Goal: Task Accomplishment & Management: Use online tool/utility

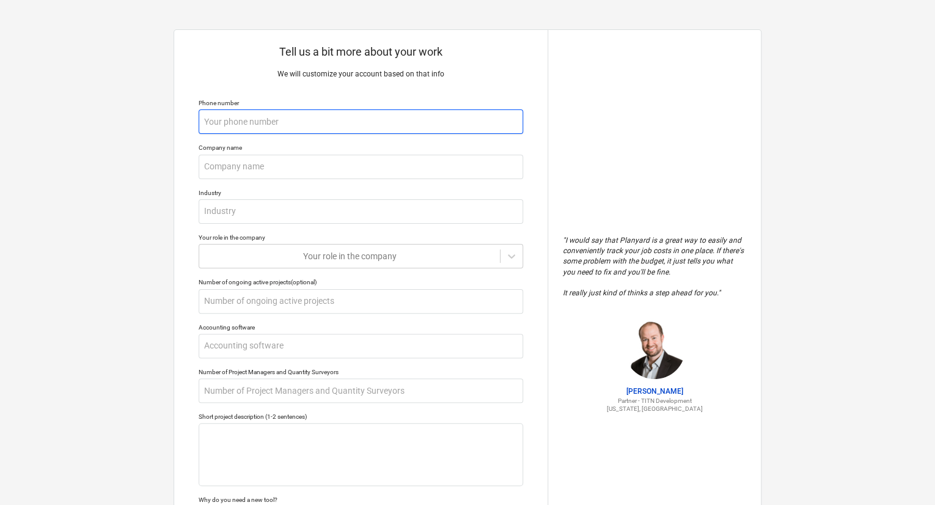
click at [352, 128] on input "text" at bounding box center [361, 121] width 325 height 24
type textarea "x"
type input "+"
type textarea "x"
type input "+6"
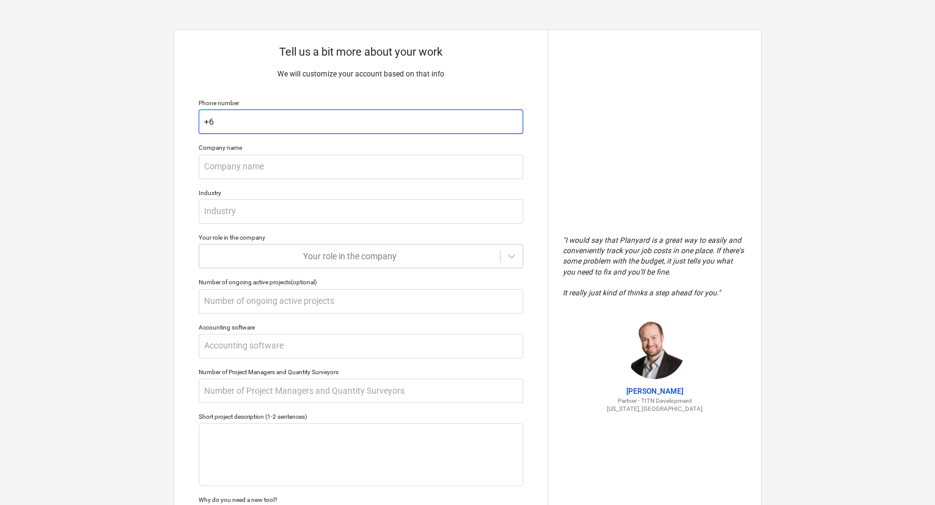
type textarea "x"
type input "+60"
type textarea "x"
type input "+601"
type textarea "x"
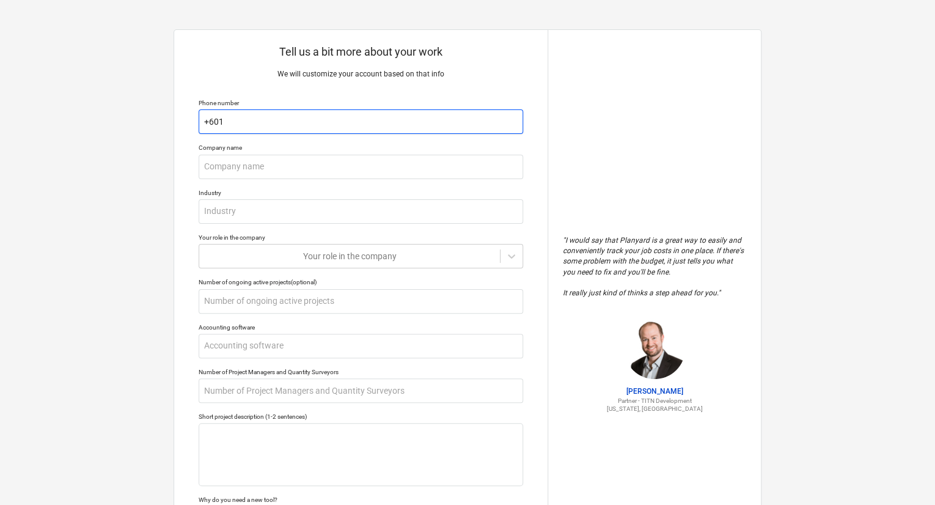
type input "+6012"
type textarea "x"
type input "+60122"
type textarea "x"
type input "+601229"
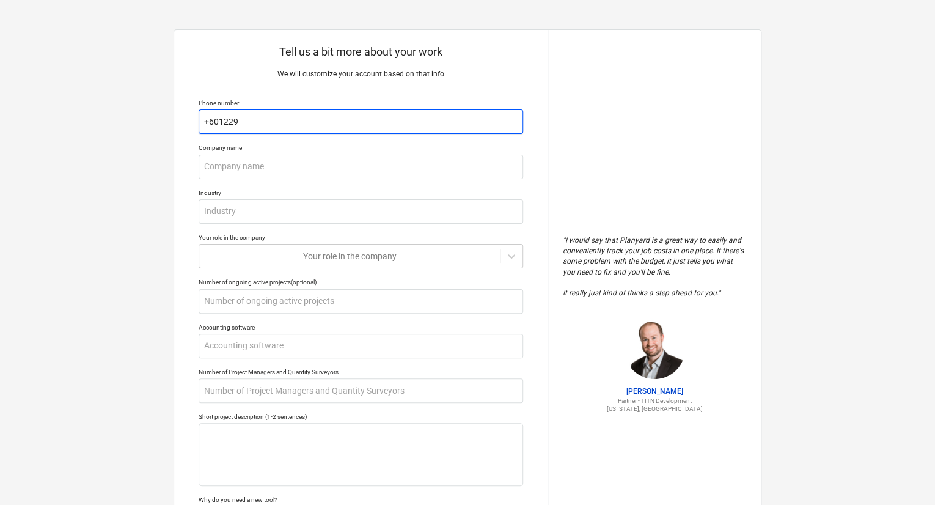
type textarea "x"
type input "+6012298"
type textarea "x"
type input "+60122981"
type textarea "x"
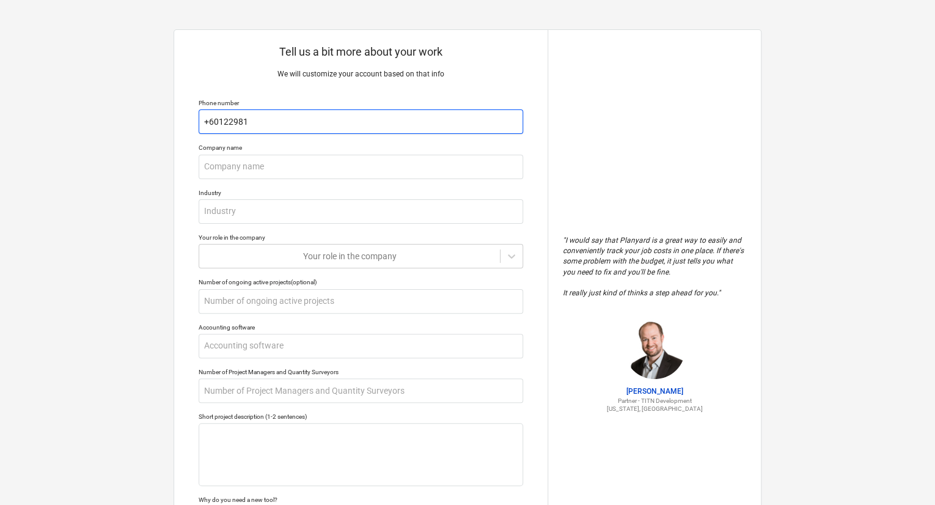
type input "[PHONE_NUMBER]"
type textarea "x"
type input "[PHONE_NUMBER]"
type textarea "x"
type input "[PHONE_NUMBER]"
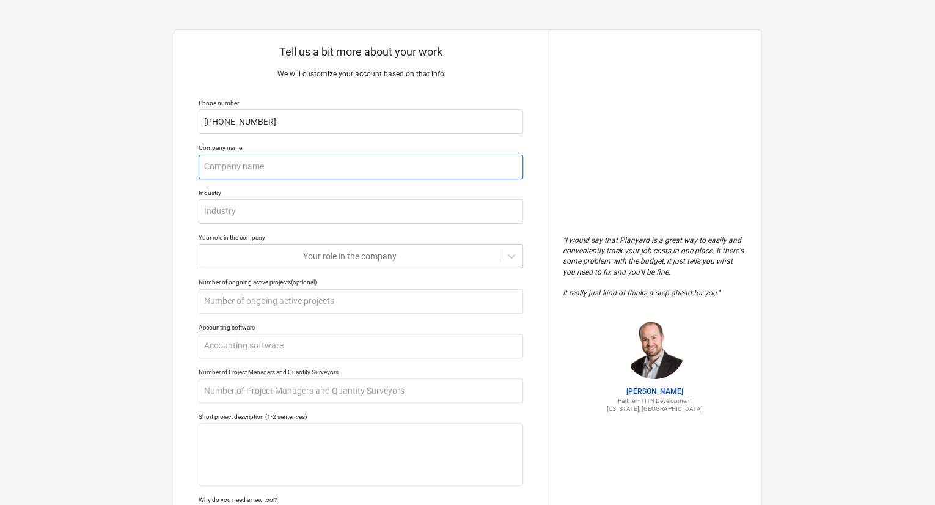
click at [270, 171] on input "text" at bounding box center [361, 167] width 325 height 24
type textarea "x"
type input "M"
type textarea "x"
type input "Ma"
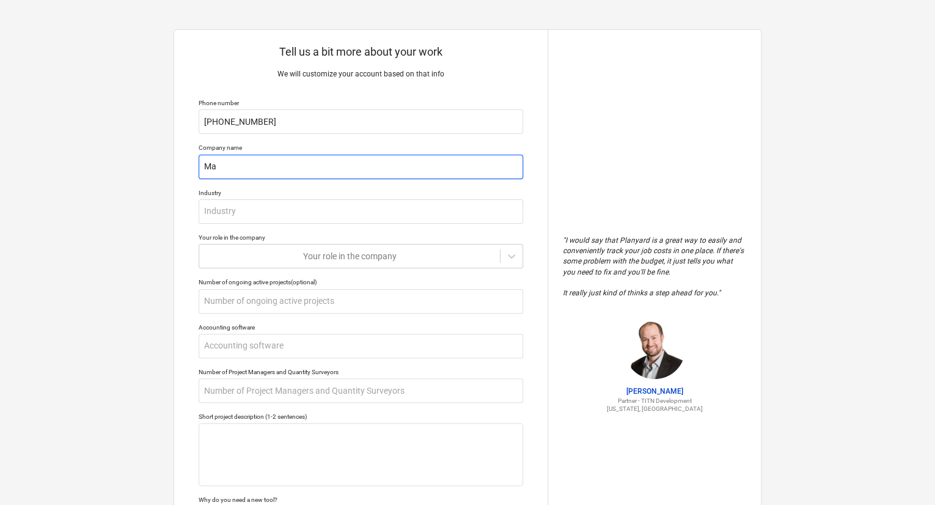
type textarea "x"
type input "Mas"
type textarea "x"
type input "Mast"
type textarea "x"
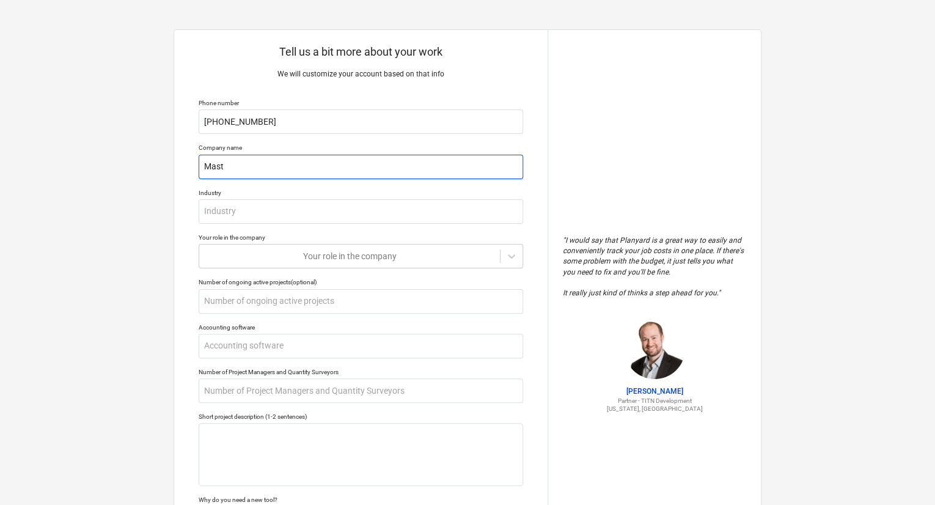
type input "Maste"
type textarea "x"
type input "Master"
type textarea "x"
type input "Master"
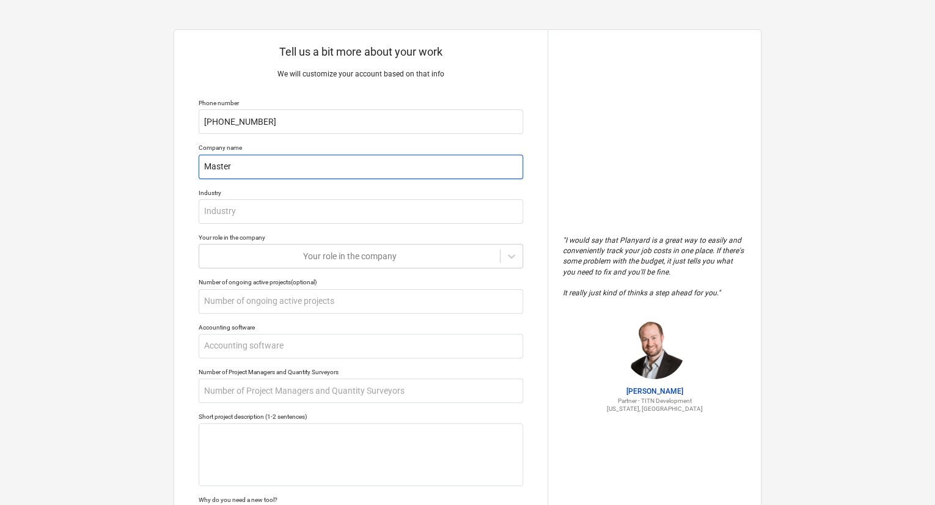
type textarea "x"
type input "Master C"
type textarea "x"
type input "Master Cr"
type textarea "x"
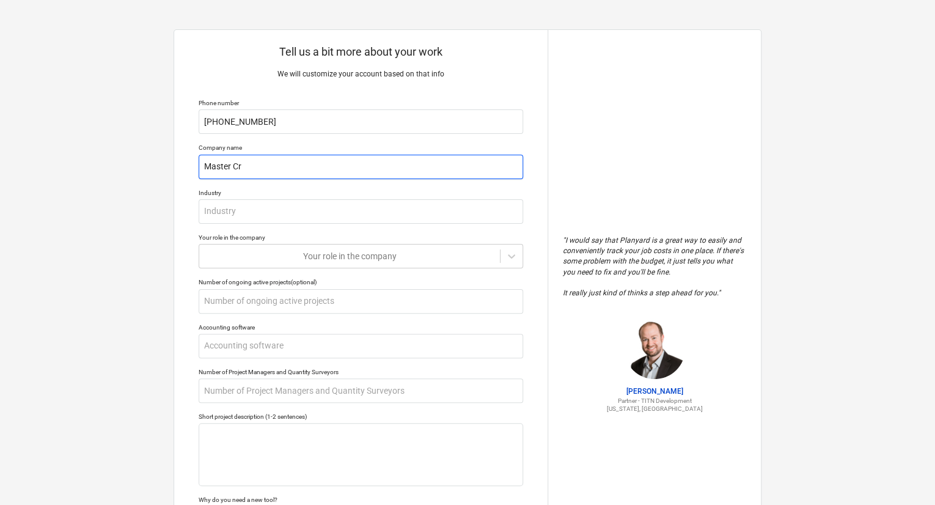
type input "Master Cra"
type textarea "x"
type input "Master Craf"
type textarea "x"
type input "Master Craft"
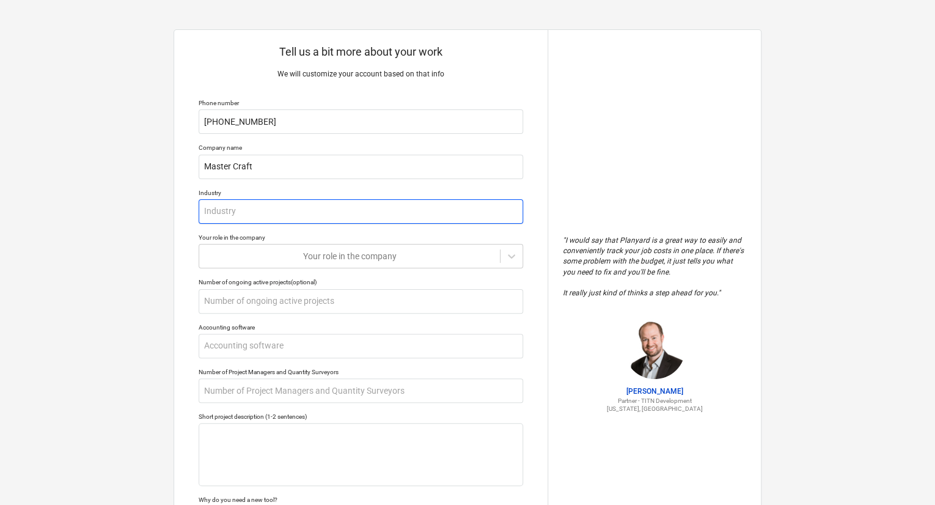
click at [251, 217] on input "text" at bounding box center [361, 211] width 325 height 24
type textarea "x"
type input "D"
type textarea "x"
type input "De"
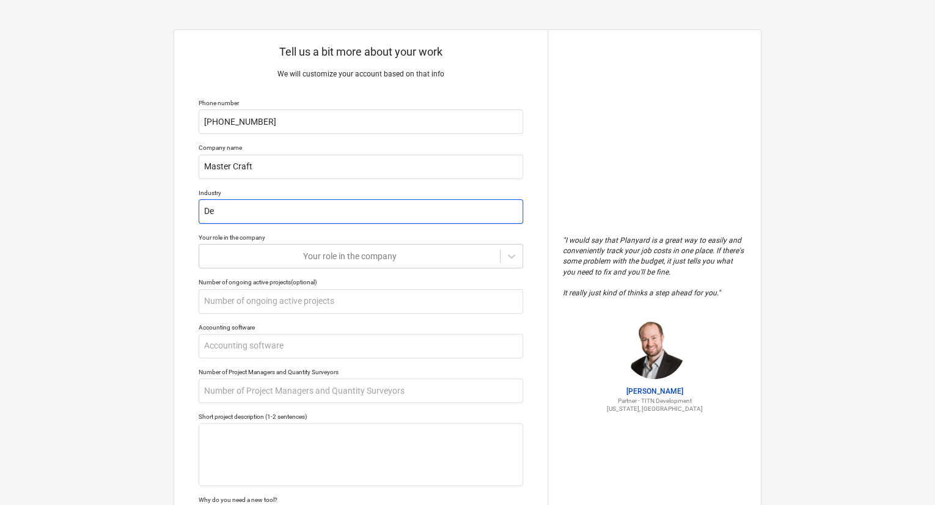
type textarea "x"
type input "Des"
type textarea "x"
type input "Desi"
type textarea "x"
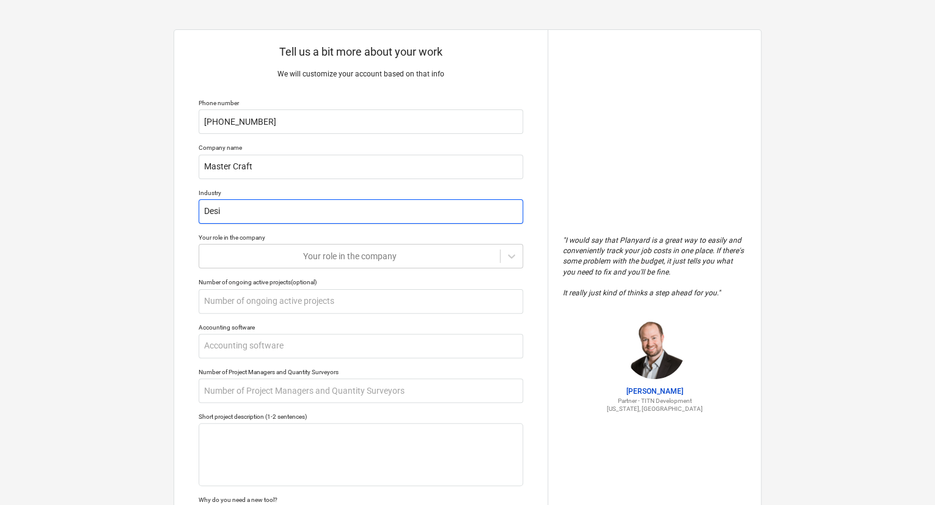
type input "Desig"
type textarea "x"
type input "Design"
type textarea "x"
type input "Design"
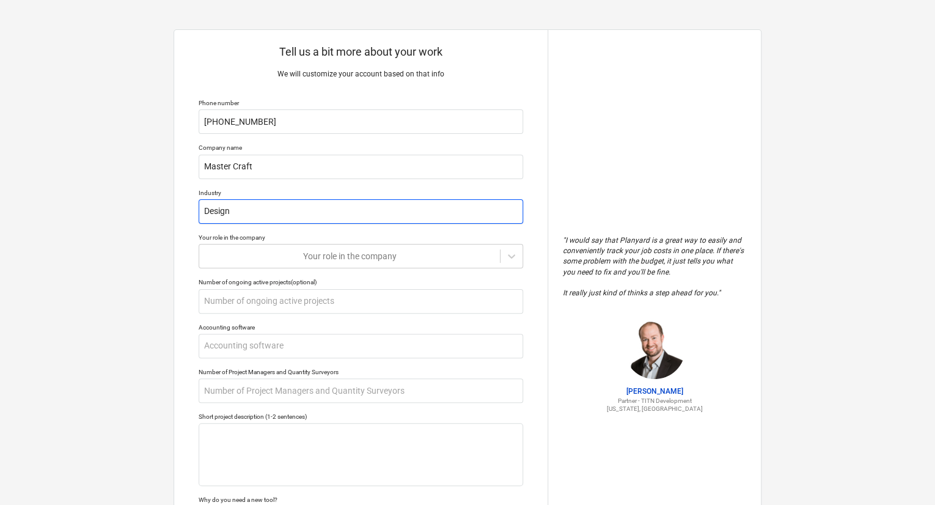
type textarea "x"
type input "Design &"
type textarea "x"
type input "Design &"
type textarea "x"
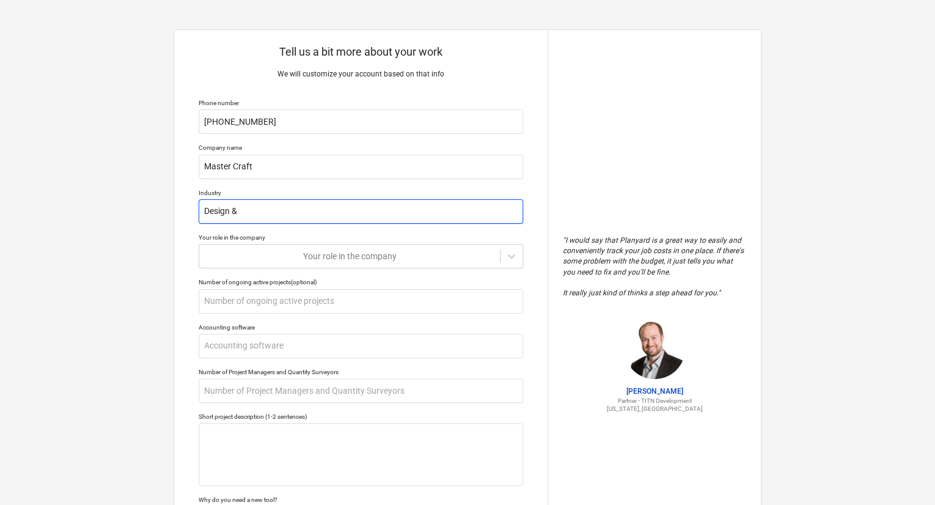
type input "Design & B"
type textarea "x"
type input "Design & Bu"
type textarea "x"
type input "Design & [PERSON_NAME]"
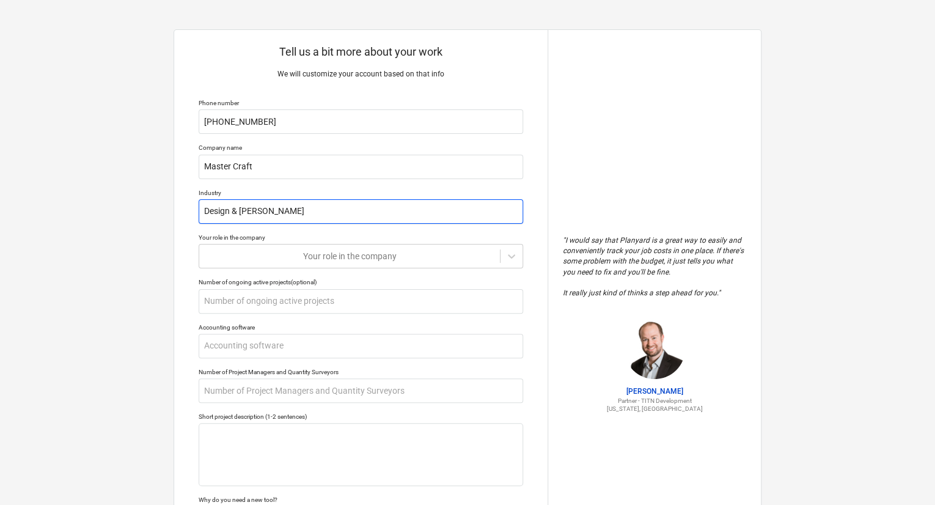
type textarea "x"
type input "Design & Buil"
type textarea "x"
type input "Design & Build"
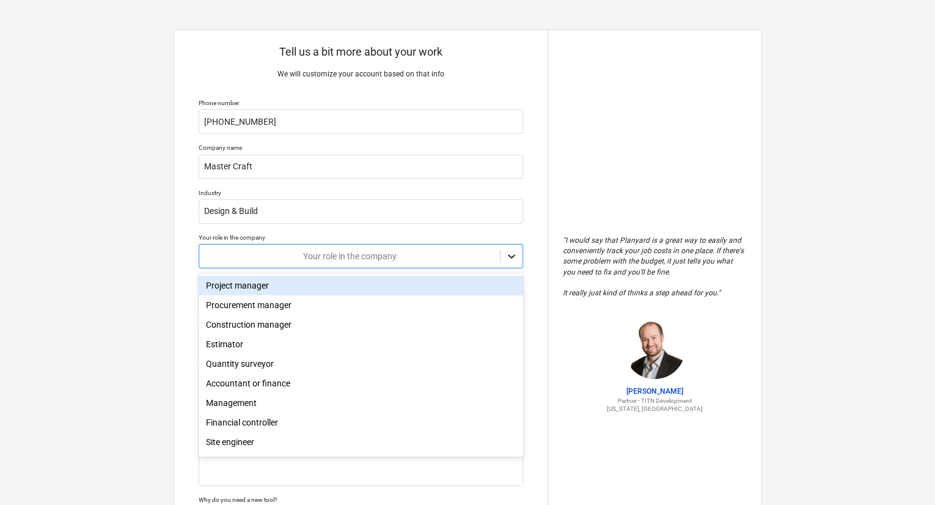
click at [514, 255] on icon at bounding box center [511, 256] width 7 height 4
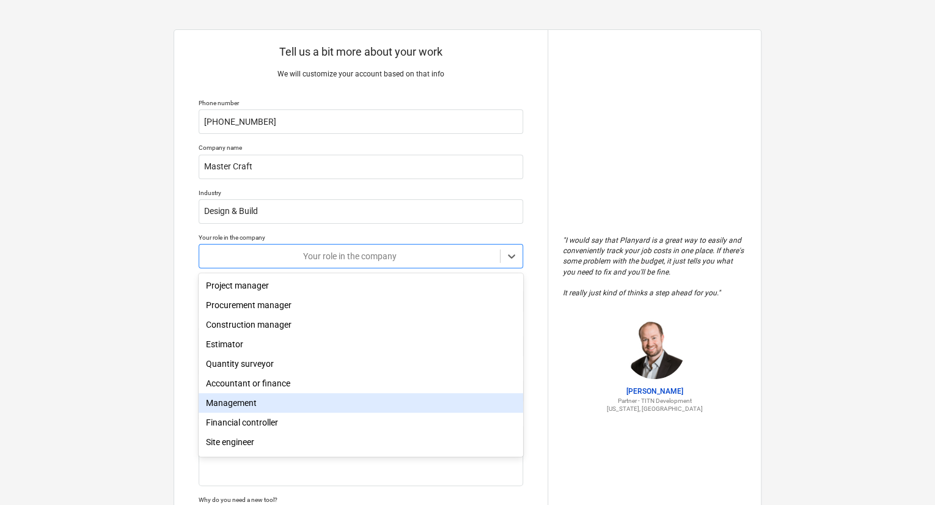
click at [256, 405] on div "Management" at bounding box center [361, 403] width 325 height 20
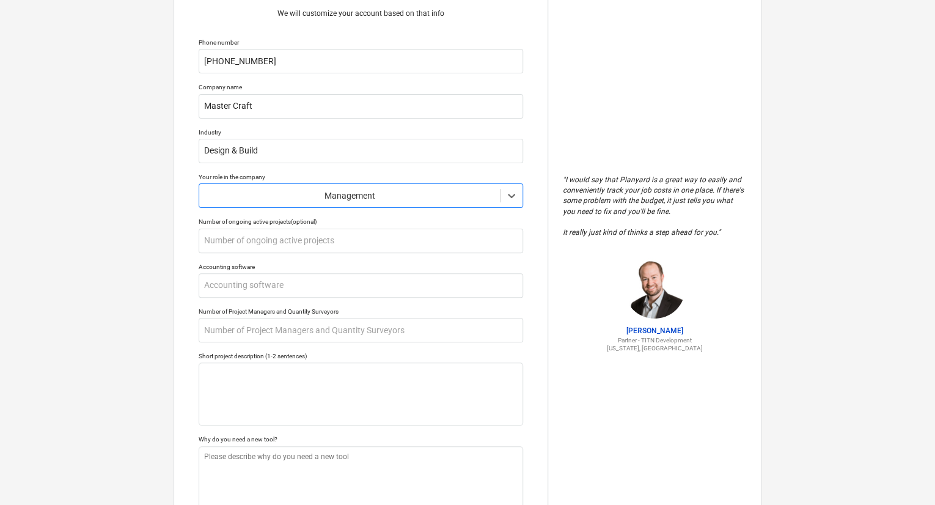
scroll to position [61, 0]
click at [339, 290] on input "text" at bounding box center [361, 285] width 325 height 24
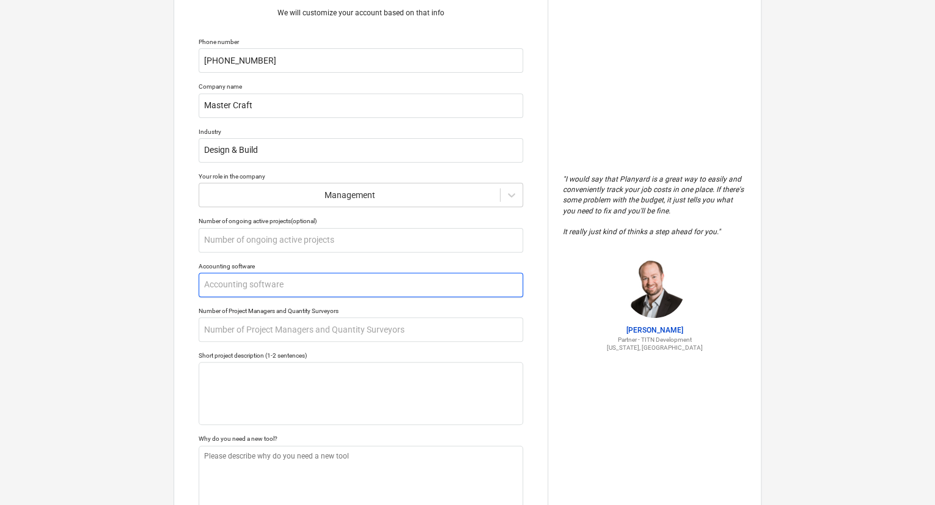
type textarea "x"
type input "X"
type textarea "x"
type input "Xe"
type textarea "x"
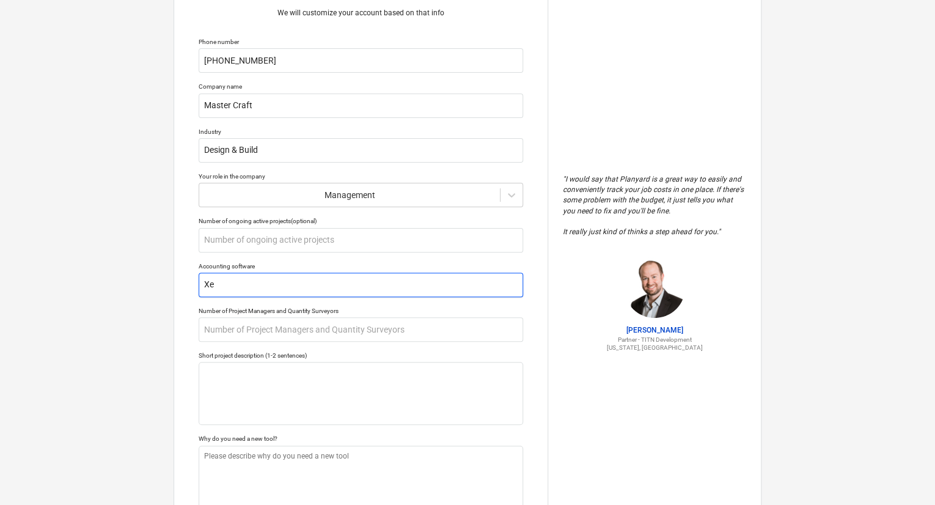
type input "Xer"
type textarea "x"
type input "Xero"
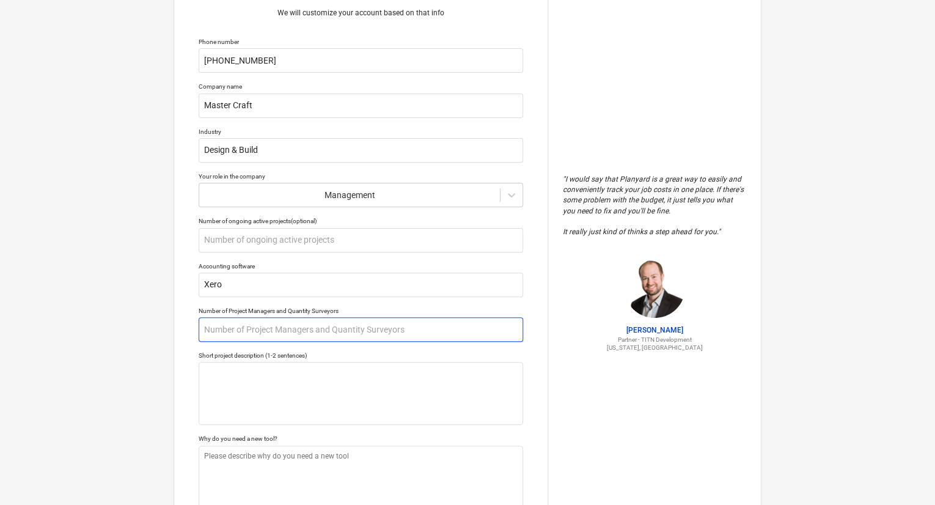
click at [359, 333] on input "text" at bounding box center [361, 329] width 325 height 24
type textarea "x"
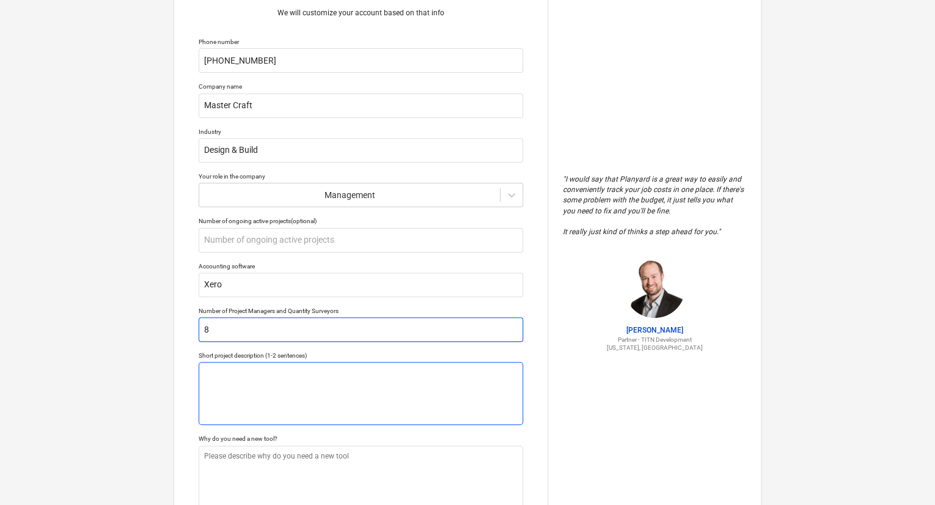
type input "8"
click at [337, 389] on textarea at bounding box center [361, 393] width 325 height 63
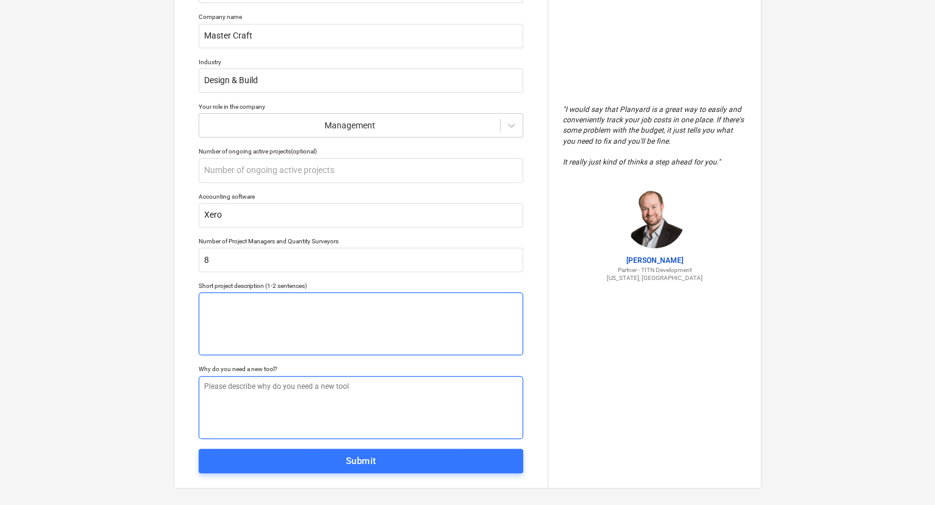
scroll to position [142, 0]
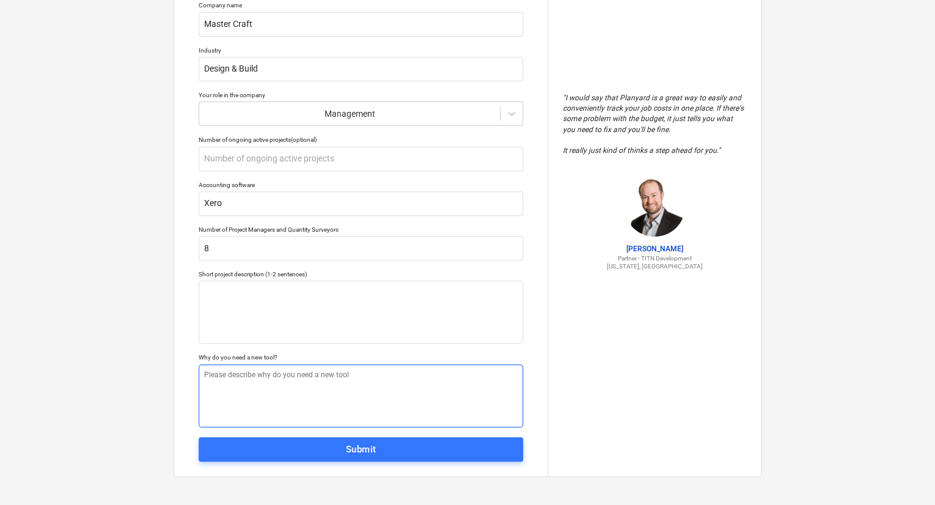
click at [287, 375] on textarea at bounding box center [361, 395] width 325 height 63
type textarea "x"
type textarea "T"
type textarea "x"
type textarea "To"
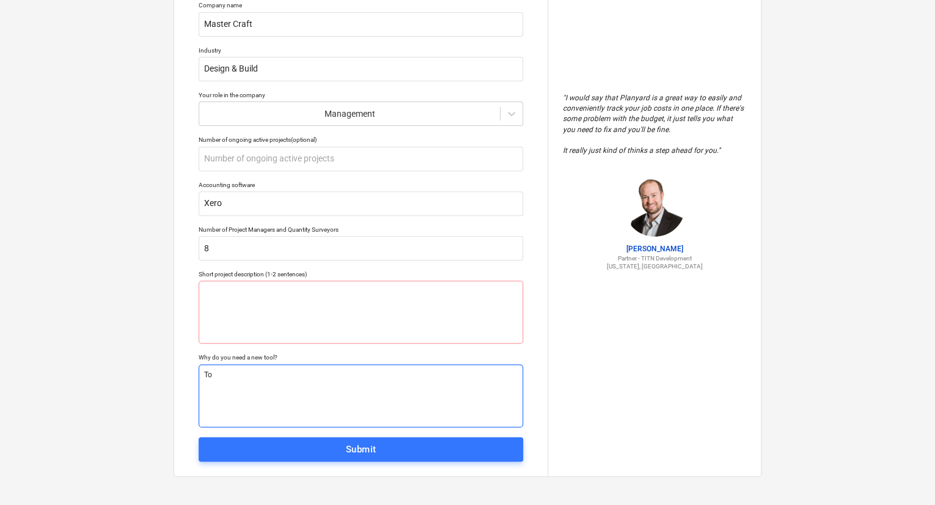
type textarea "x"
type textarea "To"
type textarea "x"
type textarea "To t"
type textarea "x"
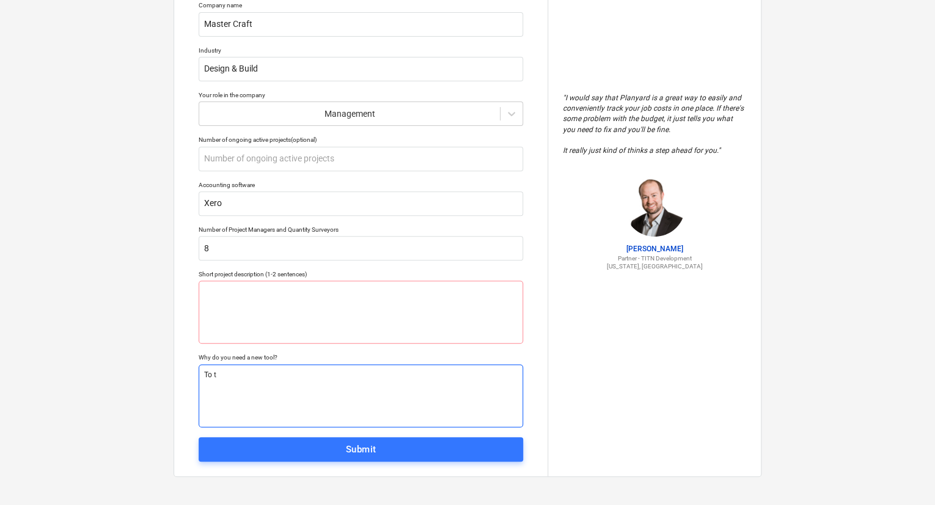
type textarea "To tr"
type textarea "x"
type textarea "To tra"
type textarea "x"
type textarea "To trac"
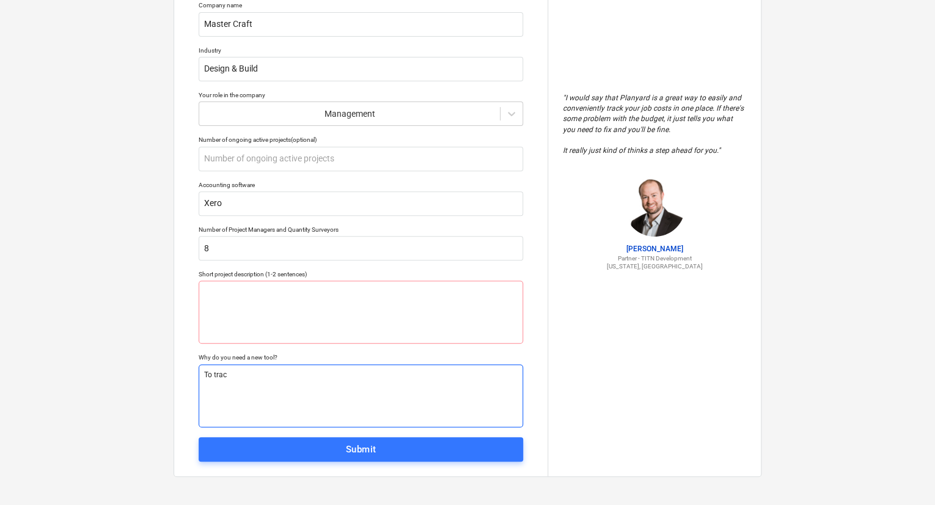
type textarea "x"
type textarea "To track"
type textarea "x"
type textarea "To track"
type textarea "x"
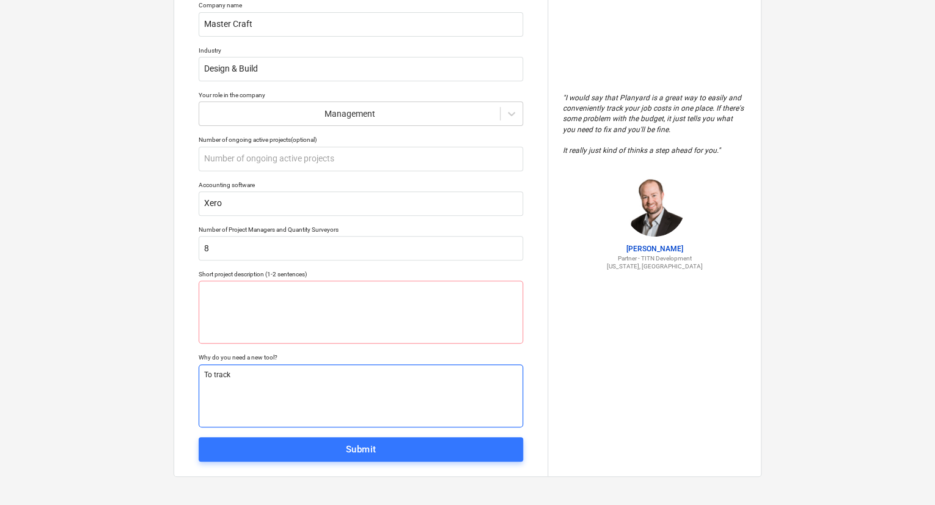
type textarea "To track p"
type textarea "x"
type textarea "To track pr"
type textarea "x"
type textarea "To track pro"
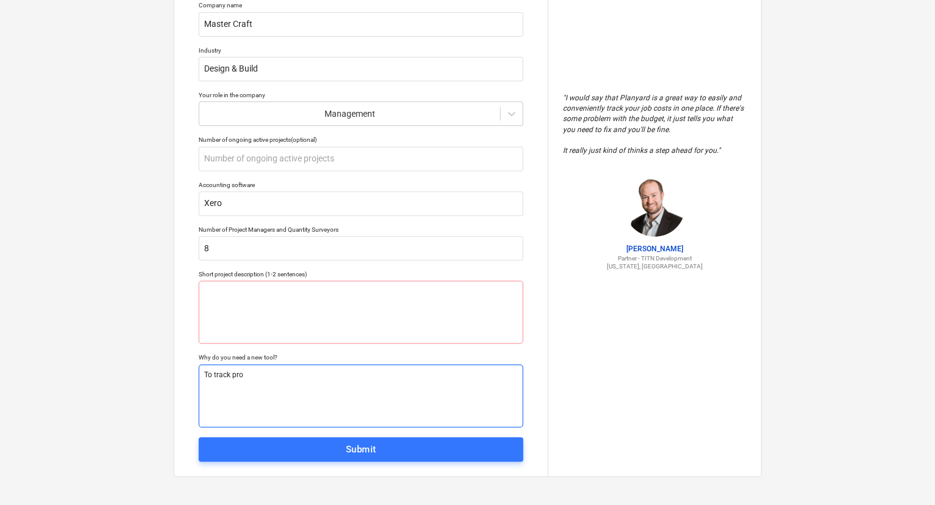
type textarea "x"
type textarea "To track proj"
type textarea "x"
type textarea "To track proje"
type textarea "x"
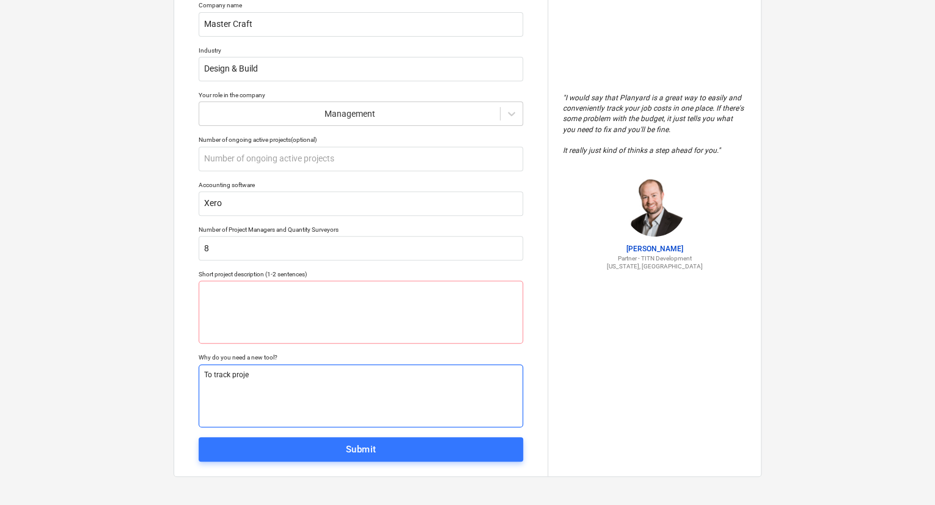
type textarea "To track projec"
type textarea "x"
type textarea "To track project"
type textarea "x"
type textarea "To track project"
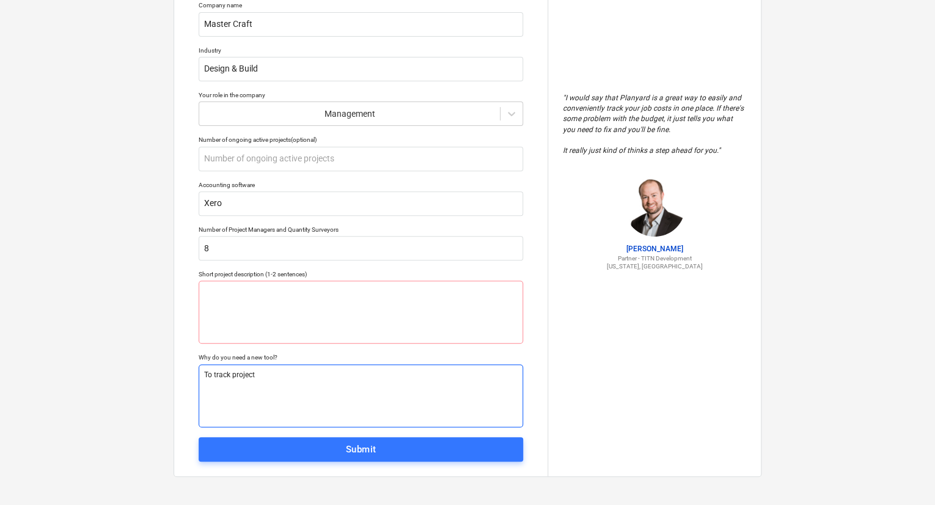
type textarea "x"
type textarea "To track project p"
type textarea "x"
type textarea "To track project pr"
type textarea "x"
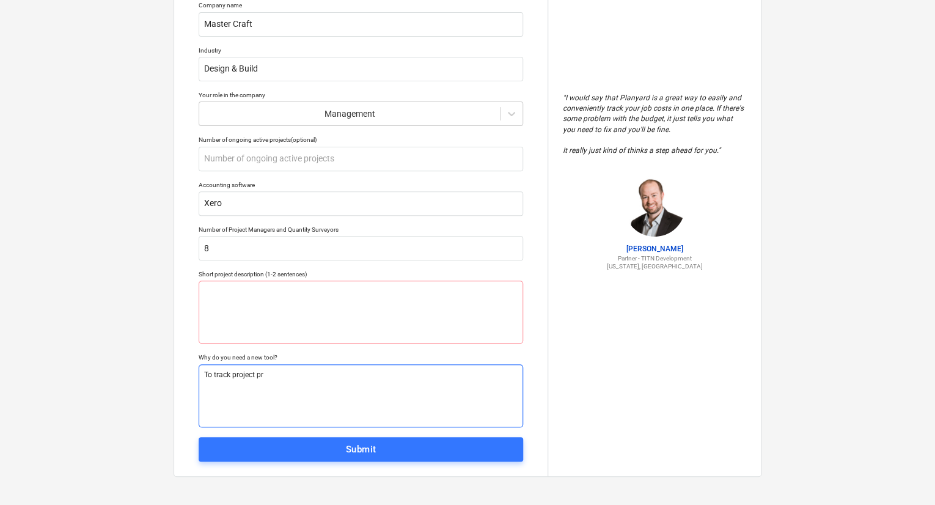
type textarea "To track project pro"
type textarea "x"
type textarea "To track project prof"
type textarea "x"
type textarea "To track project profi"
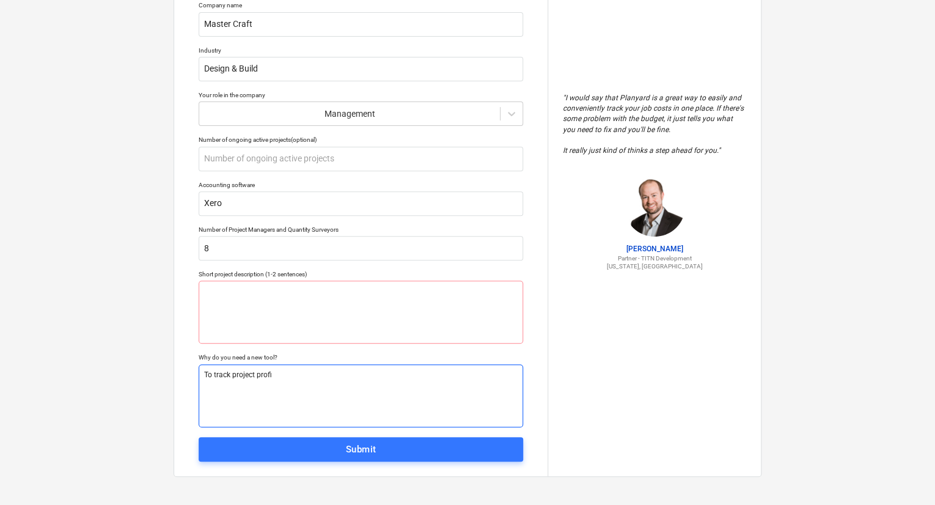
type textarea "x"
type textarea "To track project profit"
type textarea "x"
type textarea "To track project [PERSON_NAME]"
type textarea "x"
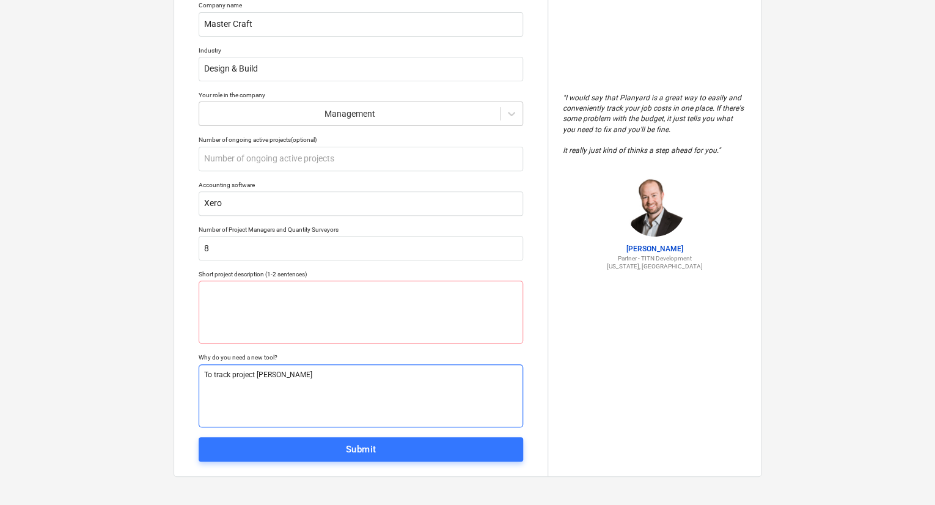
type textarea "To track project profitab"
type textarea "x"
type textarea "To track project profitabi"
type textarea "x"
type textarea "To track project profitabil"
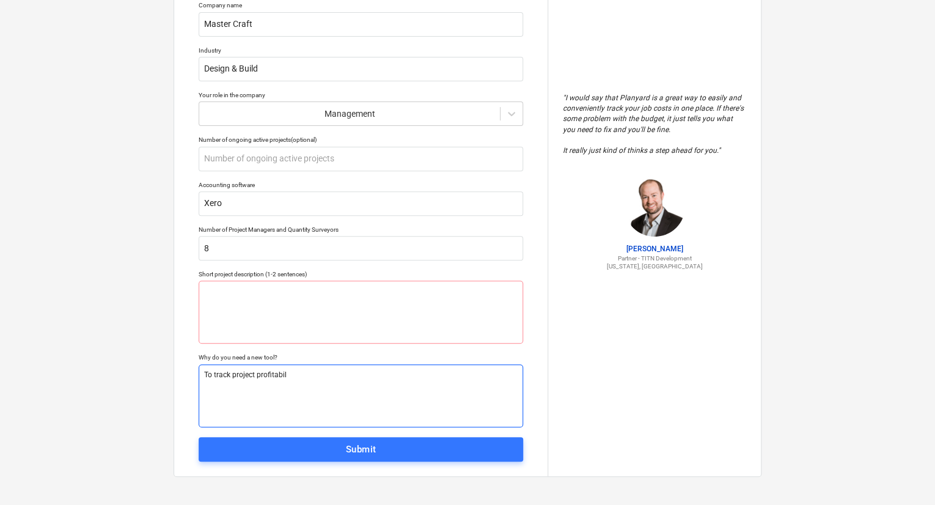
type textarea "x"
type textarea "To track project profitabili"
type textarea "x"
type textarea "To track project profitabilit"
type textarea "x"
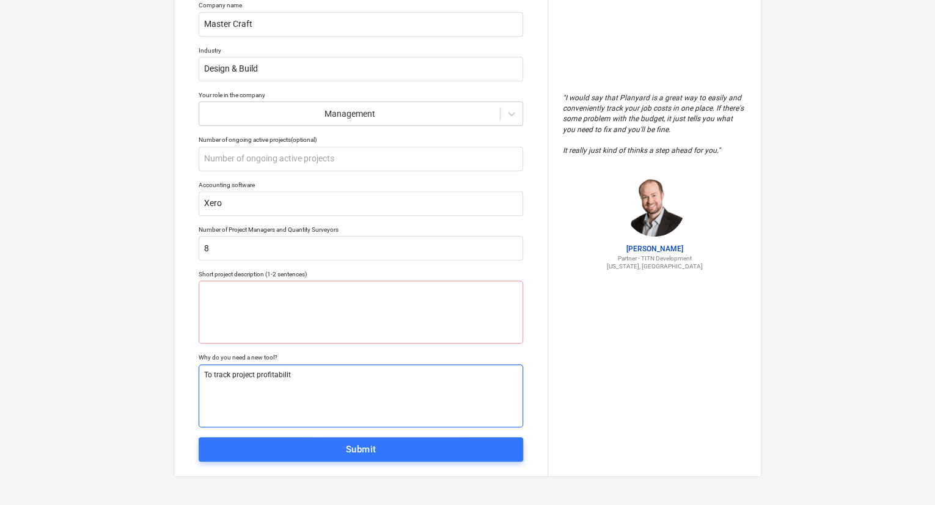
type textarea "To track project profitability"
type textarea "x"
type textarea "To track project profitability"
type textarea "x"
type textarea "To track project profitability a"
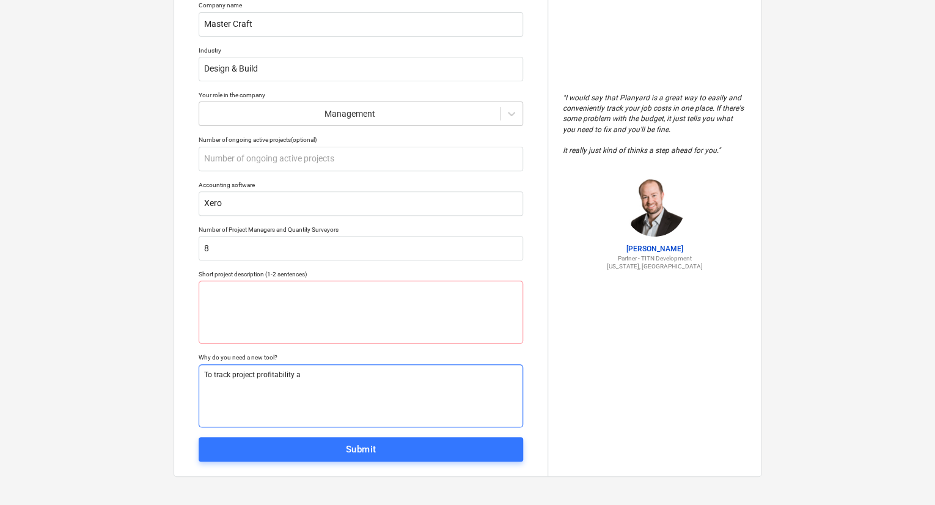
type textarea "x"
type textarea "To track project profitability an"
type textarea "x"
type textarea "To track project profitability and"
type textarea "x"
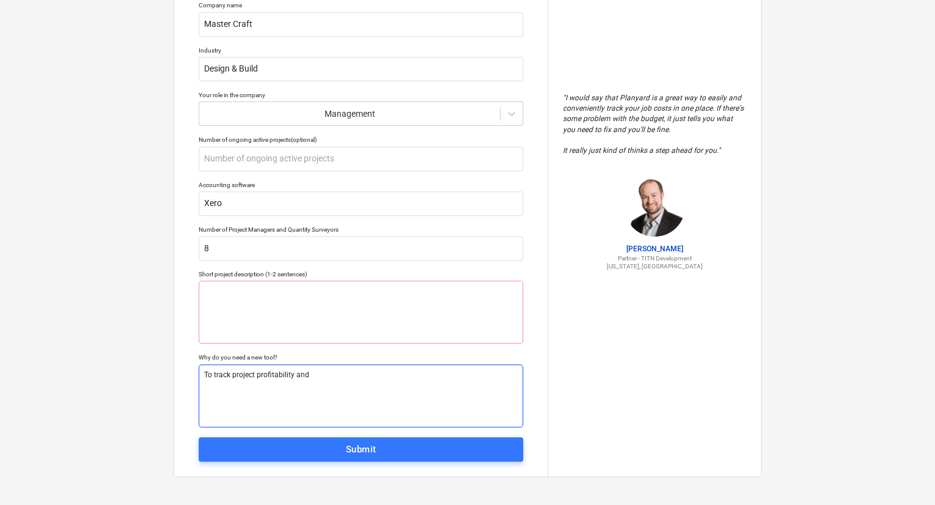
type textarea "To track project profitability and"
type textarea "x"
type textarea "To track project profitability and p"
type textarea "x"
type textarea "To track project profitability and pr"
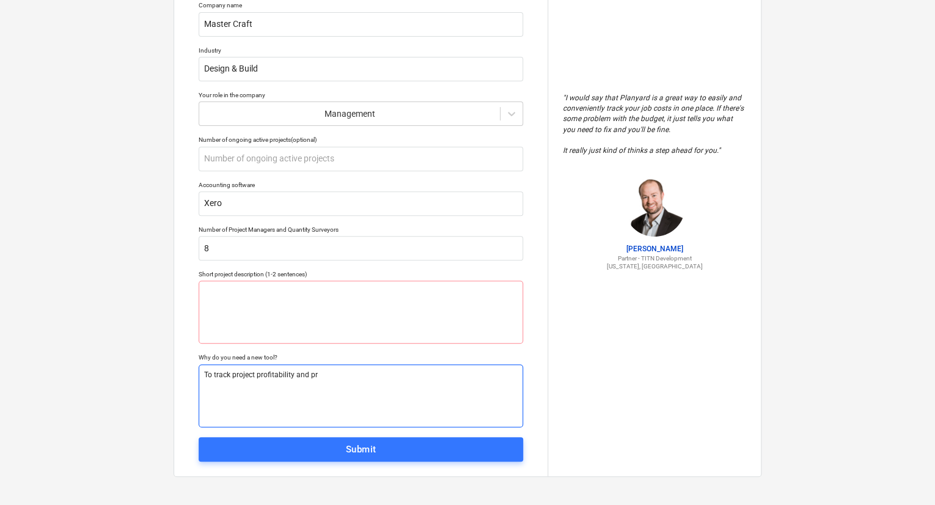
type textarea "x"
type textarea "To track project profitability and pro"
type textarea "x"
type textarea "To track project profitability and prog"
type textarea "x"
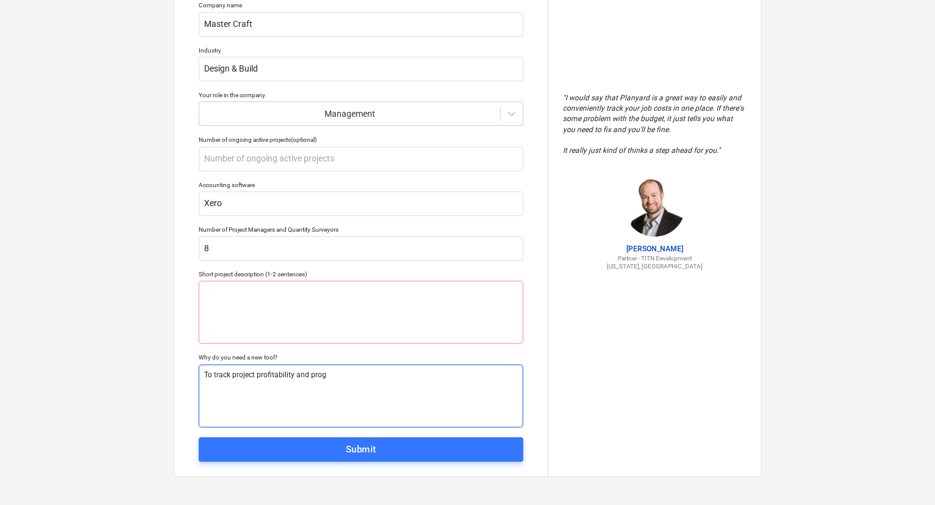
type textarea "To track project profitability and progr"
type textarea "x"
type textarea "To track project profitability and progre"
type textarea "x"
type textarea "To track project profitability and progres"
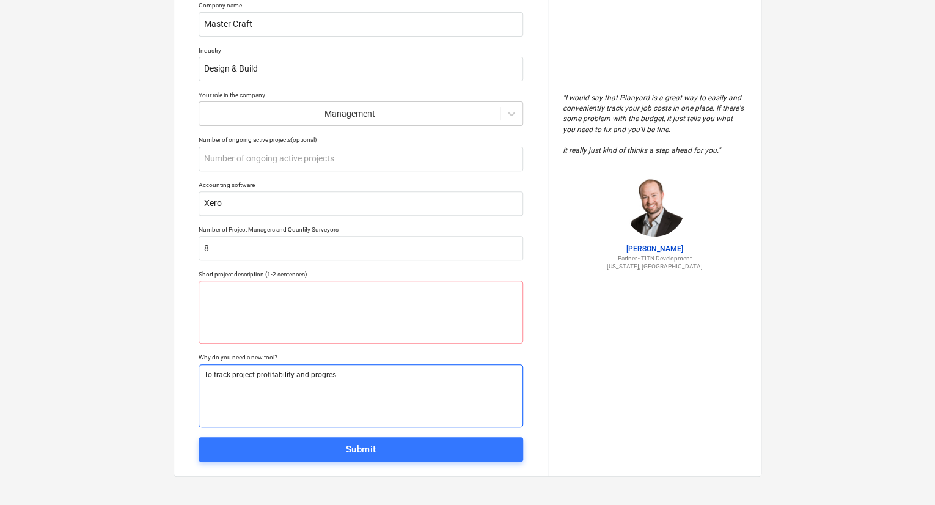
type textarea "x"
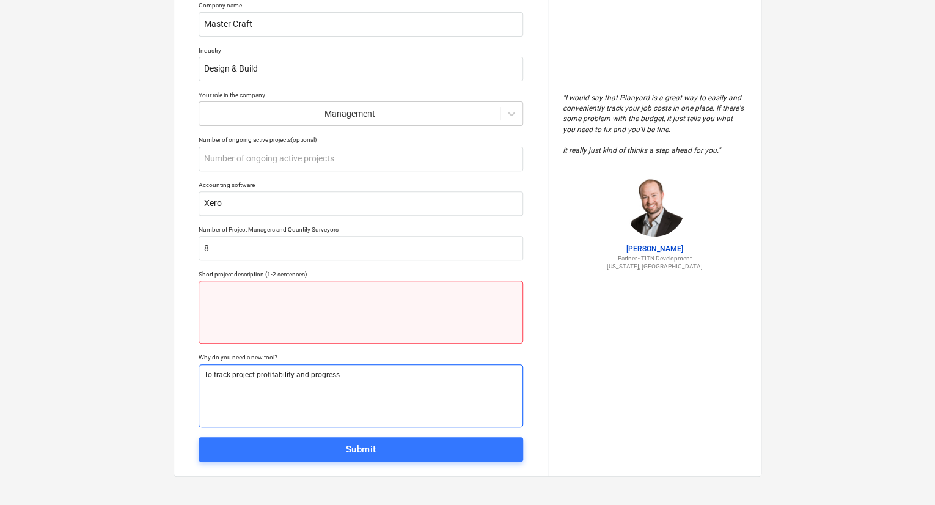
type textarea "To track project profitability and progress"
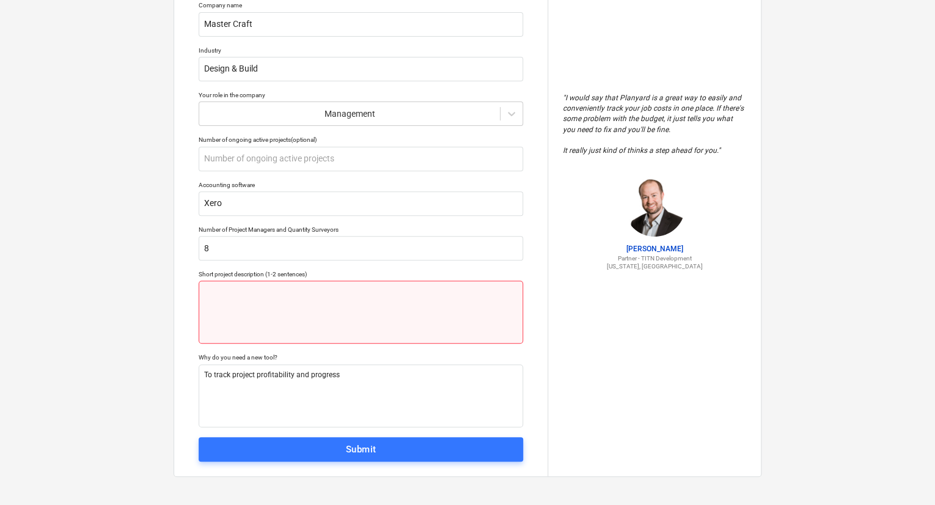
click at [267, 311] on textarea at bounding box center [361, 312] width 325 height 63
type textarea "x"
type textarea "R"
type textarea "x"
type textarea "Re"
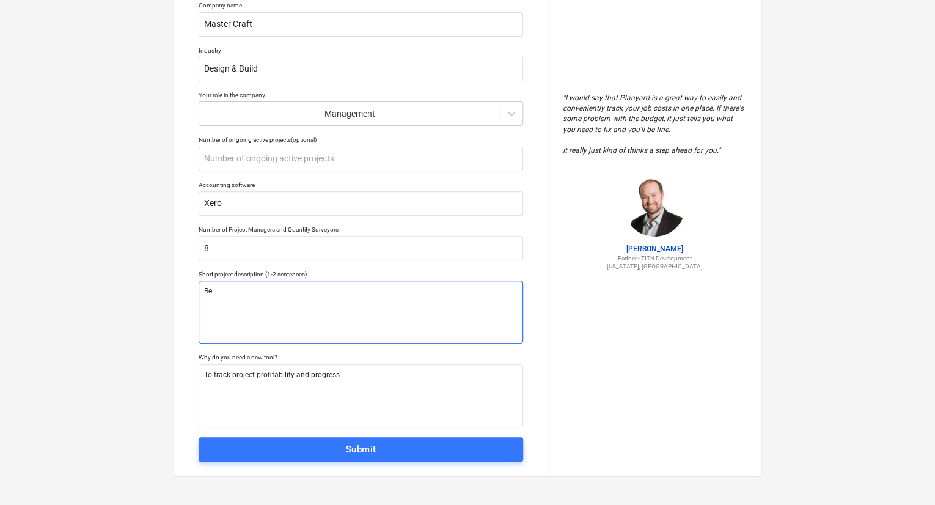
type textarea "x"
type textarea "Ren"
type textarea "x"
type textarea "Reno"
type textarea "x"
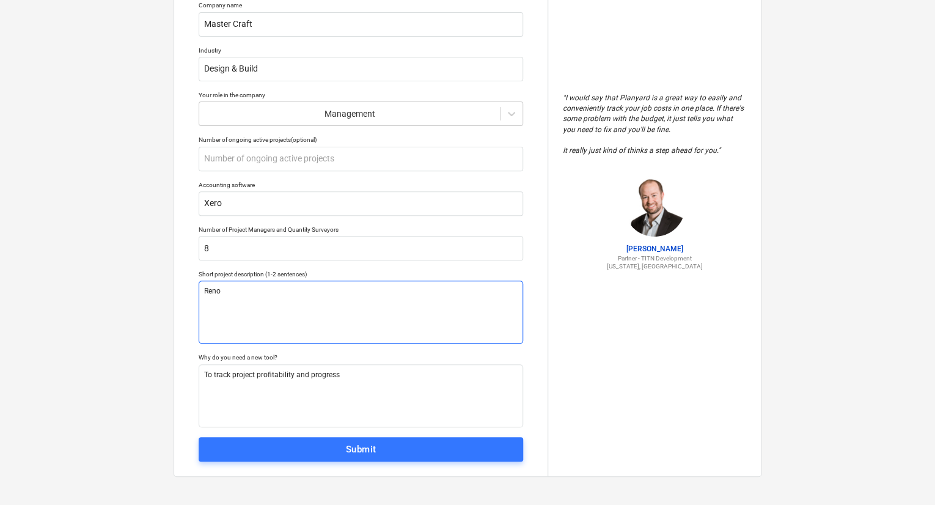
type textarea "Renov"
type textarea "x"
type textarea "[MEDICAL_DATA]"
type textarea "x"
type textarea "Renovat"
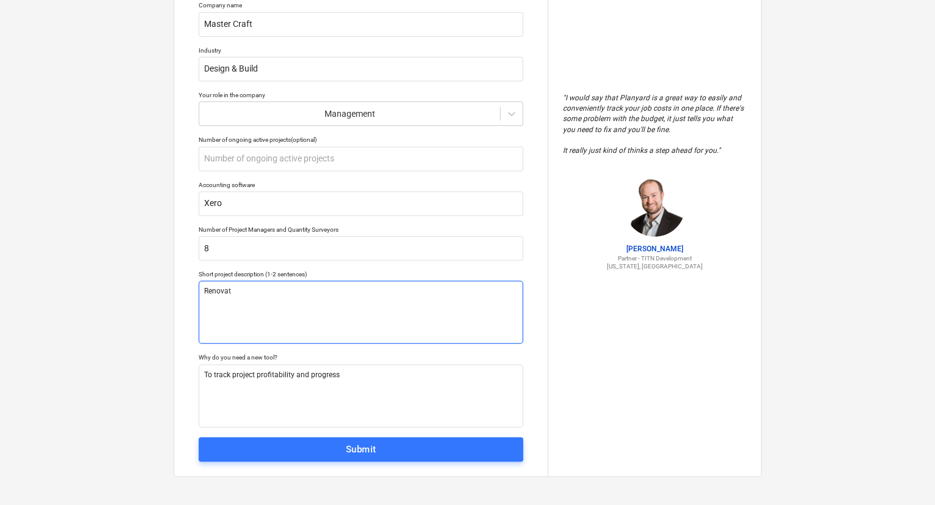
type textarea "x"
type textarea "Renovati"
type textarea "x"
type textarea "Renovatio"
type textarea "x"
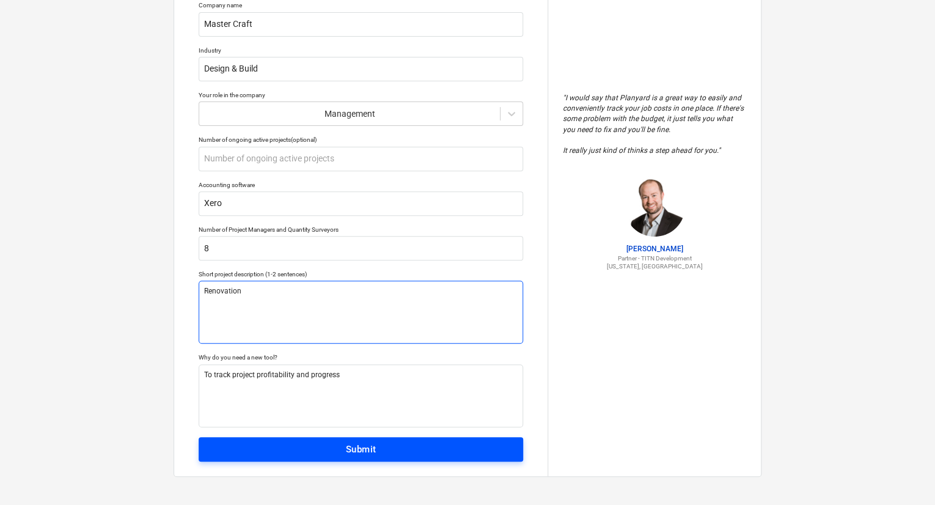
type textarea "Renovation"
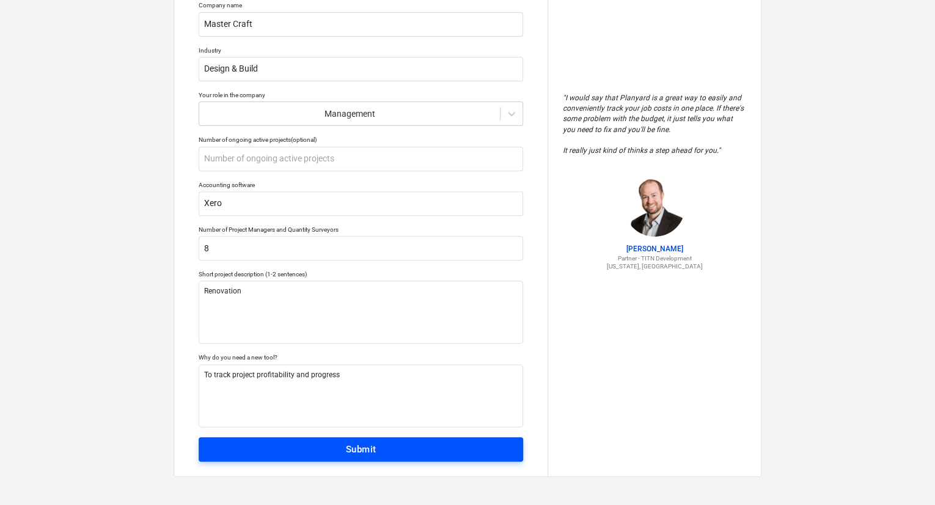
click at [331, 448] on span "Submit" at bounding box center [361, 449] width 298 height 16
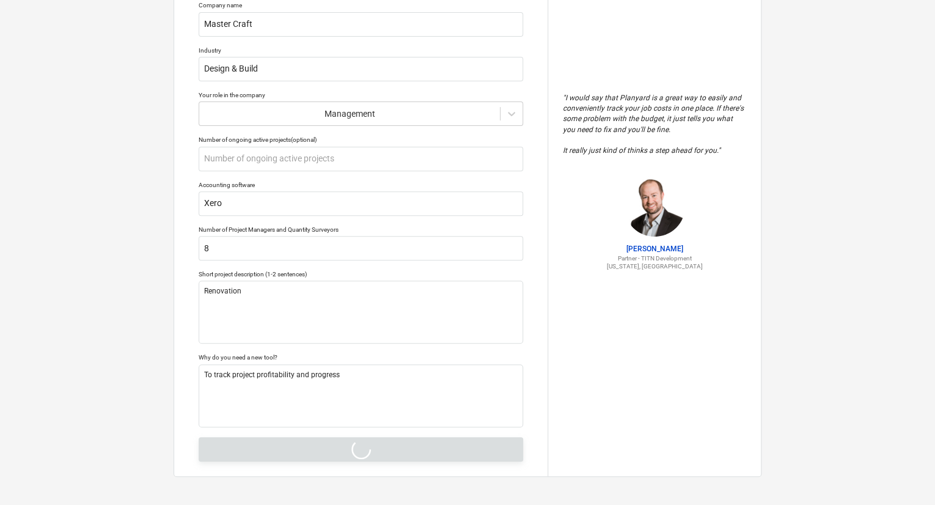
type textarea "x"
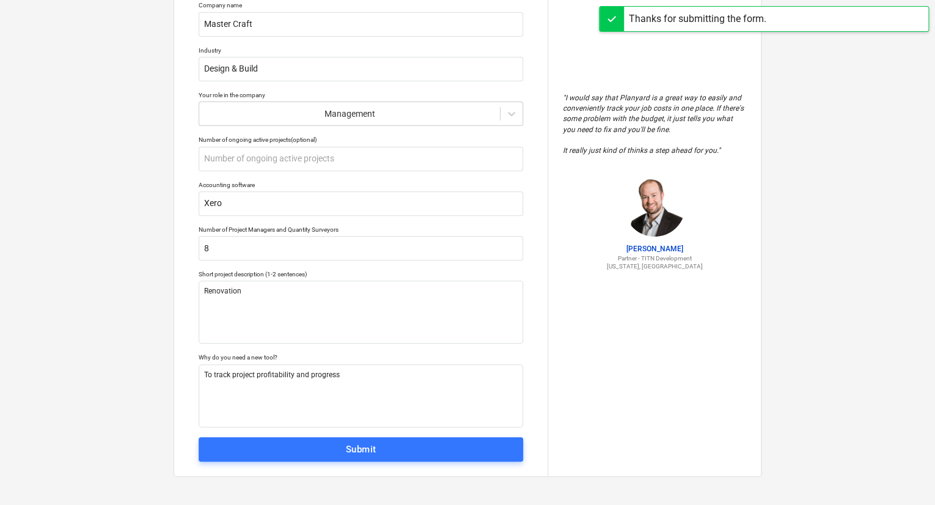
scroll to position [12, 0]
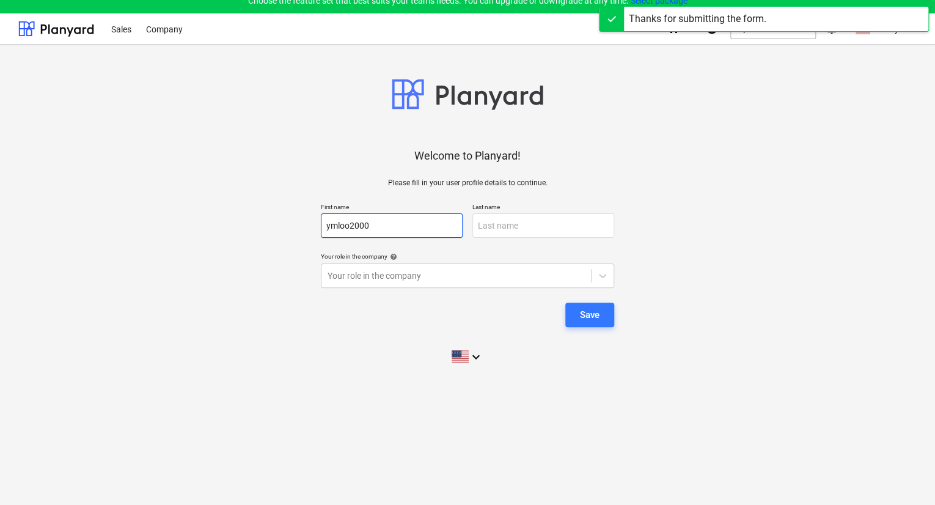
drag, startPoint x: 378, startPoint y: 223, endPoint x: 310, endPoint y: 230, distance: 68.2
click at [310, 230] on div "Welcome to Planyard! Please fill in your user profile details to continue. Firs…" at bounding box center [467, 213] width 899 height 318
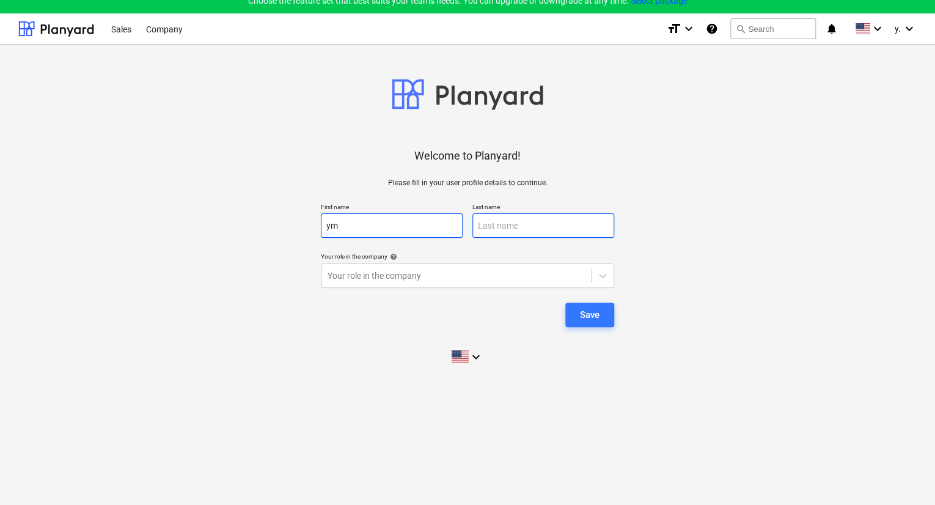
type input "ym"
click at [499, 223] on input "text" at bounding box center [544, 225] width 142 height 24
type input "loo"
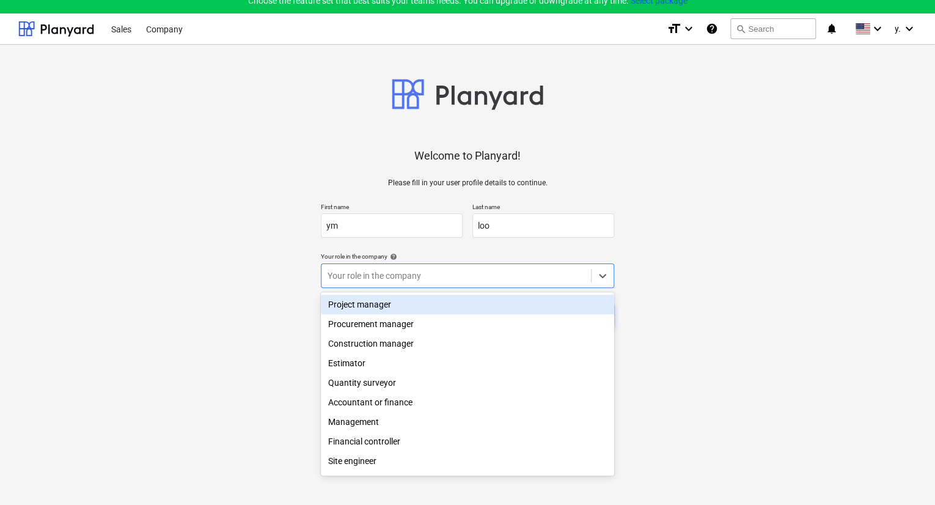
click at [398, 270] on div at bounding box center [456, 276] width 257 height 12
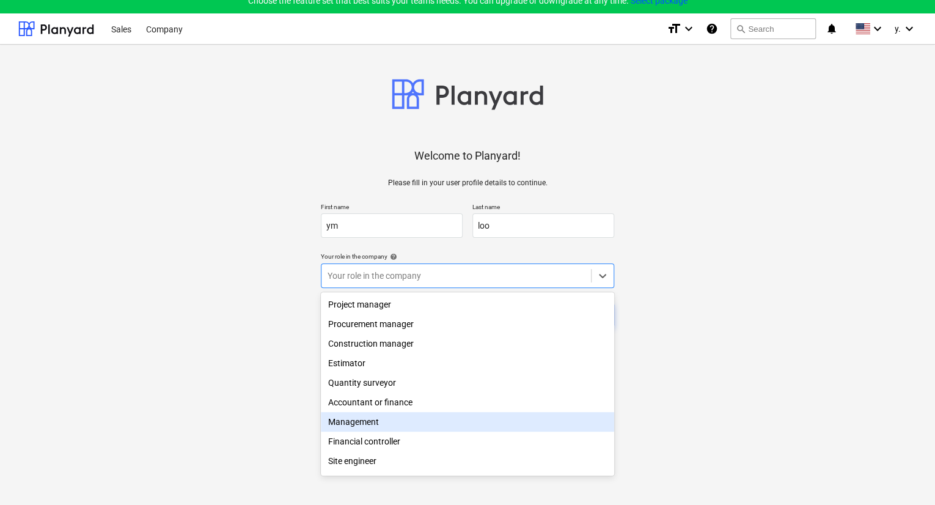
click at [386, 419] on div "Management" at bounding box center [467, 422] width 293 height 20
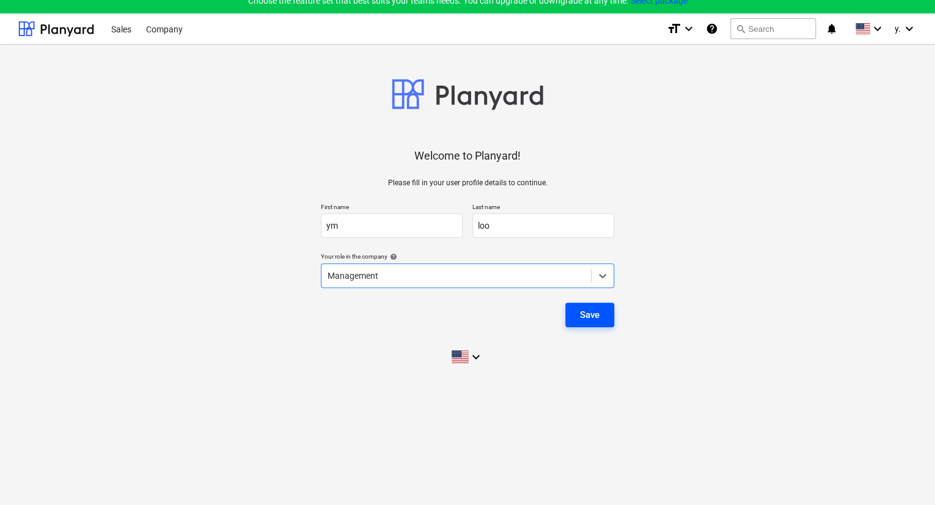
click at [591, 315] on div "Save" at bounding box center [590, 315] width 20 height 16
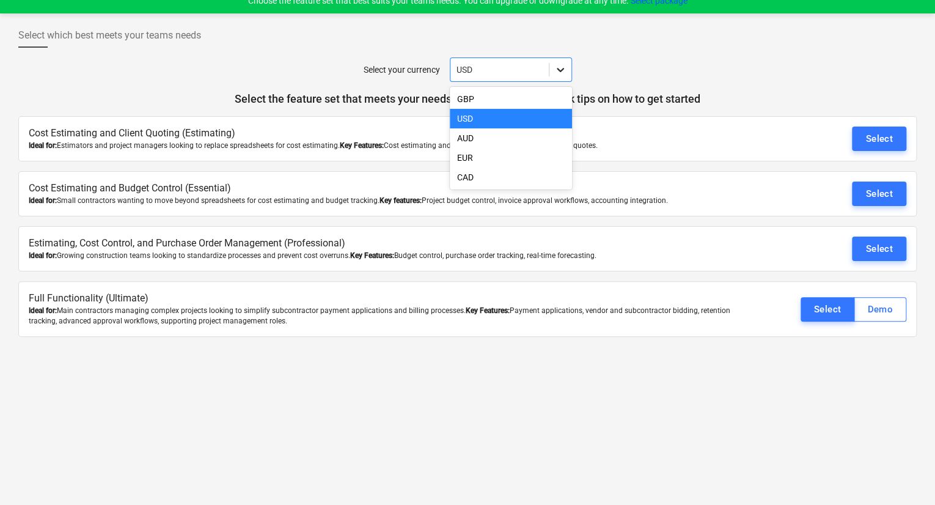
click at [564, 69] on icon at bounding box center [560, 70] width 12 height 12
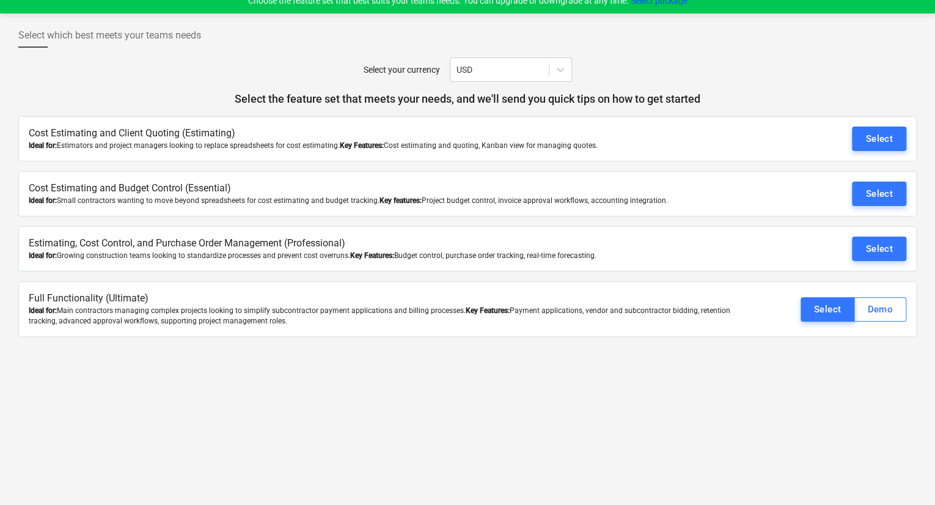
click at [658, 74] on div "Select your currency USD" at bounding box center [467, 69] width 899 height 24
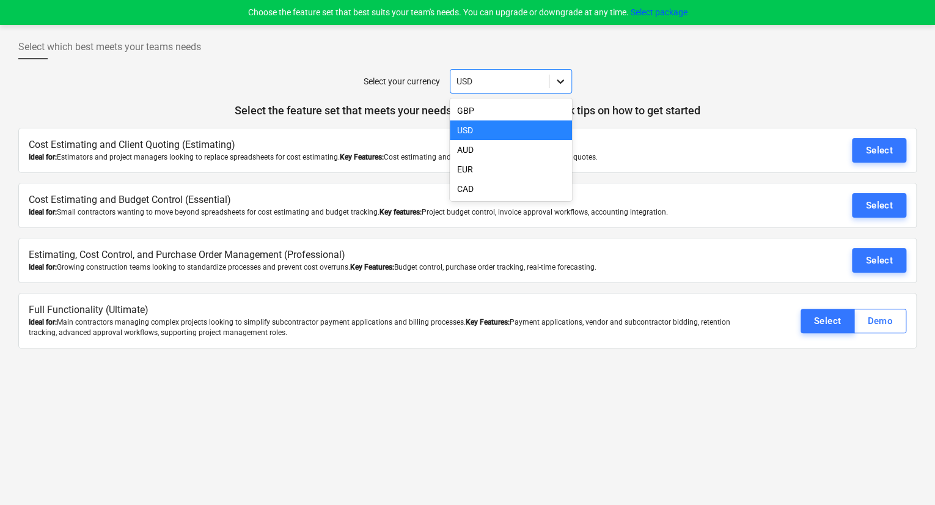
click at [559, 81] on icon at bounding box center [560, 81] width 12 height 12
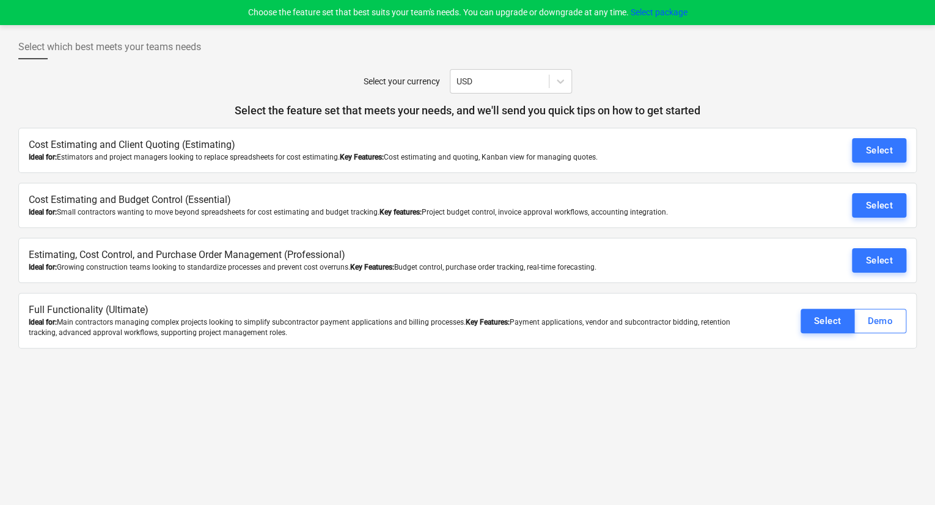
click at [693, 62] on div "Select which best meets your teams needs" at bounding box center [467, 52] width 899 height 34
click at [893, 316] on div "Demo" at bounding box center [880, 321] width 26 height 16
click at [900, 260] on button "Select" at bounding box center [879, 260] width 54 height 24
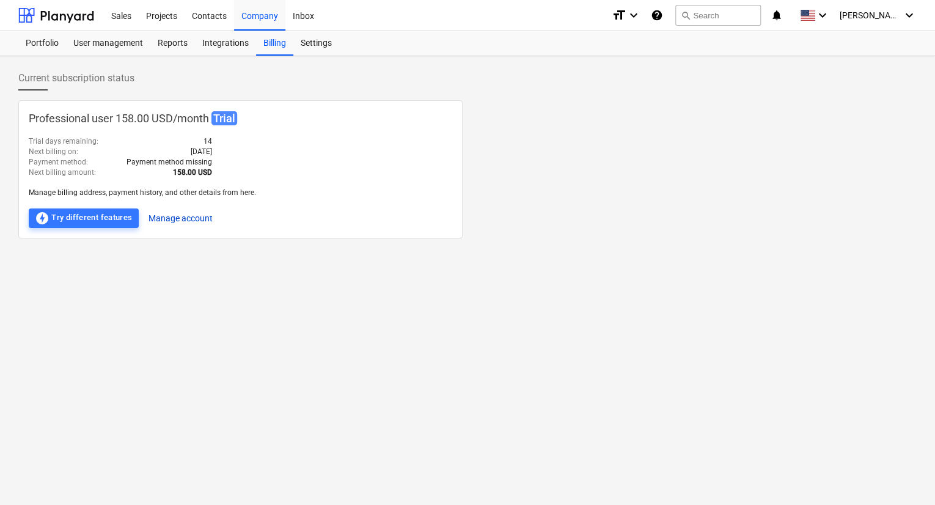
click at [183, 226] on button "Manage account" at bounding box center [181, 218] width 64 height 20
click at [306, 35] on div "Settings" at bounding box center [316, 43] width 46 height 24
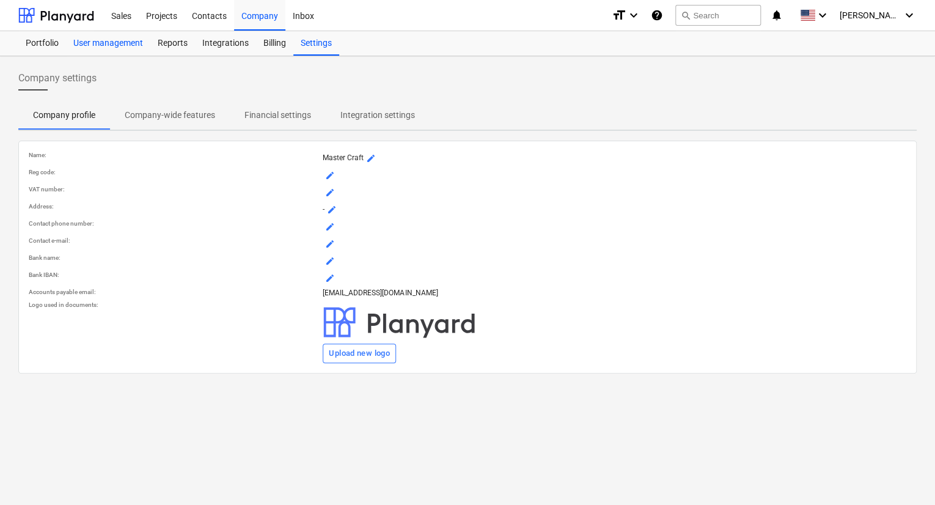
click at [111, 45] on div "User management" at bounding box center [108, 43] width 84 height 24
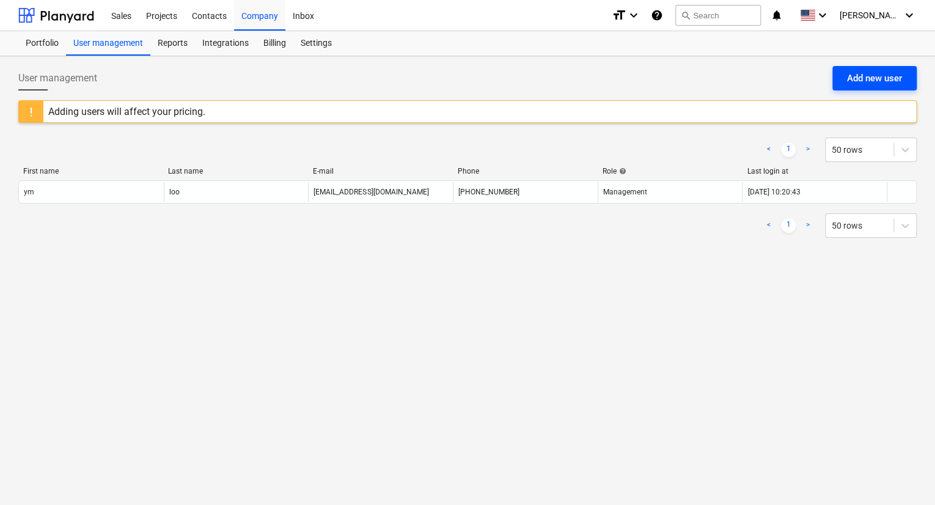
click at [866, 76] on div "Add new user" at bounding box center [874, 78] width 55 height 16
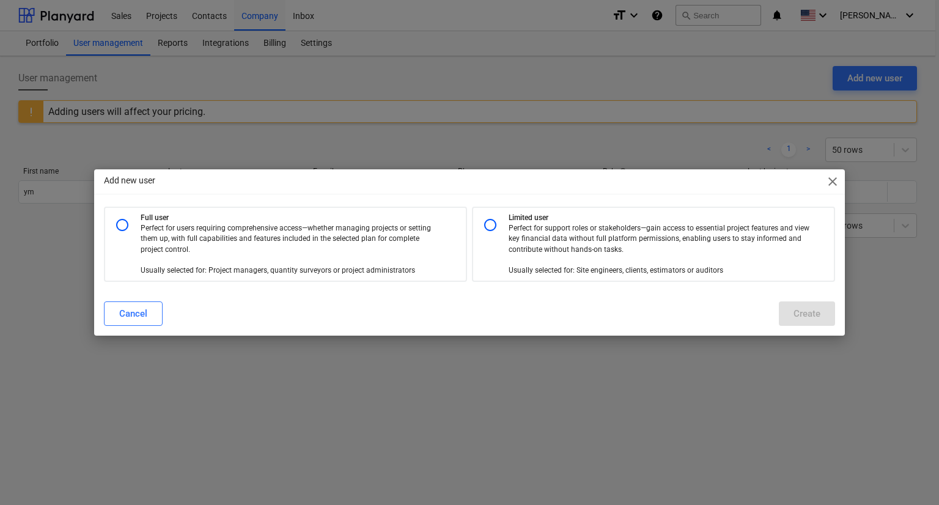
click at [491, 223] on input "radio" at bounding box center [490, 225] width 24 height 24
radio input "true"
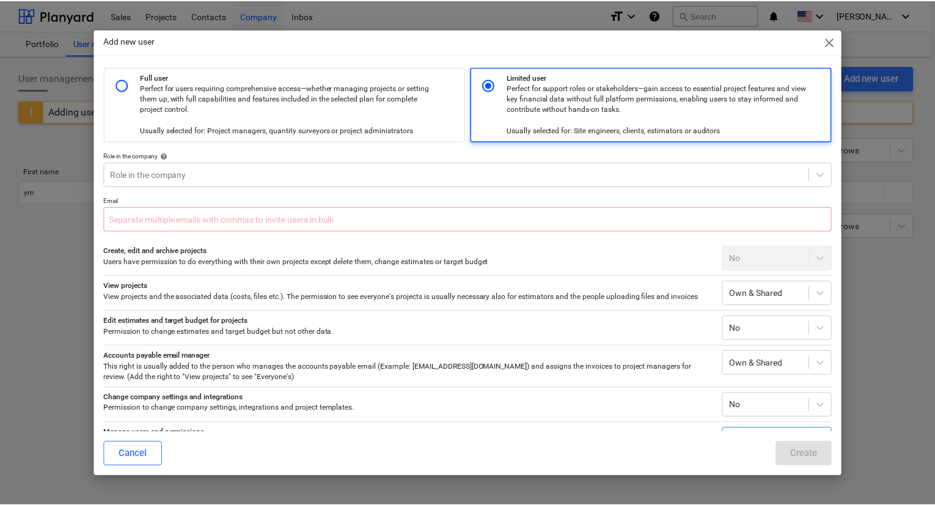
scroll to position [29, 0]
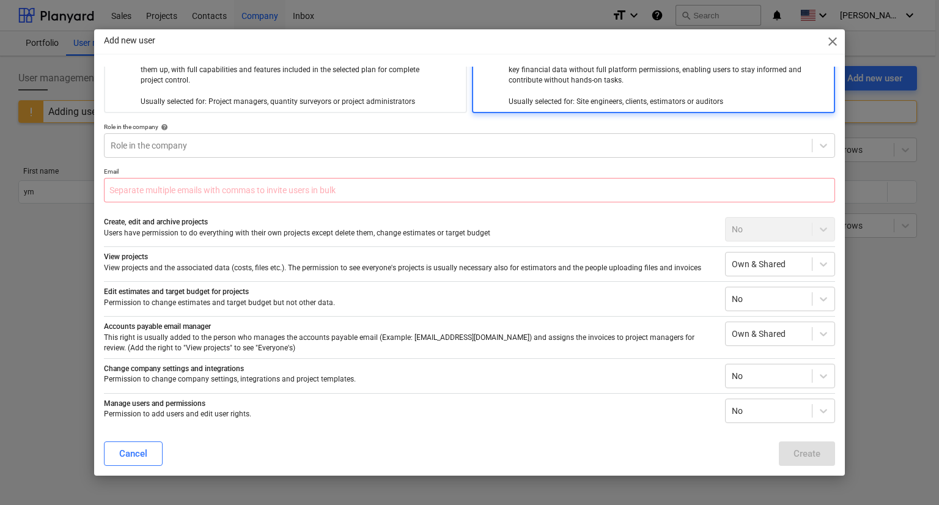
click at [73, 130] on div "Add new user close Full user Perfect for users requiring comprehensive access—w…" at bounding box center [469, 252] width 939 height 505
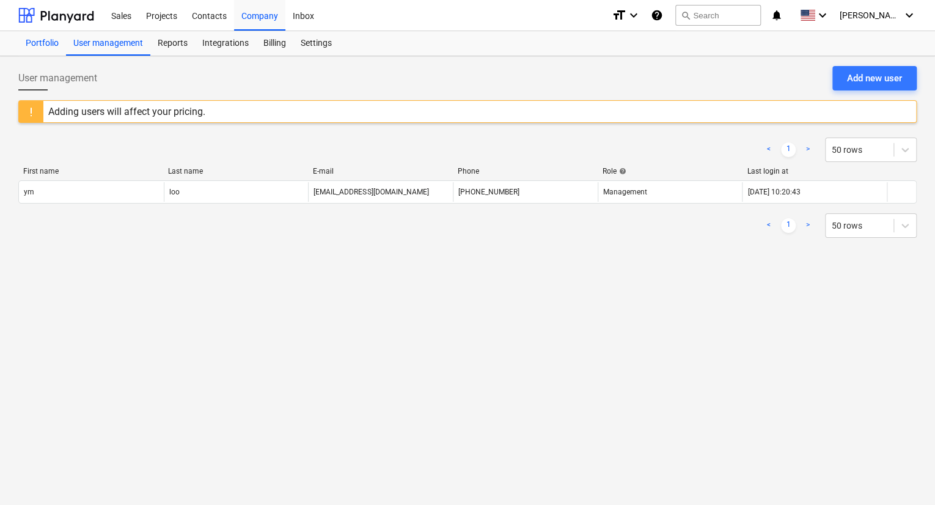
click at [40, 45] on div "Portfolio" at bounding box center [42, 43] width 48 height 24
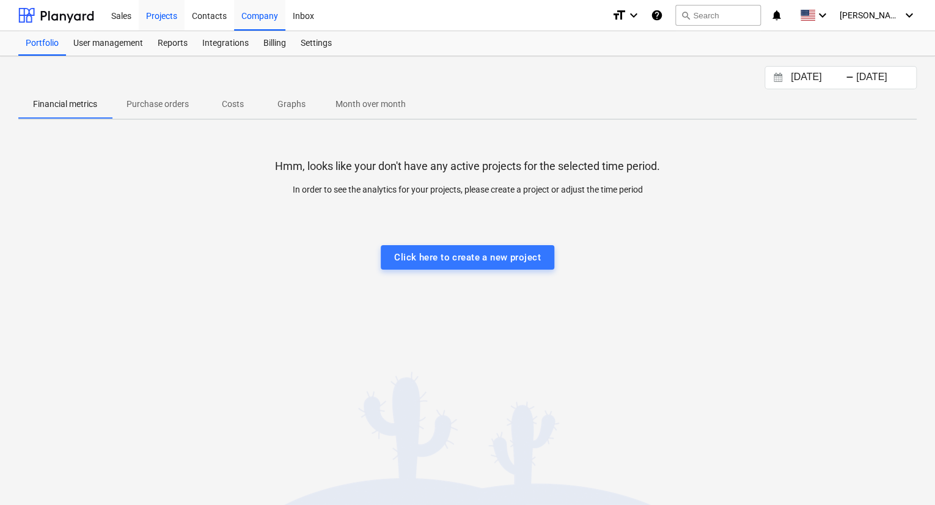
click at [161, 16] on div "Projects" at bounding box center [162, 14] width 46 height 31
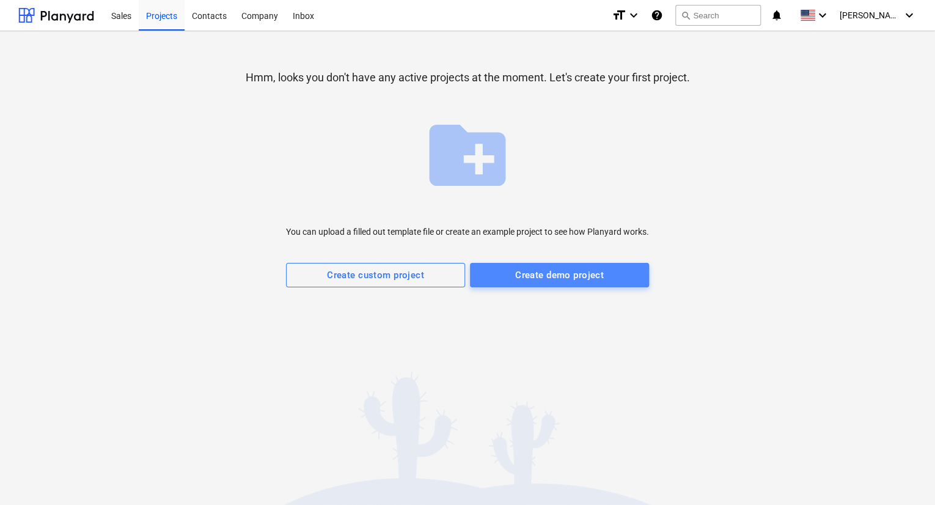
click at [594, 284] on button "Create demo project" at bounding box center [559, 275] width 179 height 24
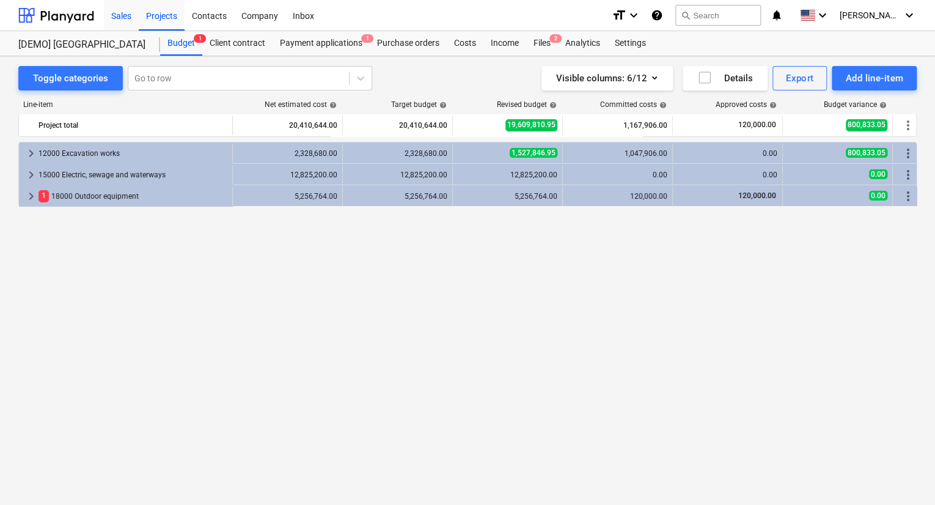
click at [121, 16] on div "Sales" at bounding box center [121, 14] width 35 height 31
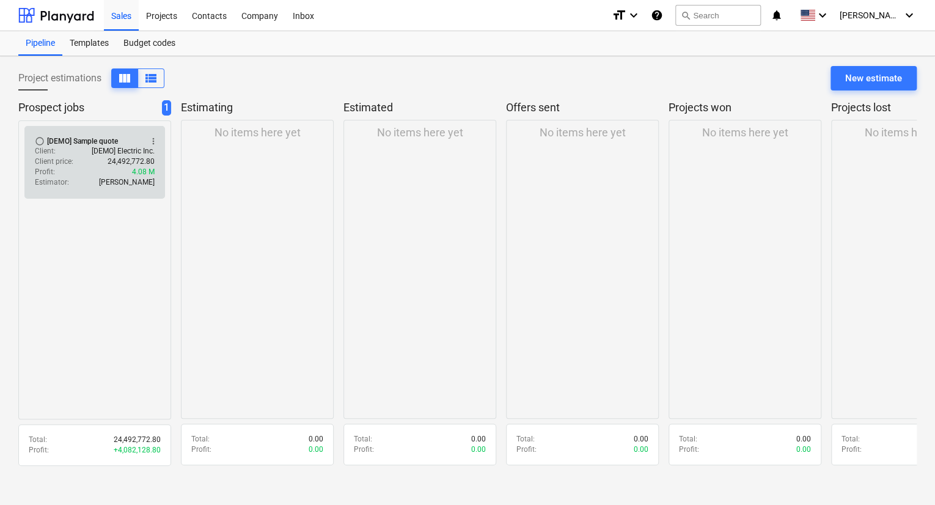
click at [61, 141] on div "[DEMO] Sample quote" at bounding box center [82, 141] width 71 height 10
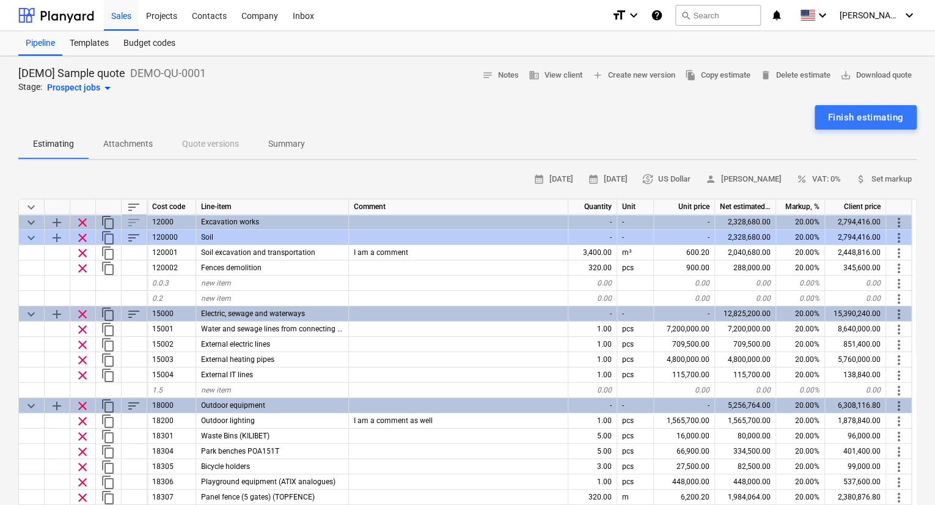
click at [112, 145] on p "Attachments" at bounding box center [128, 144] width 50 height 13
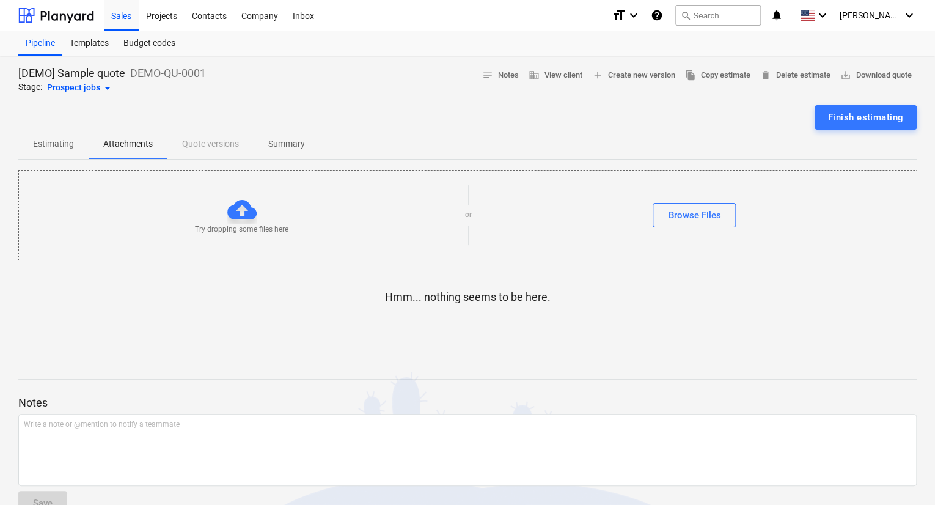
click at [68, 145] on p "Estimating" at bounding box center [53, 144] width 41 height 13
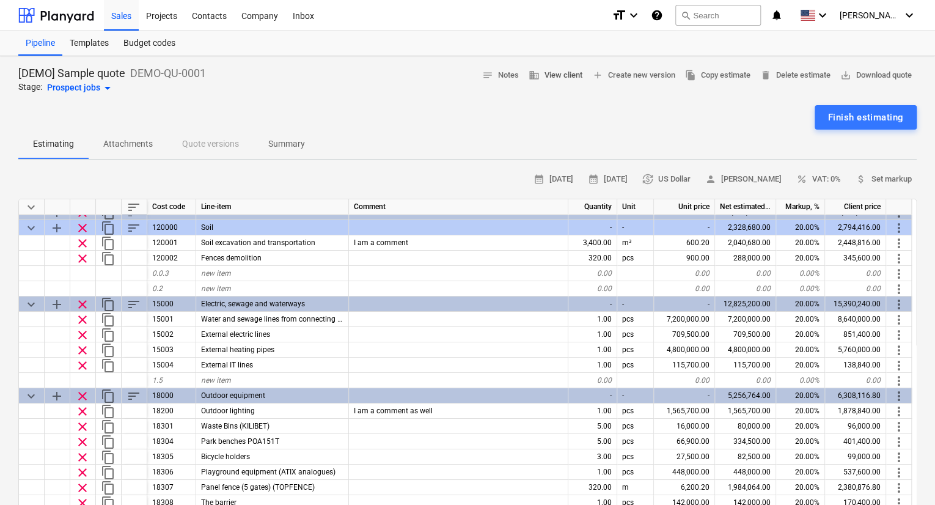
click at [564, 78] on span "business View client" at bounding box center [556, 75] width 54 height 14
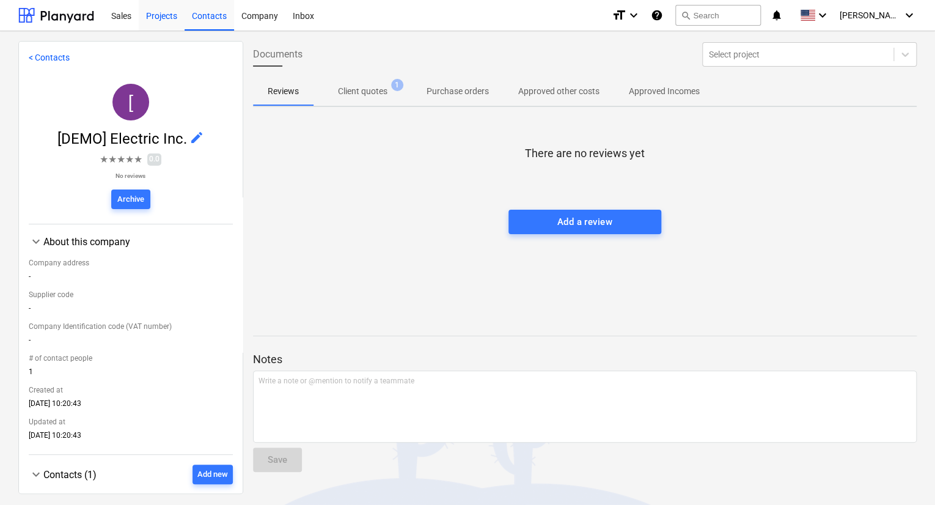
click at [156, 15] on div "Projects" at bounding box center [162, 14] width 46 height 31
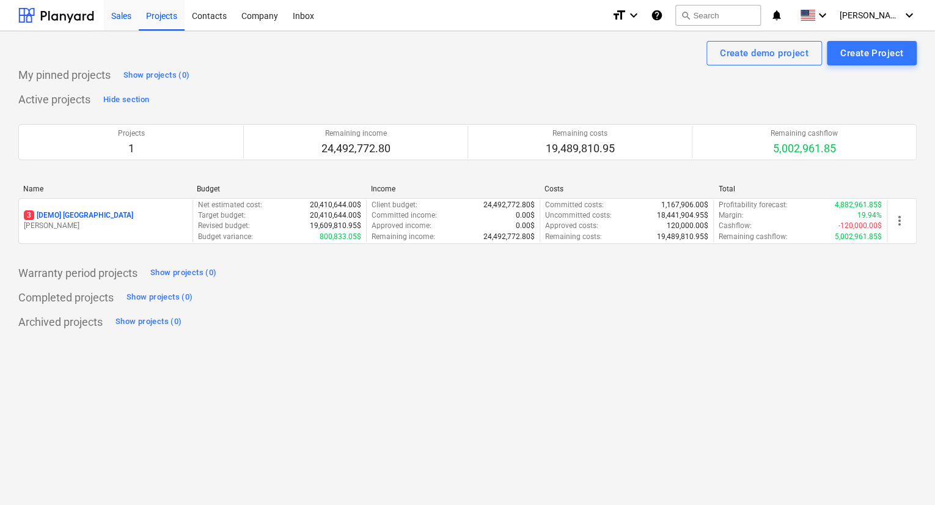
click at [127, 15] on div "Sales" at bounding box center [121, 14] width 35 height 31
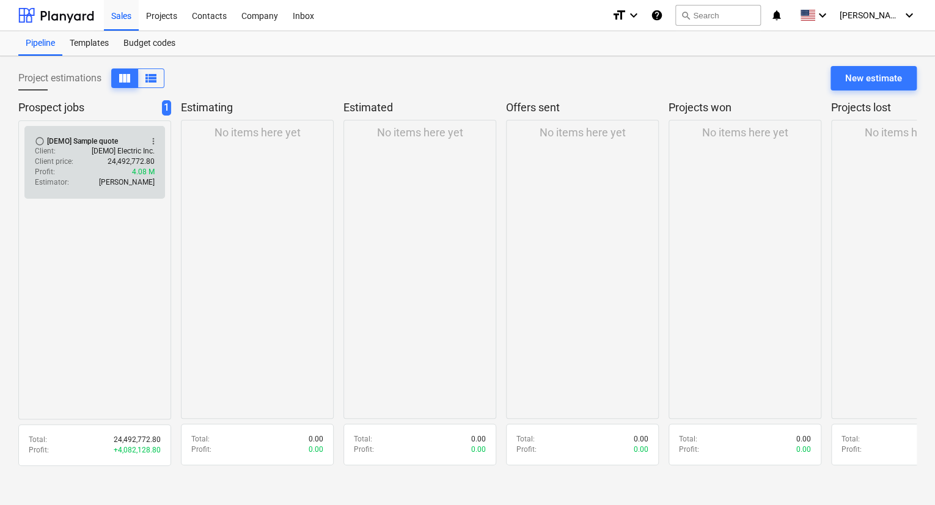
click at [56, 146] on div "Client : [DEMO] Electric Inc." at bounding box center [95, 151] width 120 height 10
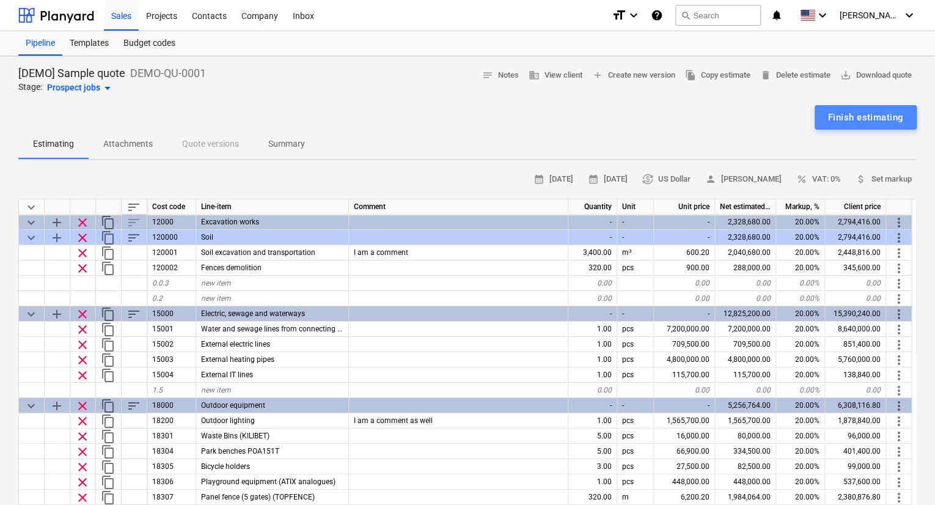
click at [883, 112] on div "Finish estimating" at bounding box center [865, 117] width 75 height 16
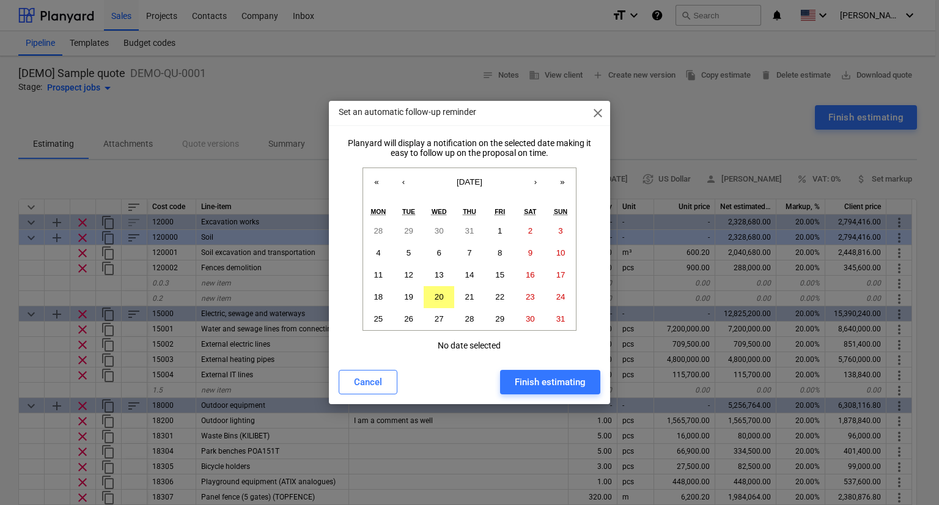
click at [525, 387] on div "Finish estimating" at bounding box center [550, 382] width 71 height 16
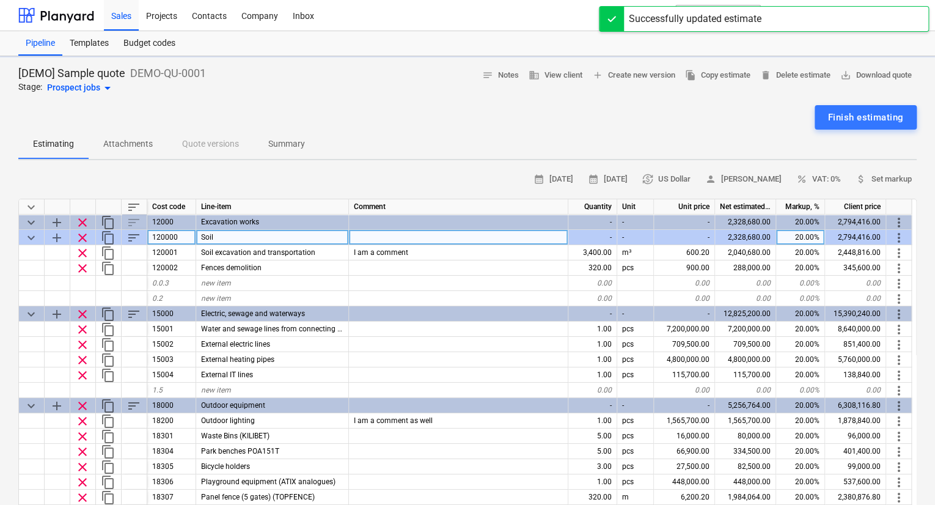
type textarea "x"
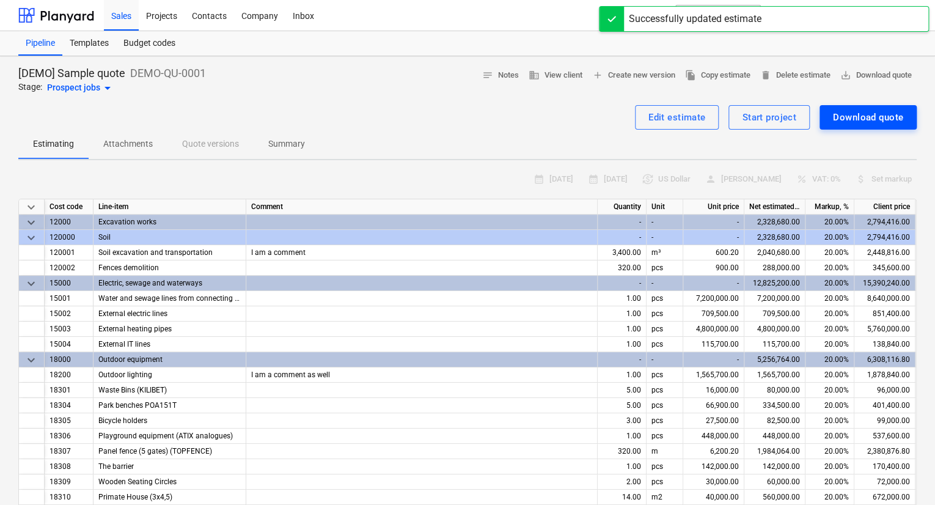
click at [896, 117] on div "Download quote" at bounding box center [868, 117] width 70 height 16
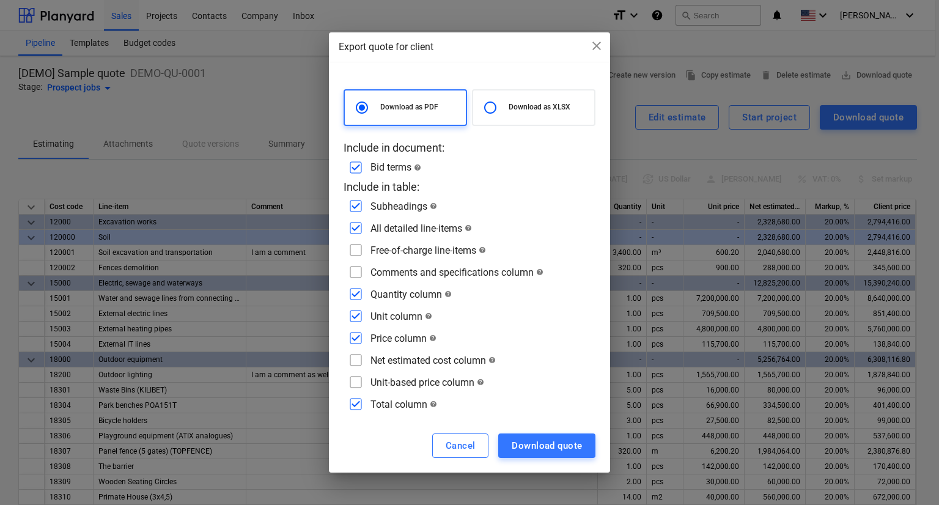
click at [350, 252] on input "checkbox" at bounding box center [356, 250] width 20 height 20
checkbox input "true"
click at [355, 271] on input "checkbox" at bounding box center [356, 272] width 20 height 20
checkbox input "true"
click at [357, 360] on input "checkbox" at bounding box center [356, 360] width 20 height 20
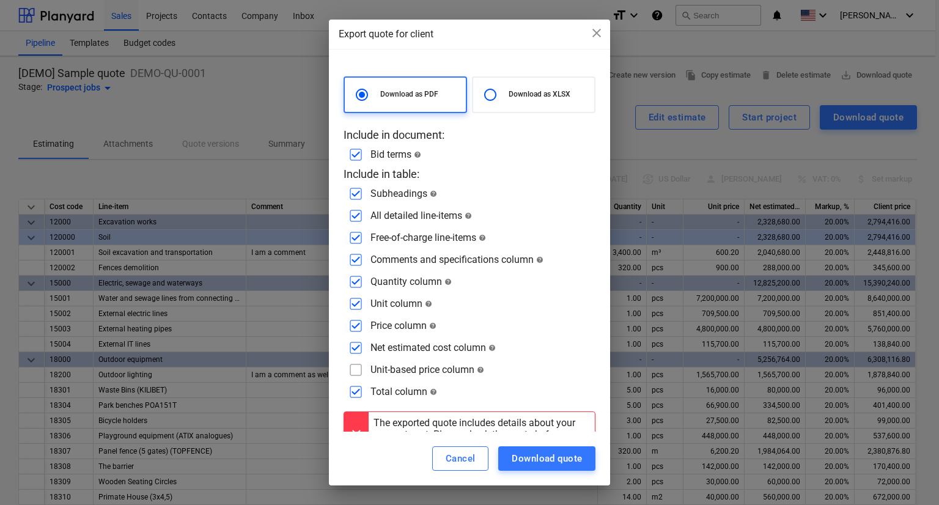
click at [355, 350] on input "checkbox" at bounding box center [356, 348] width 20 height 20
checkbox input "false"
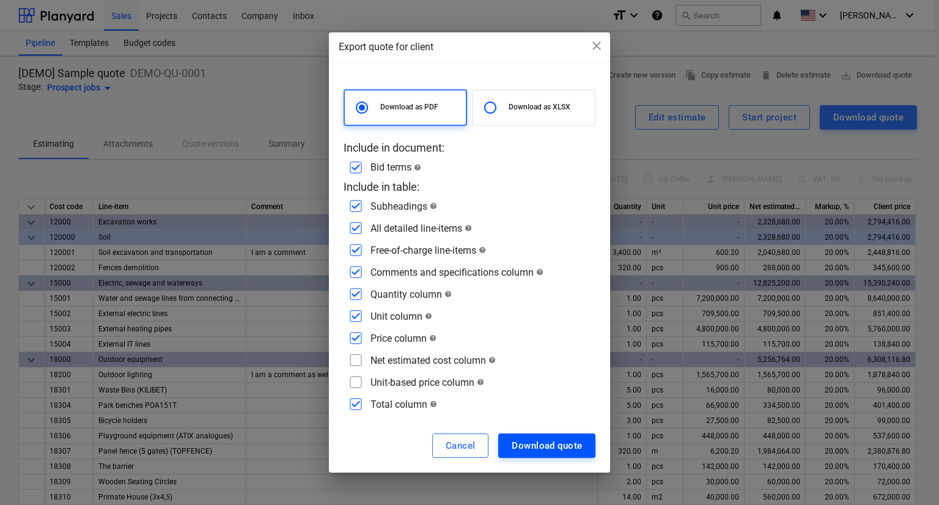
click at [578, 451] on div "Download quote" at bounding box center [547, 446] width 70 height 16
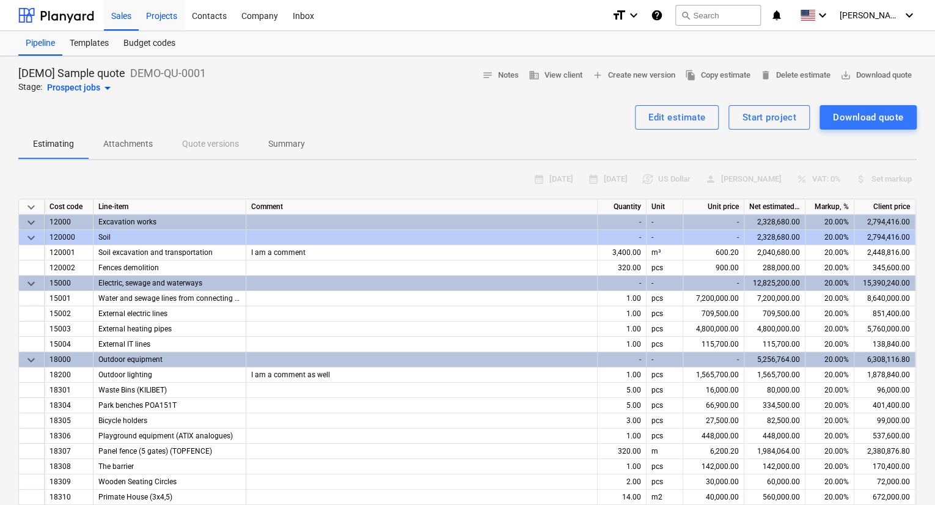
click at [172, 22] on div "Projects" at bounding box center [162, 14] width 46 height 31
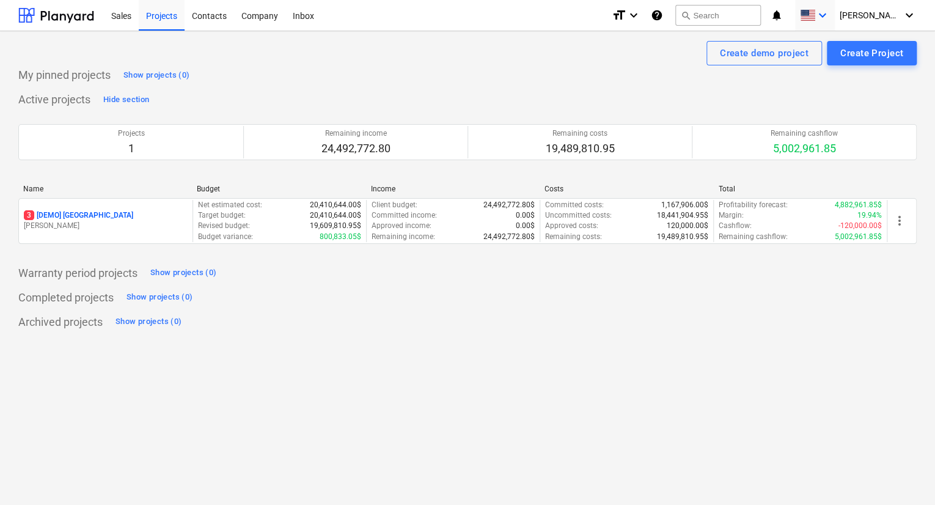
click at [830, 17] on icon "keyboard_arrow_down" at bounding box center [822, 15] width 15 height 15
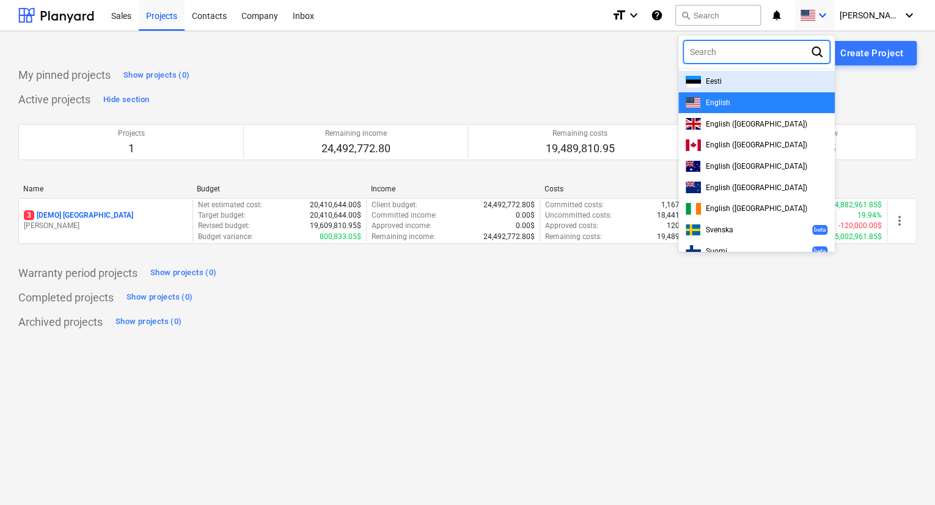
click at [499, 63] on div at bounding box center [467, 252] width 935 height 505
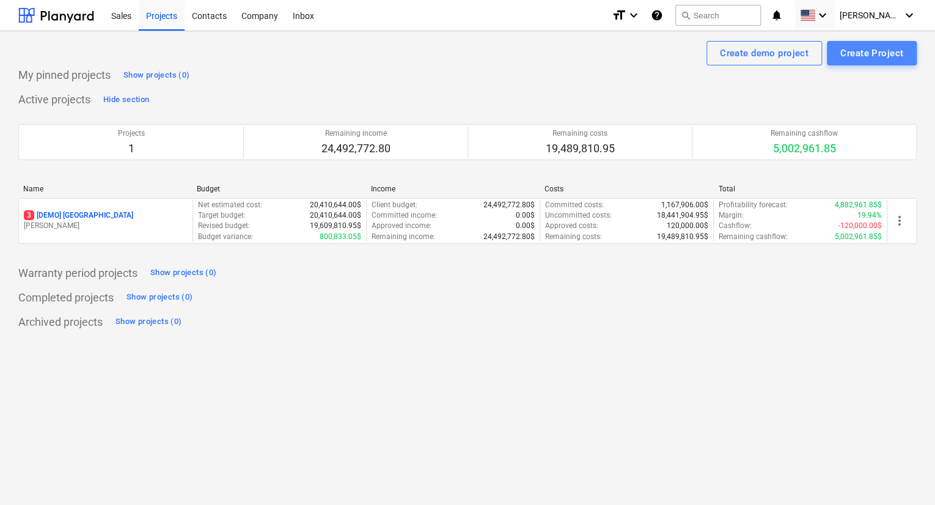
click at [858, 59] on div "Create Project" at bounding box center [872, 53] width 63 height 16
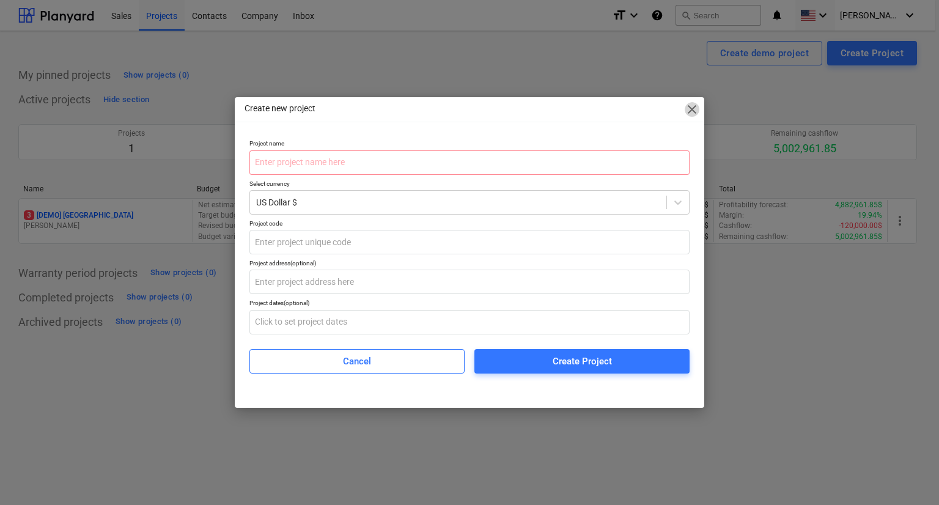
click at [688, 106] on span "close" at bounding box center [692, 109] width 15 height 15
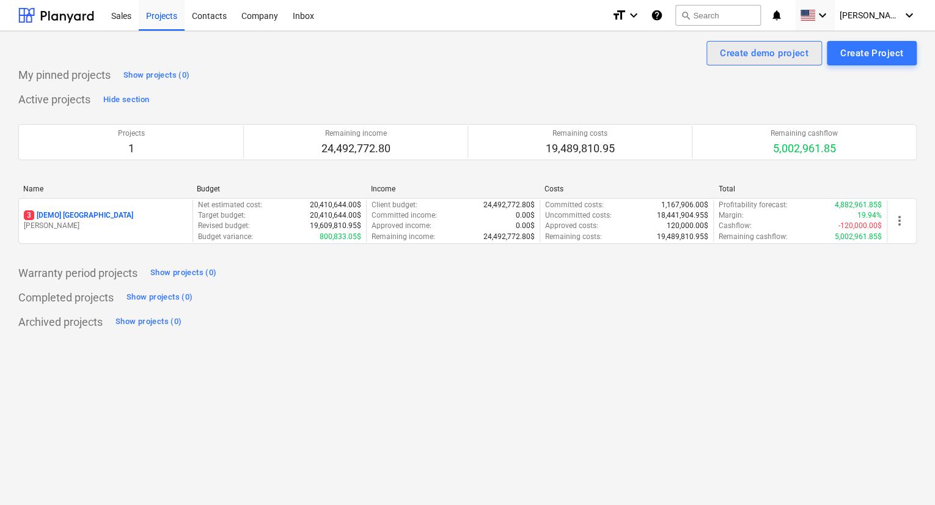
click at [756, 45] on div "Create demo project" at bounding box center [764, 53] width 89 height 16
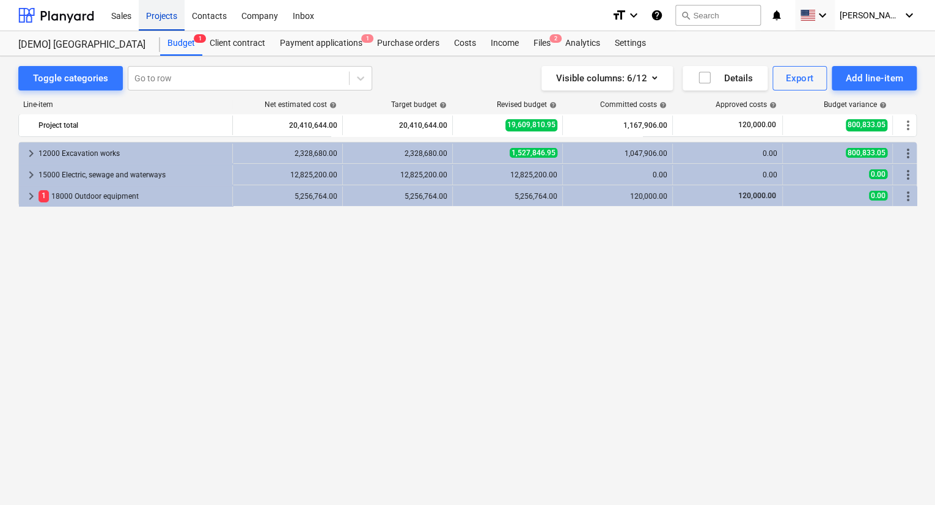
click at [147, 18] on div "Projects" at bounding box center [162, 14] width 46 height 31
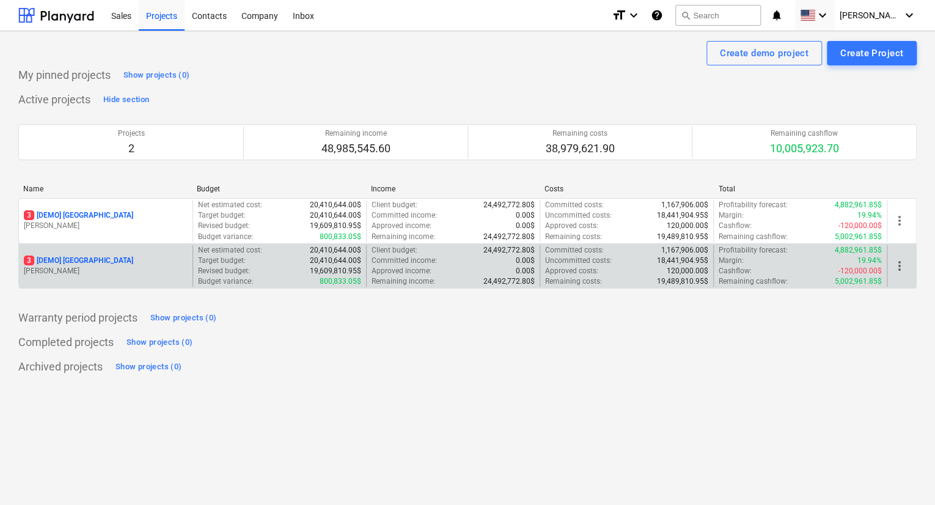
click at [77, 259] on p "3 [DEMO] [GEOGRAPHIC_DATA]" at bounding box center [78, 261] width 109 height 10
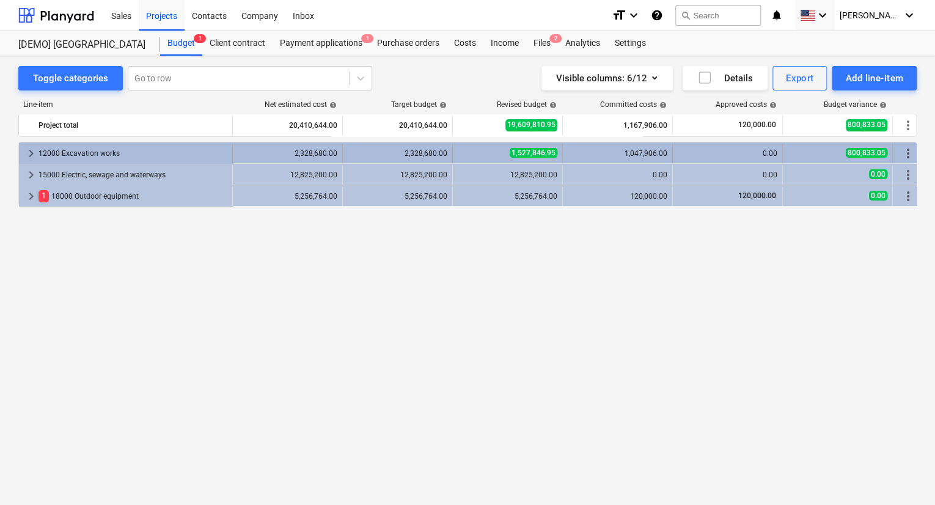
click at [28, 155] on span "keyboard_arrow_right" at bounding box center [31, 153] width 15 height 15
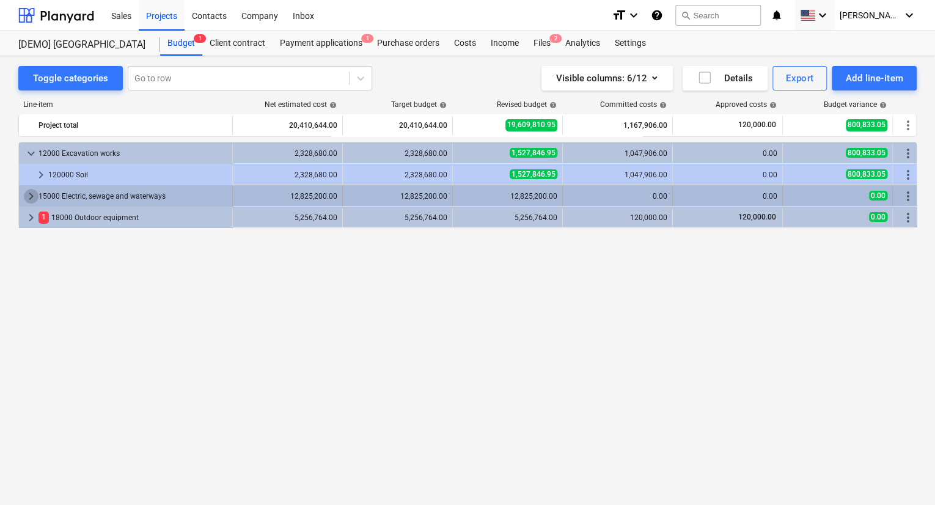
click at [35, 194] on span "keyboard_arrow_right" at bounding box center [31, 196] width 15 height 15
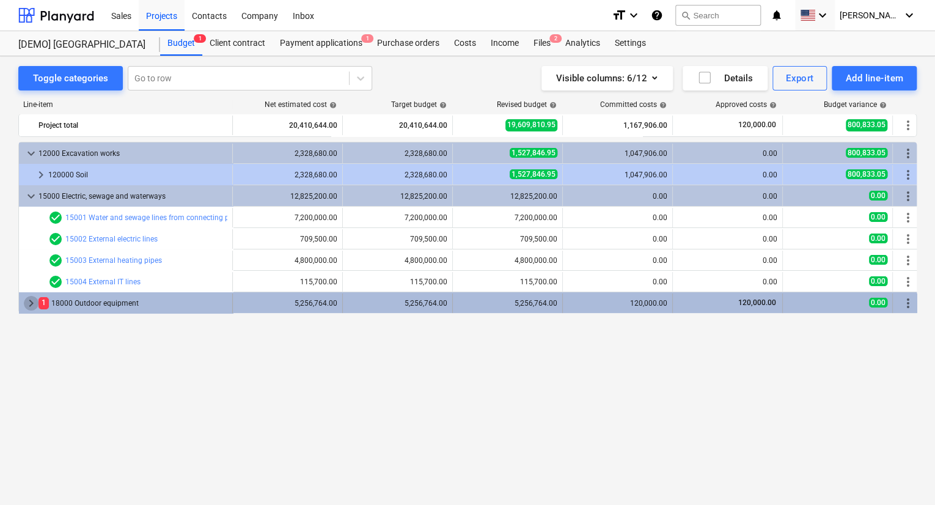
click at [29, 304] on span "keyboard_arrow_right" at bounding box center [31, 303] width 15 height 15
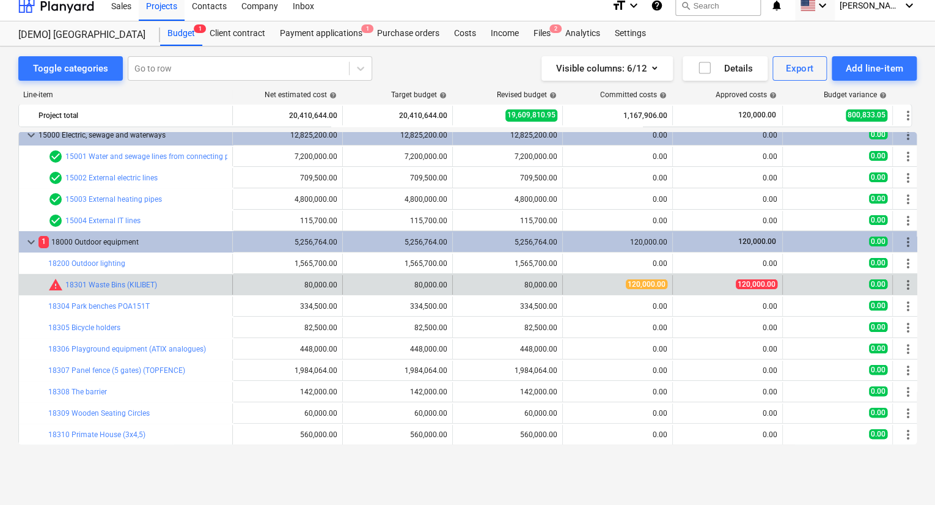
scroll to position [12, 0]
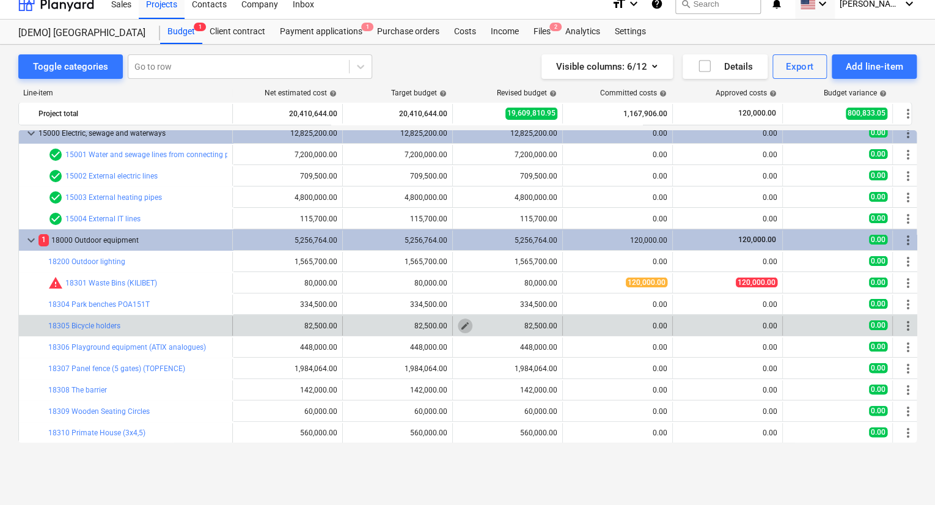
click at [465, 329] on span "edit" at bounding box center [465, 326] width 10 height 10
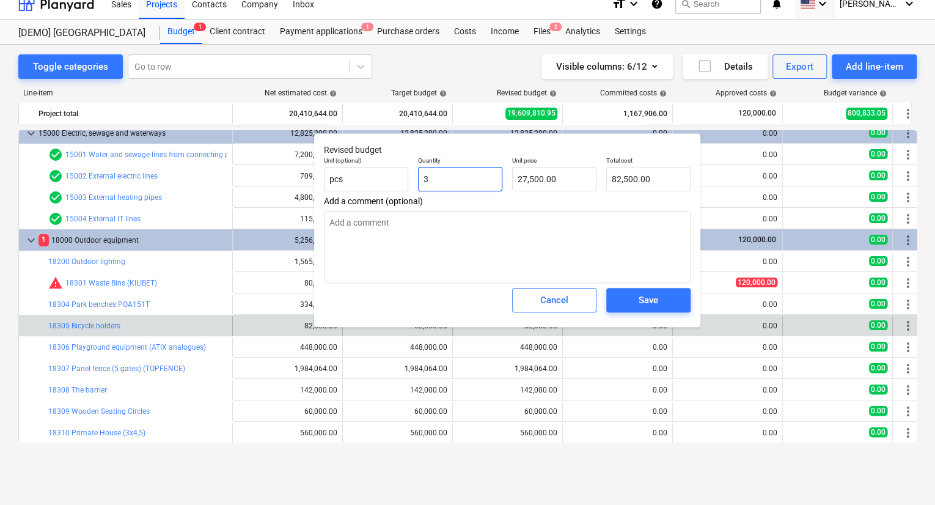
drag, startPoint x: 428, startPoint y: 179, endPoint x: 422, endPoint y: 177, distance: 6.6
click at [422, 177] on input "3" at bounding box center [460, 179] width 84 height 24
click at [680, 304] on button "Save" at bounding box center [648, 300] width 84 height 24
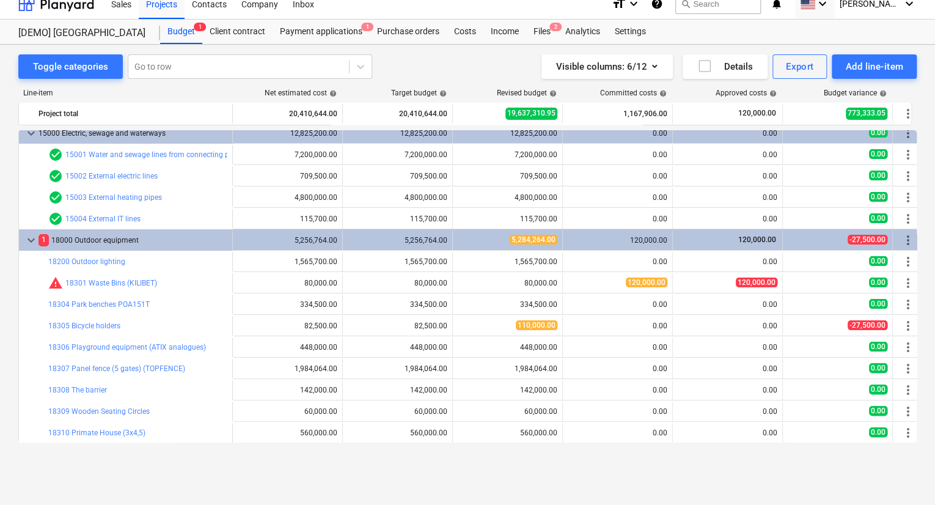
scroll to position [0, 0]
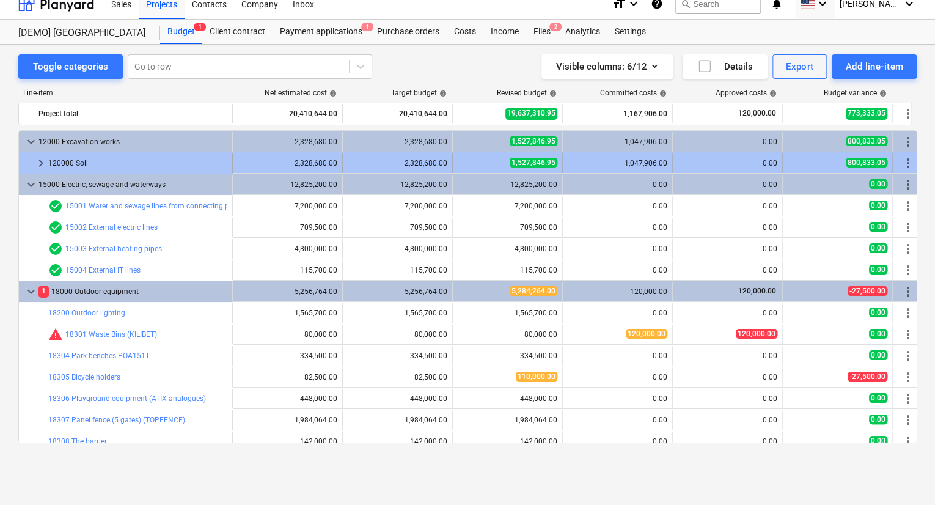
click at [43, 160] on span "keyboard_arrow_right" at bounding box center [41, 163] width 15 height 15
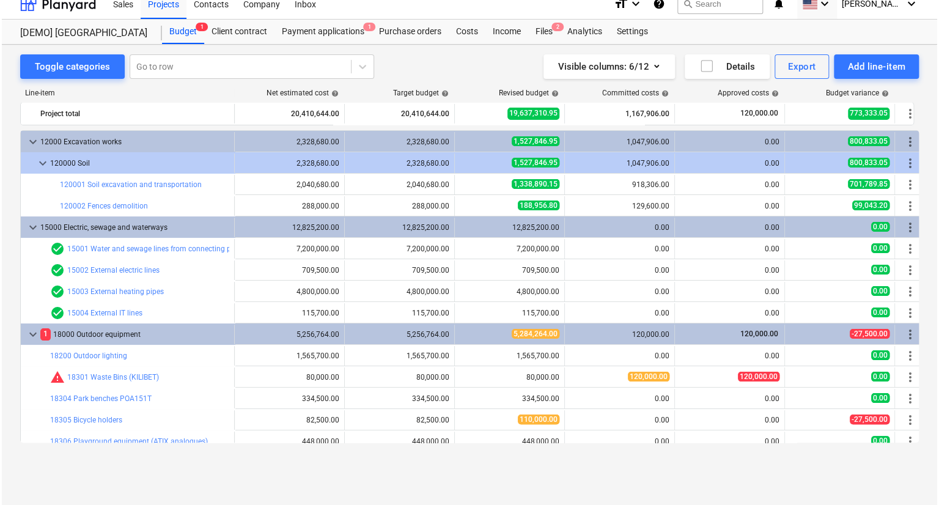
scroll to position [94, 0]
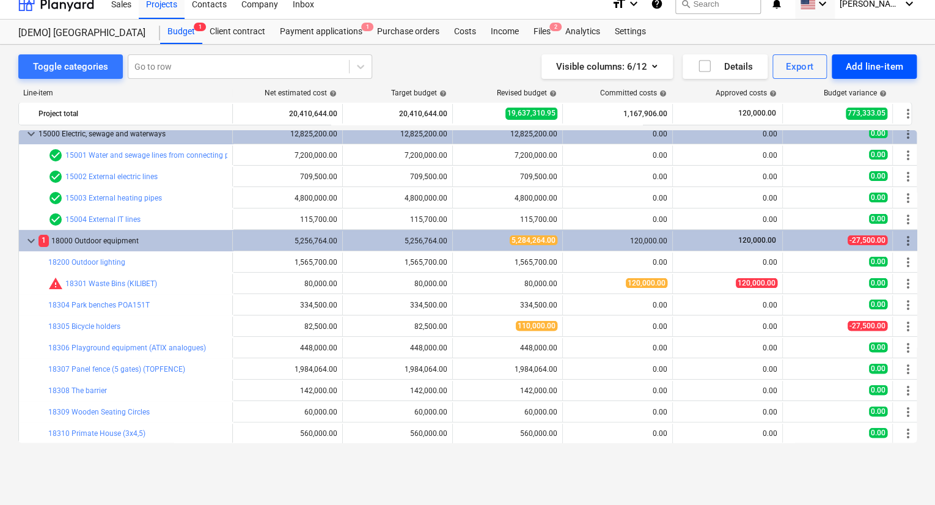
click at [877, 59] on div "Add line-item" at bounding box center [874, 67] width 58 height 16
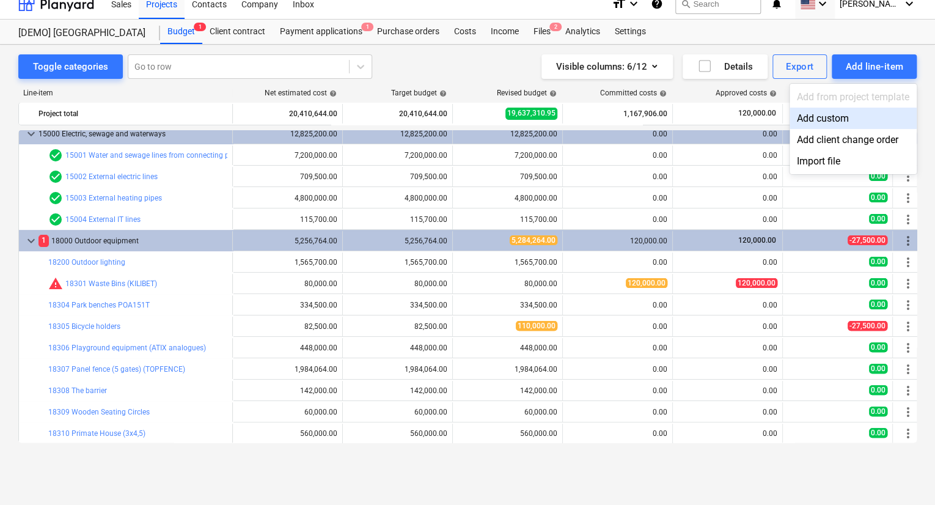
click at [826, 114] on div "Add custom" at bounding box center [853, 118] width 127 height 21
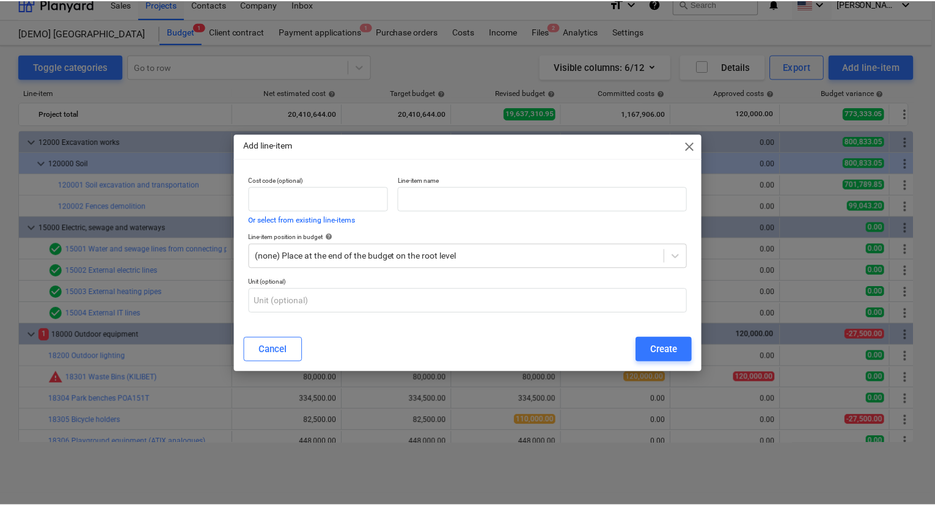
scroll to position [94, 0]
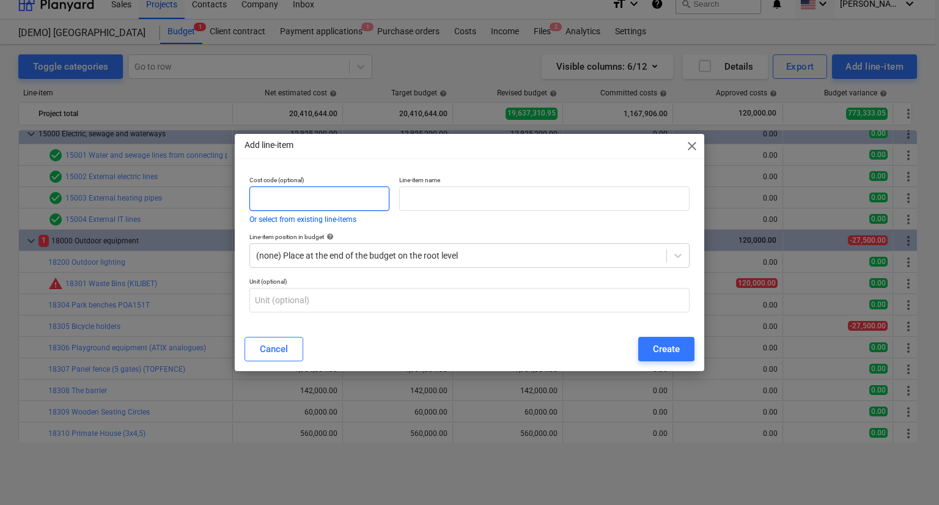
click at [347, 200] on input "text" at bounding box center [319, 198] width 140 height 24
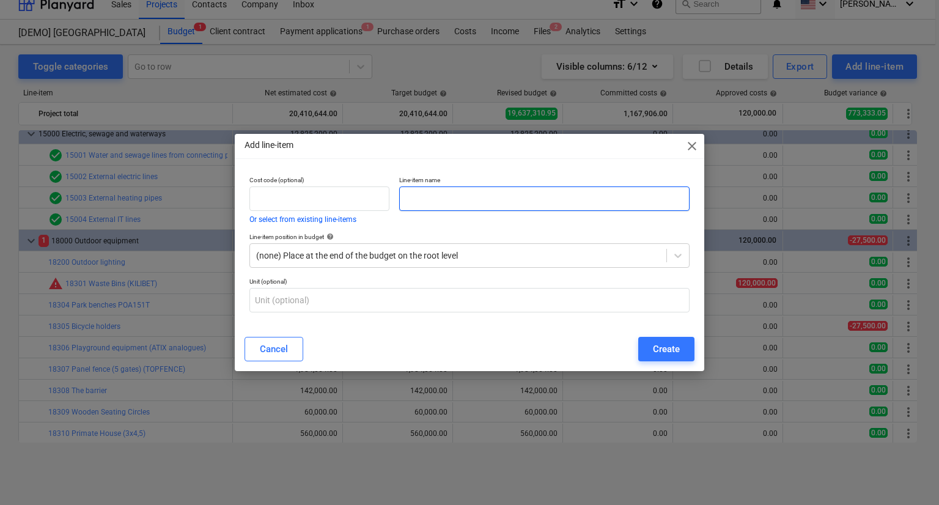
click at [420, 207] on input "text" at bounding box center [544, 198] width 290 height 24
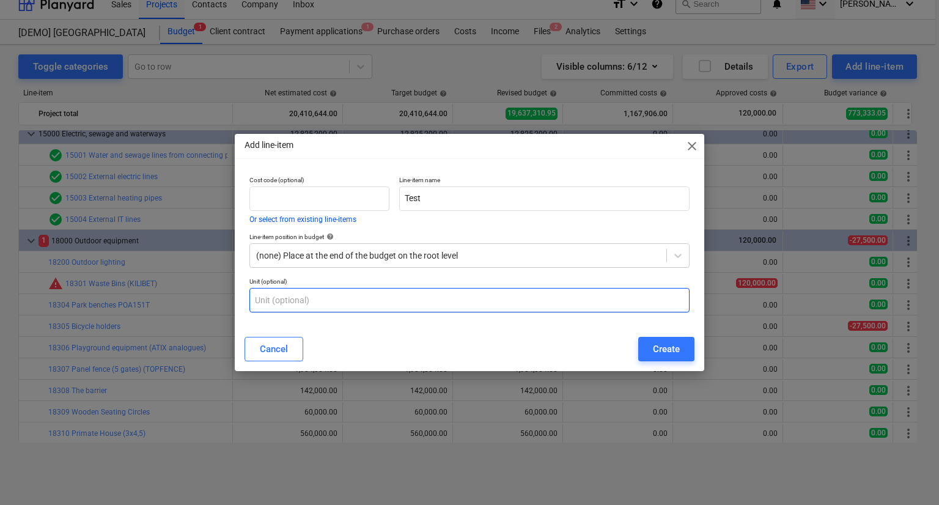
click at [583, 302] on input "text" at bounding box center [469, 300] width 440 height 24
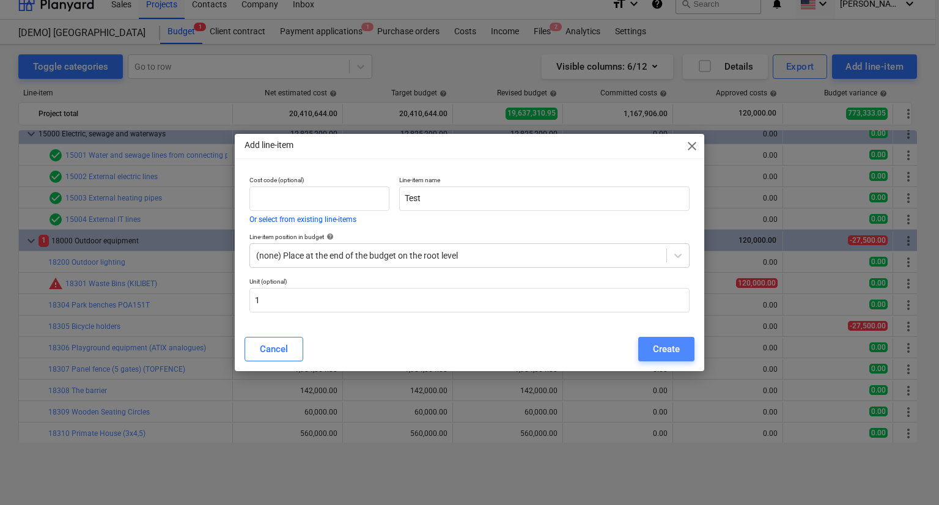
click at [685, 345] on button "Create" at bounding box center [666, 349] width 56 height 24
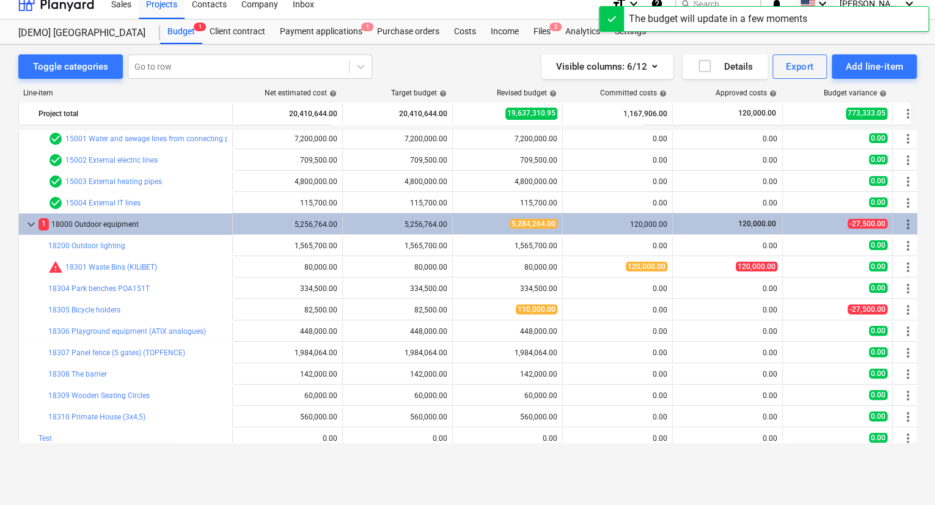
scroll to position [115, 0]
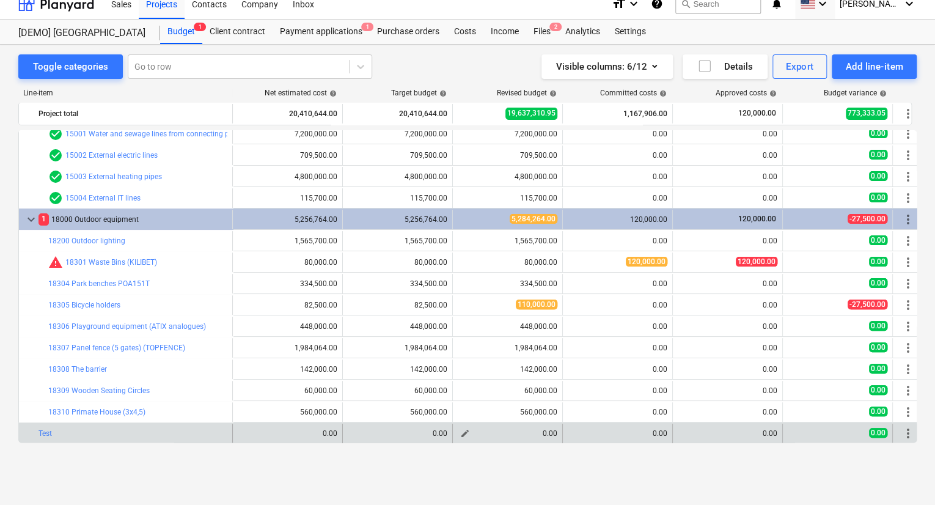
click at [463, 436] on span "edit" at bounding box center [465, 434] width 10 height 10
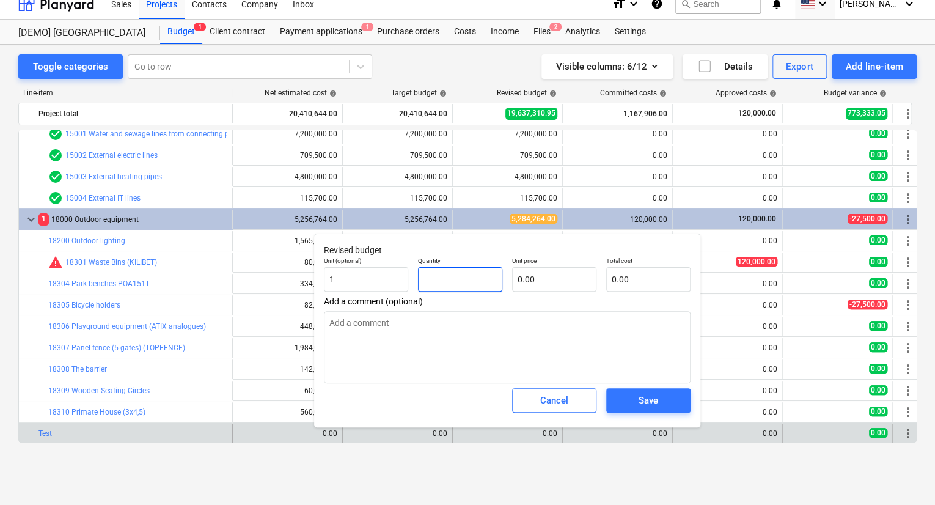
click at [460, 274] on input "text" at bounding box center [460, 279] width 84 height 24
click at [523, 281] on input "text" at bounding box center [554, 279] width 84 height 24
click at [655, 396] on div "Save" at bounding box center [649, 400] width 20 height 16
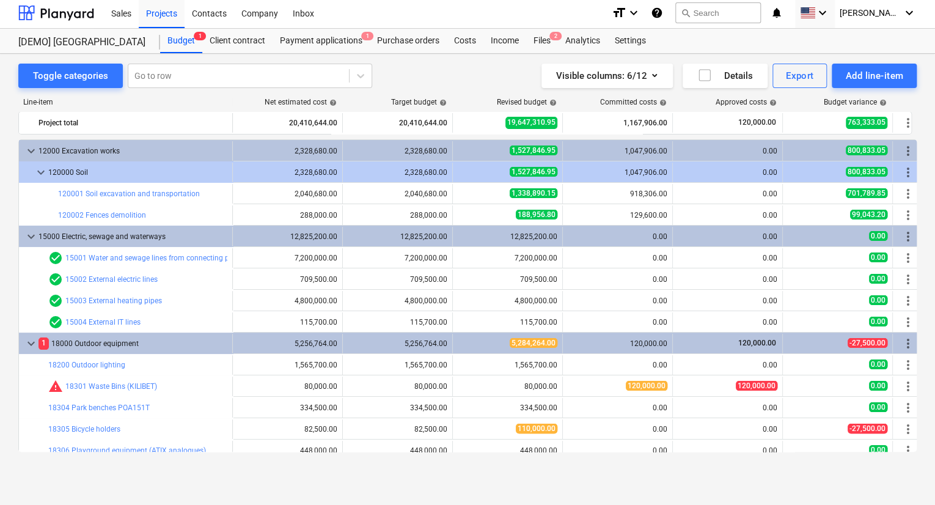
scroll to position [0, 0]
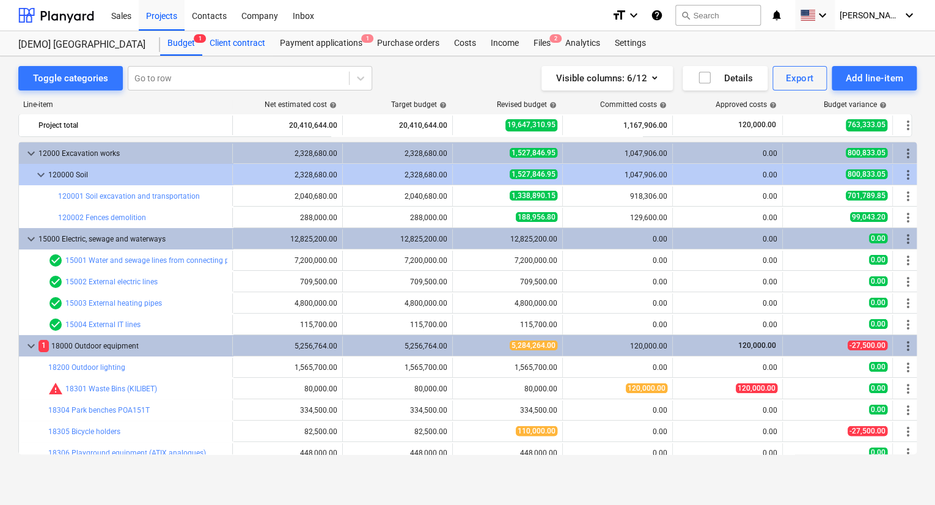
click at [247, 47] on div "Client contract" at bounding box center [237, 43] width 70 height 24
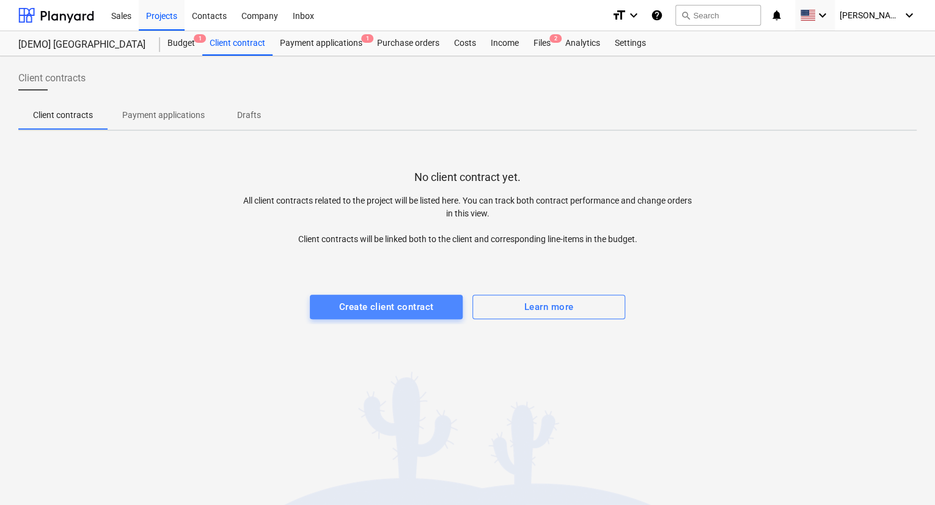
click at [381, 299] on div "Create client contract" at bounding box center [386, 307] width 94 height 16
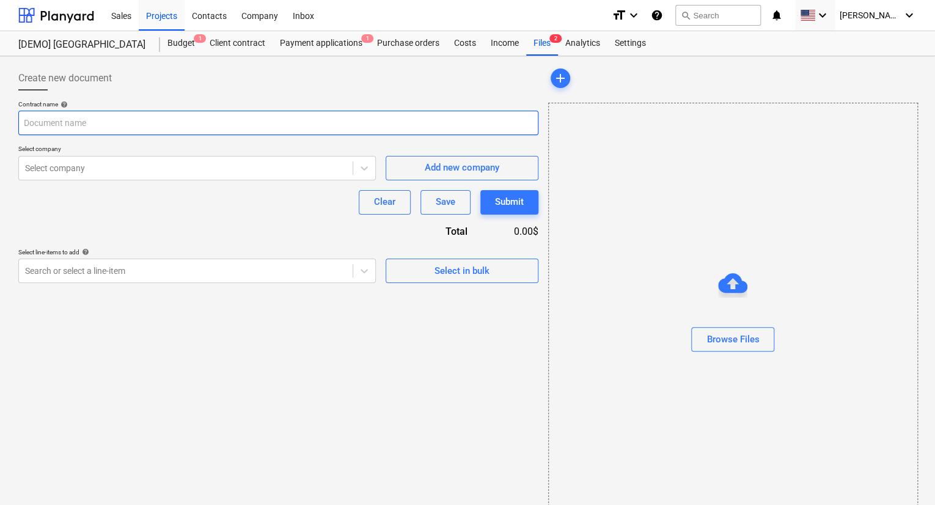
click at [169, 123] on input "text" at bounding box center [278, 123] width 520 height 24
click at [87, 125] on input "text" at bounding box center [278, 123] width 520 height 24
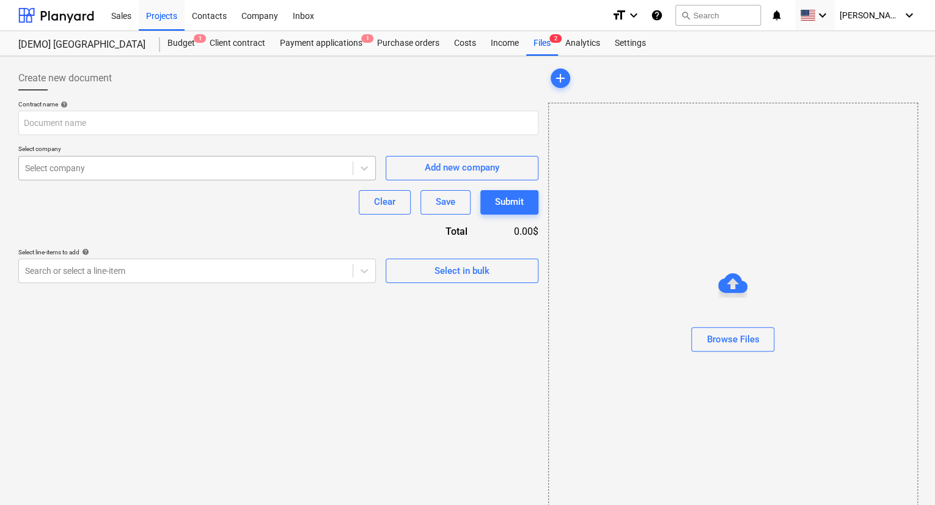
click at [90, 173] on div at bounding box center [186, 168] width 322 height 12
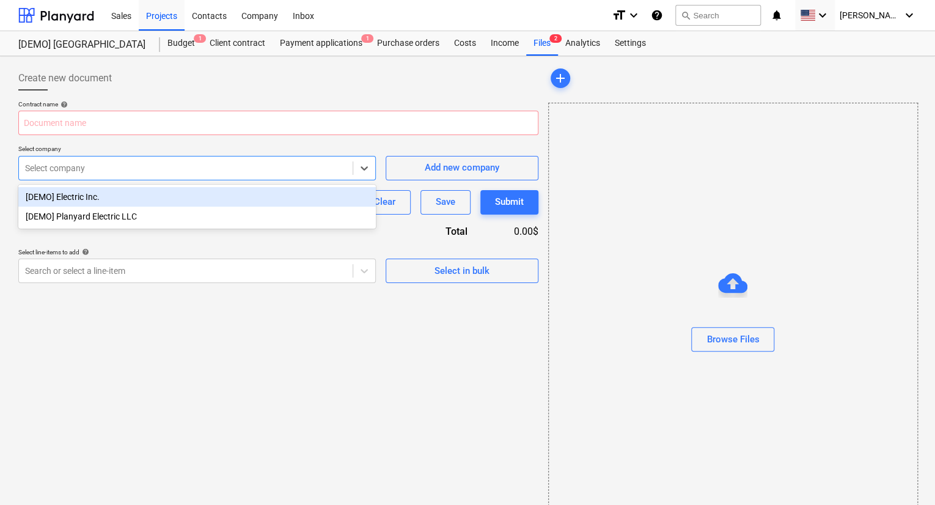
click at [81, 199] on div "[DEMO] Electric Inc." at bounding box center [197, 197] width 358 height 20
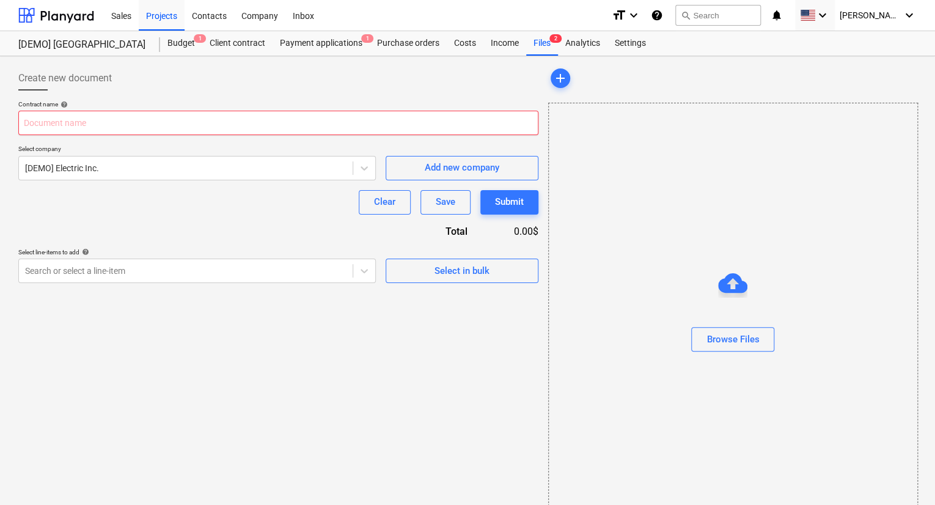
click at [98, 120] on input "text" at bounding box center [278, 123] width 520 height 24
click at [187, 43] on div "Budget 1" at bounding box center [181, 43] width 42 height 24
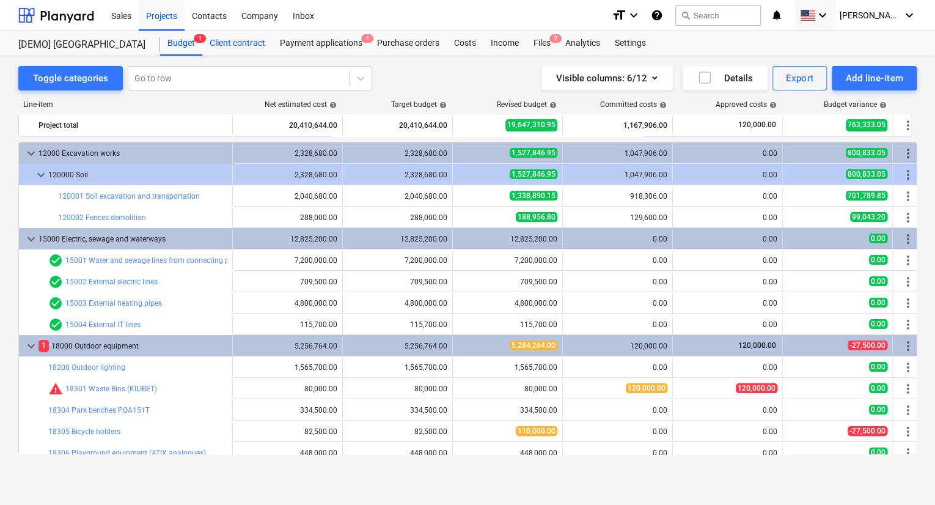
click at [249, 50] on div "Client contract" at bounding box center [237, 43] width 70 height 24
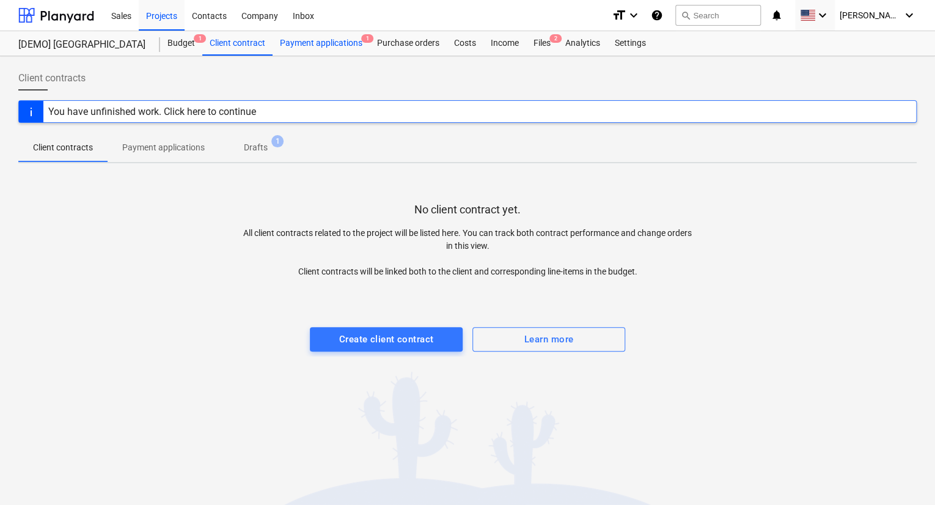
click at [325, 48] on div "Payment applications 1" at bounding box center [321, 43] width 97 height 24
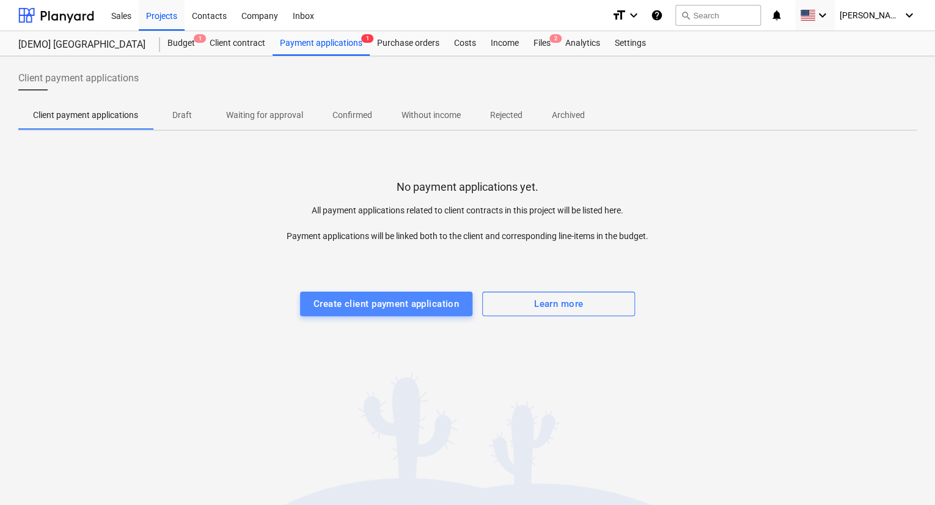
click at [408, 301] on div "Create client payment application" at bounding box center [386, 304] width 145 height 16
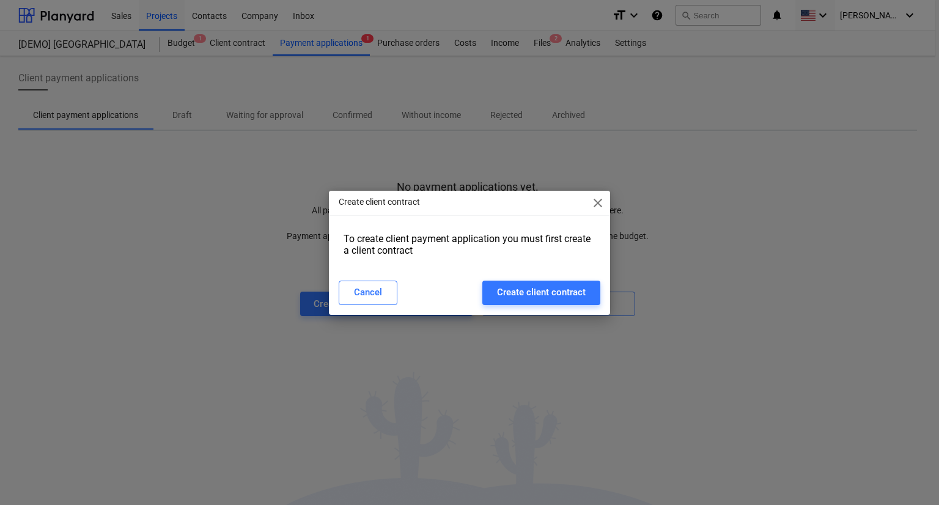
click at [596, 208] on span "close" at bounding box center [598, 203] width 15 height 15
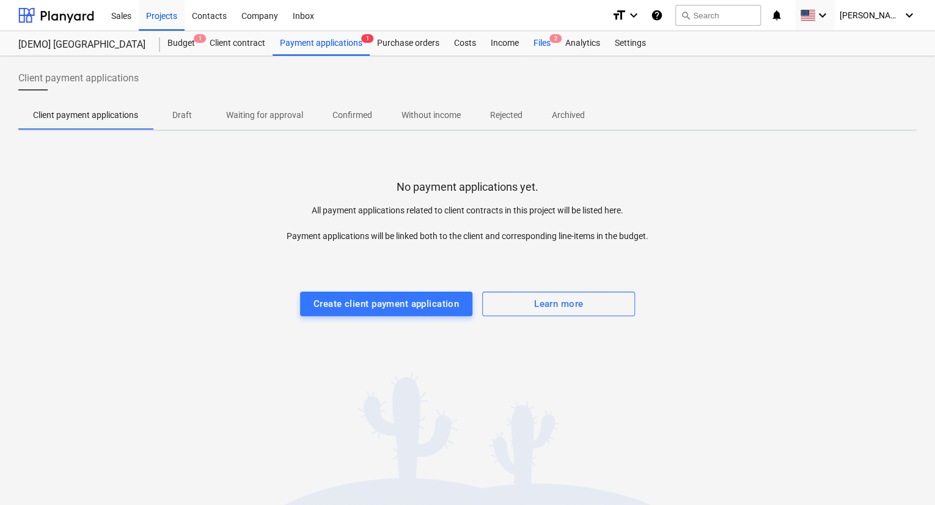
click at [540, 45] on div "Files 2" at bounding box center [542, 43] width 32 height 24
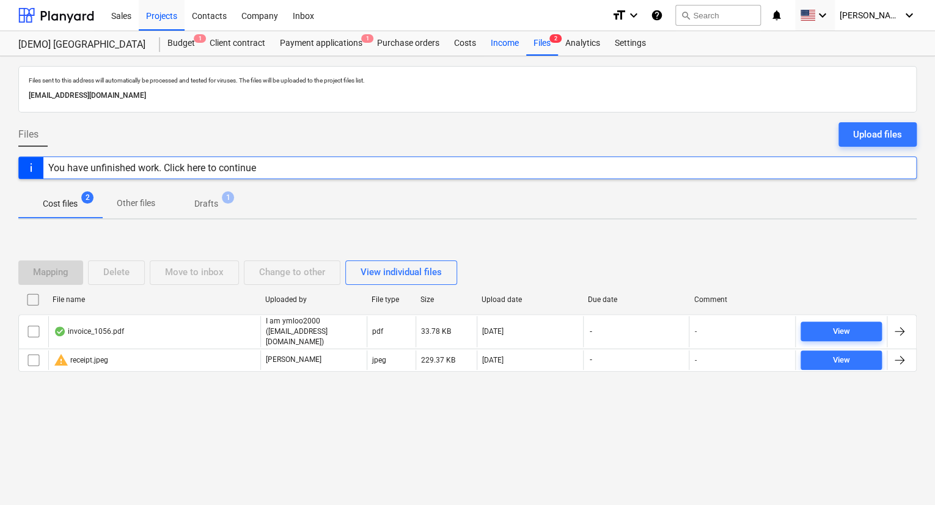
click at [492, 52] on div "Income" at bounding box center [505, 43] width 43 height 24
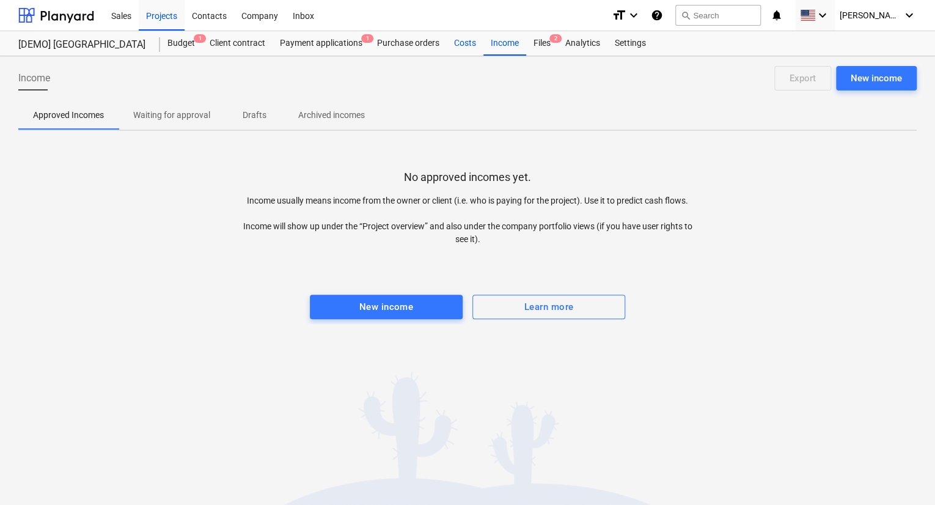
click at [455, 39] on div "Costs" at bounding box center [465, 43] width 37 height 24
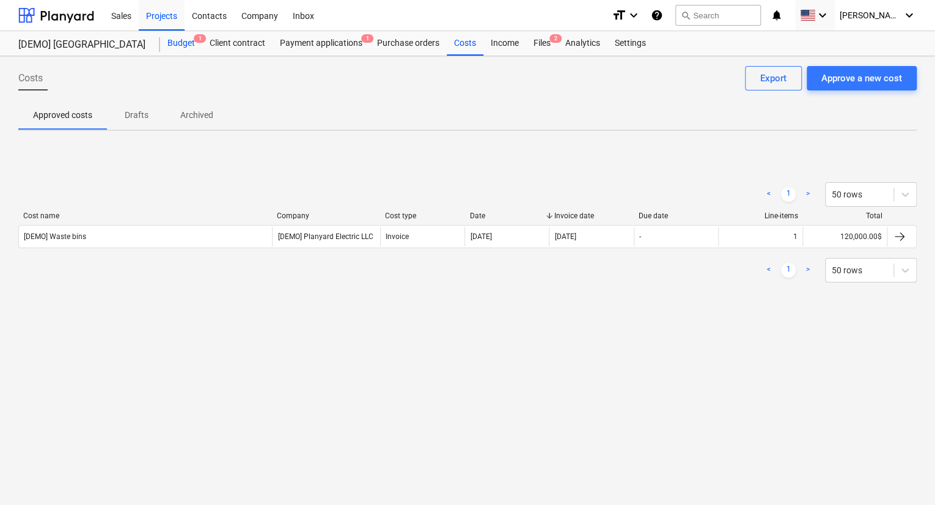
click at [188, 40] on div "Budget 1" at bounding box center [181, 43] width 42 height 24
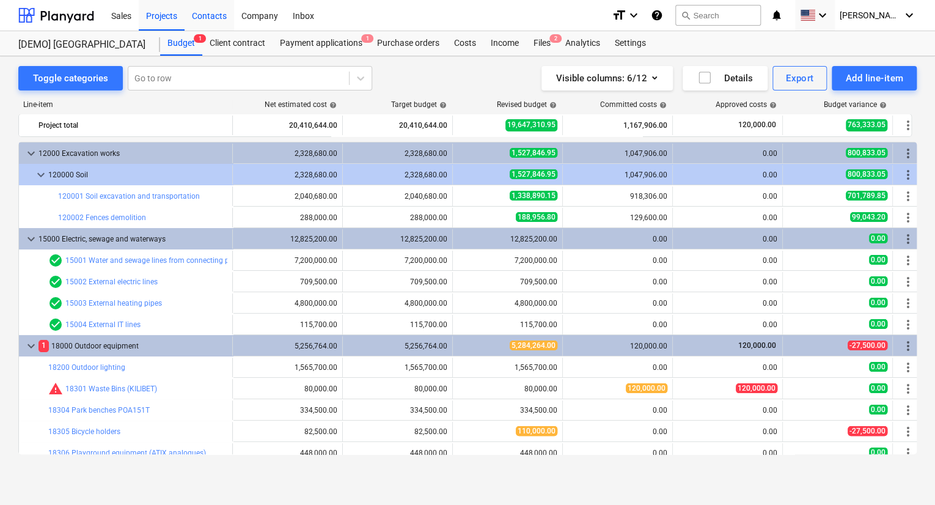
click at [213, 13] on div "Contacts" at bounding box center [210, 14] width 50 height 31
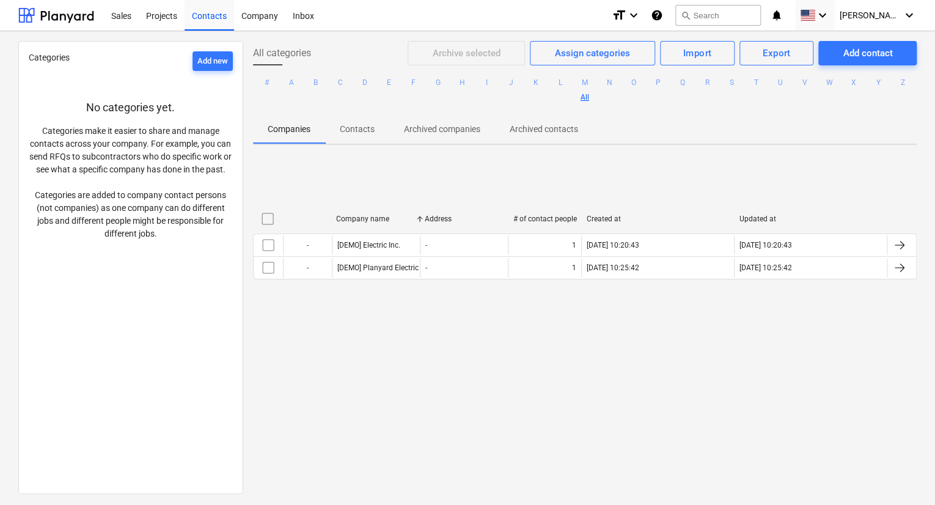
click at [355, 129] on p "Contacts" at bounding box center [357, 129] width 35 height 13
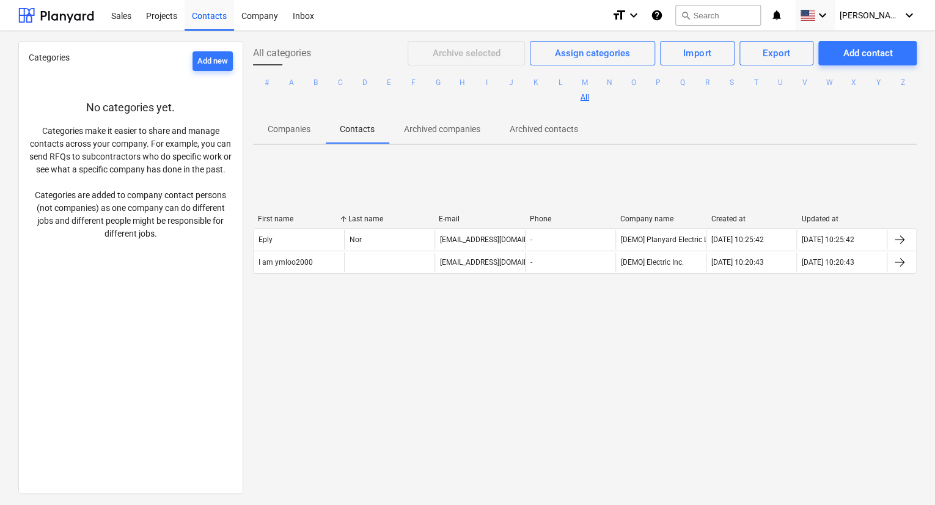
click at [418, 135] on p "Archived companies" at bounding box center [442, 129] width 76 height 13
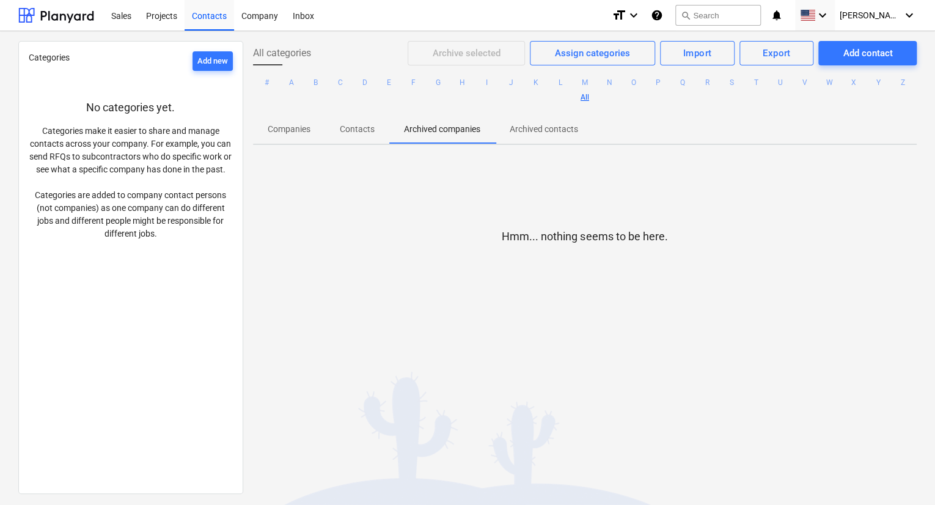
click at [508, 133] on span "Archived contacts" at bounding box center [544, 129] width 98 height 20
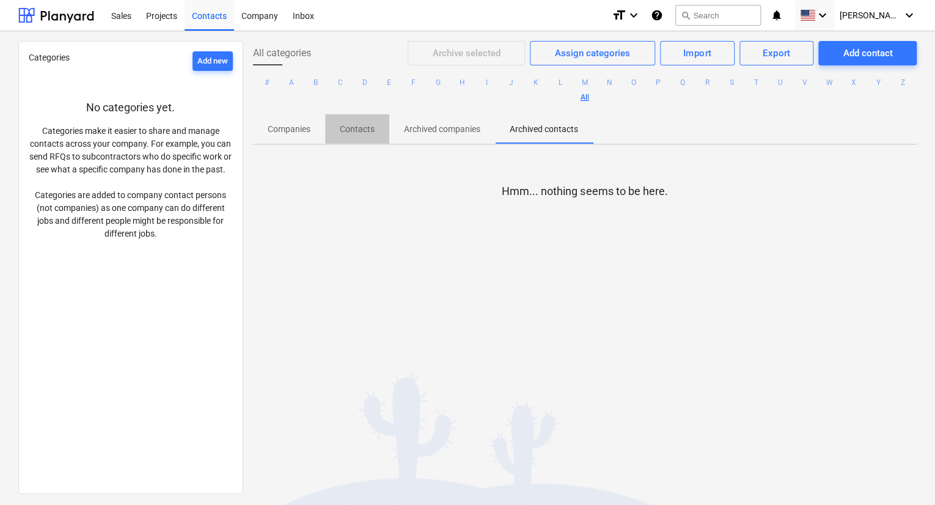
click at [359, 131] on p "Contacts" at bounding box center [357, 129] width 35 height 13
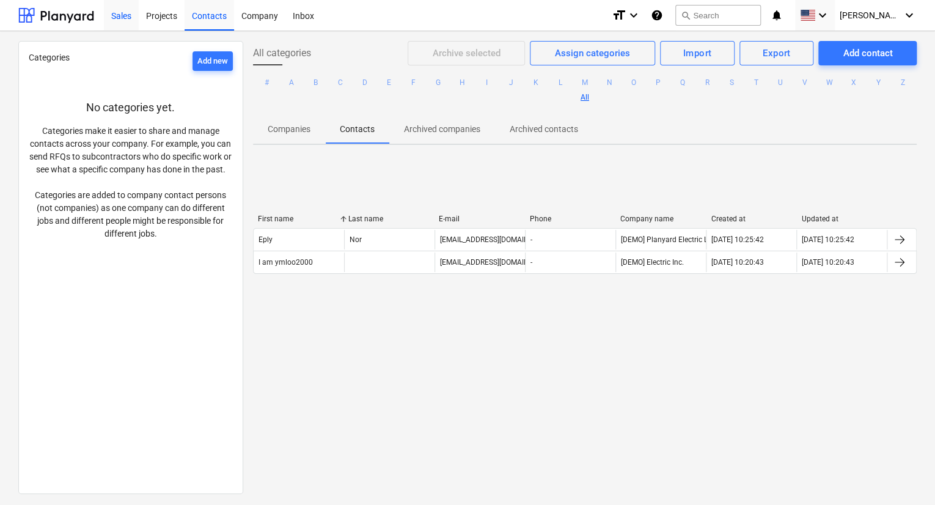
click at [128, 12] on div "Sales" at bounding box center [121, 14] width 35 height 31
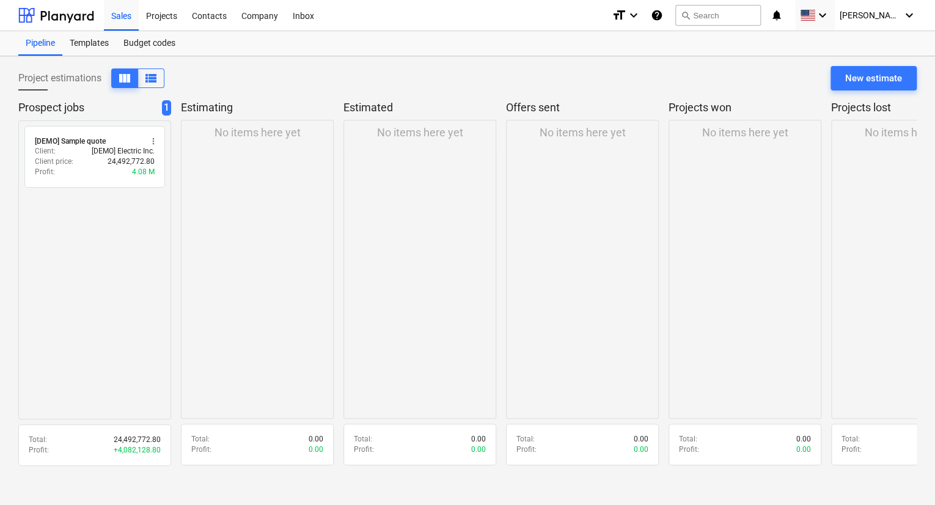
click at [252, 152] on div "No items here yet" at bounding box center [257, 269] width 153 height 299
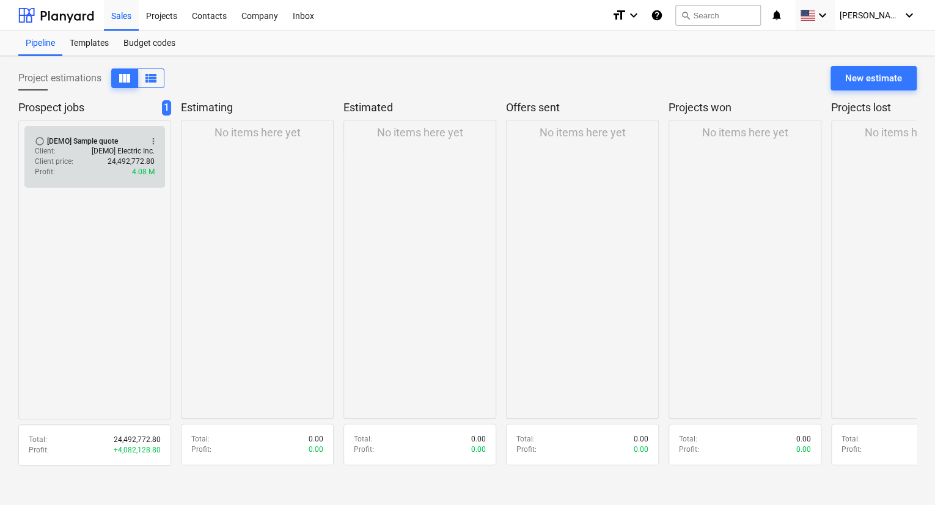
click at [43, 140] on span "radio_button_unchecked" at bounding box center [40, 141] width 10 height 10
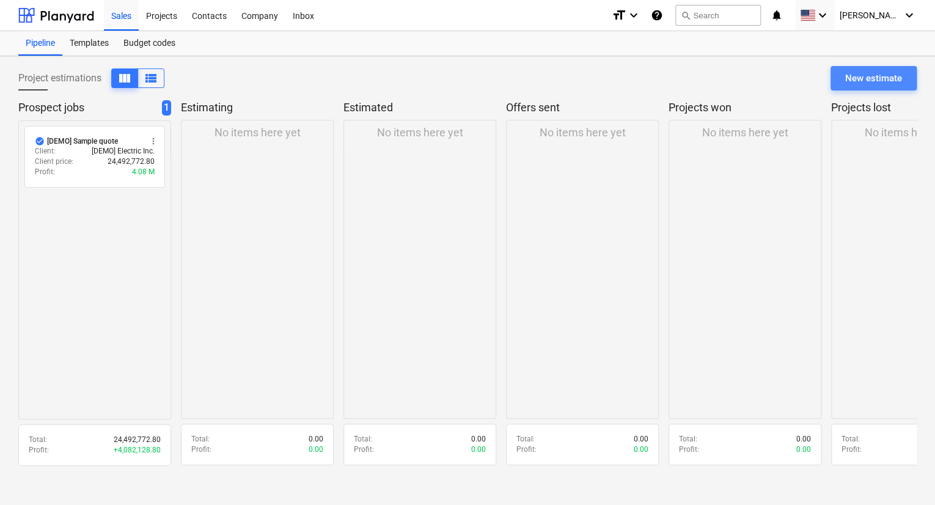
click at [866, 83] on div "New estimate" at bounding box center [873, 78] width 57 height 16
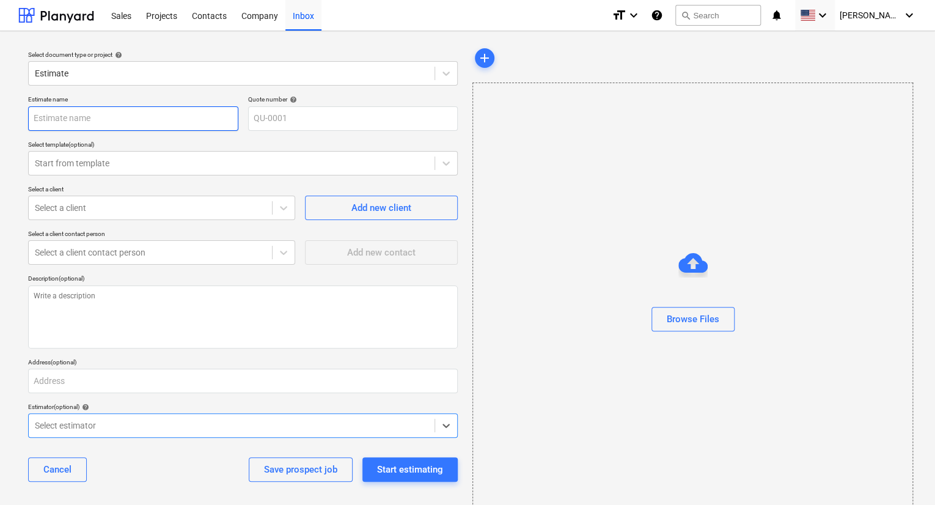
click at [189, 112] on input "text" at bounding box center [133, 118] width 210 height 24
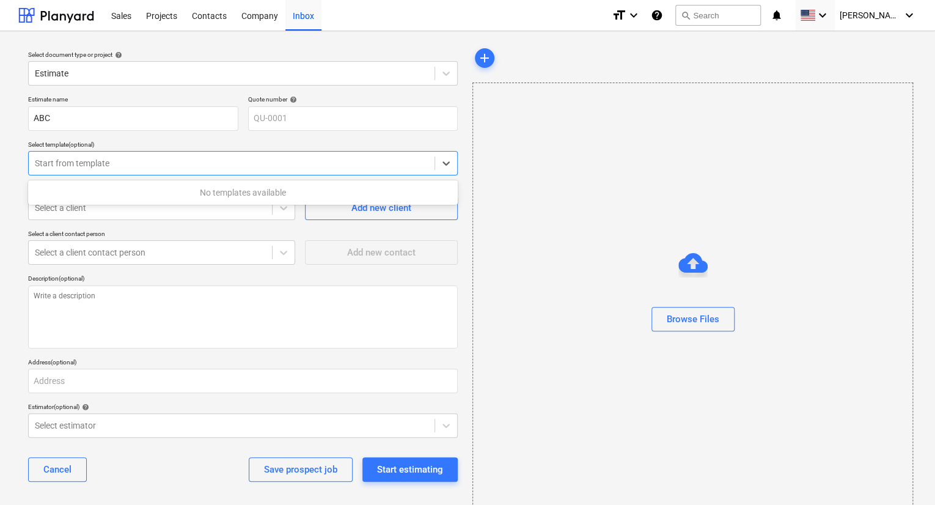
click at [184, 164] on div at bounding box center [232, 163] width 394 height 12
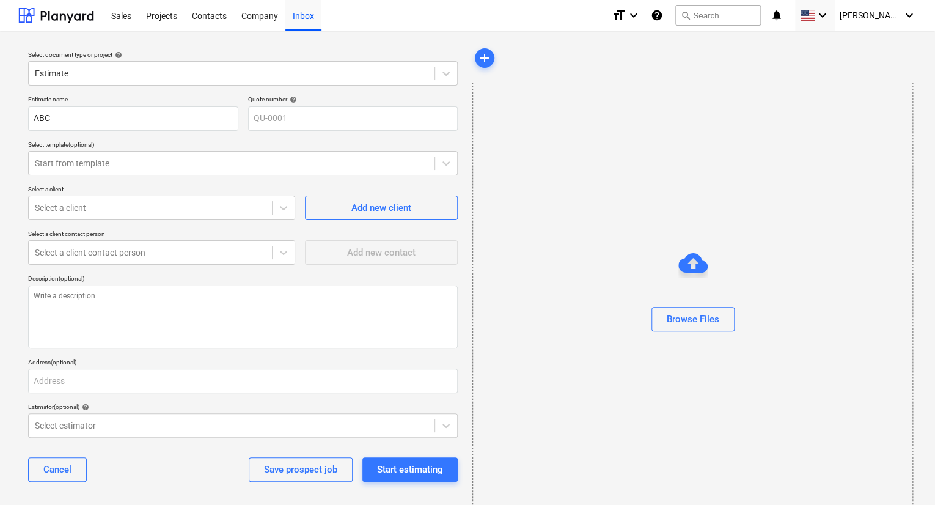
click at [196, 150] on p "Select template (optional)" at bounding box center [243, 146] width 430 height 10
click at [389, 477] on div "Start estimating" at bounding box center [410, 470] width 66 height 16
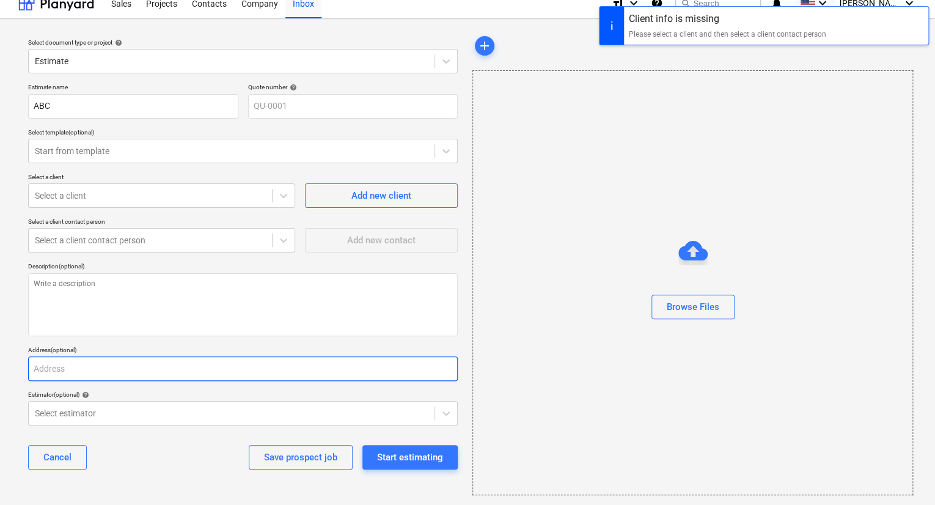
scroll to position [17, 0]
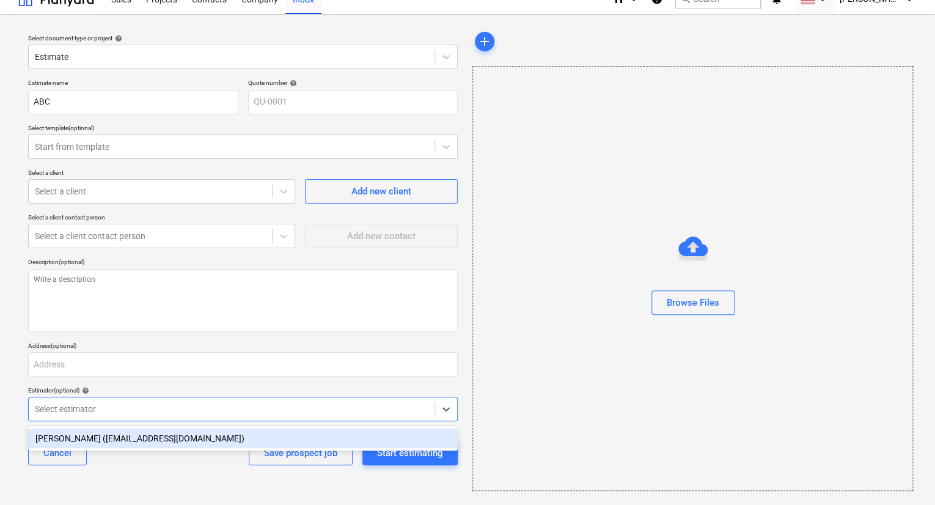
click at [174, 407] on div at bounding box center [232, 409] width 394 height 12
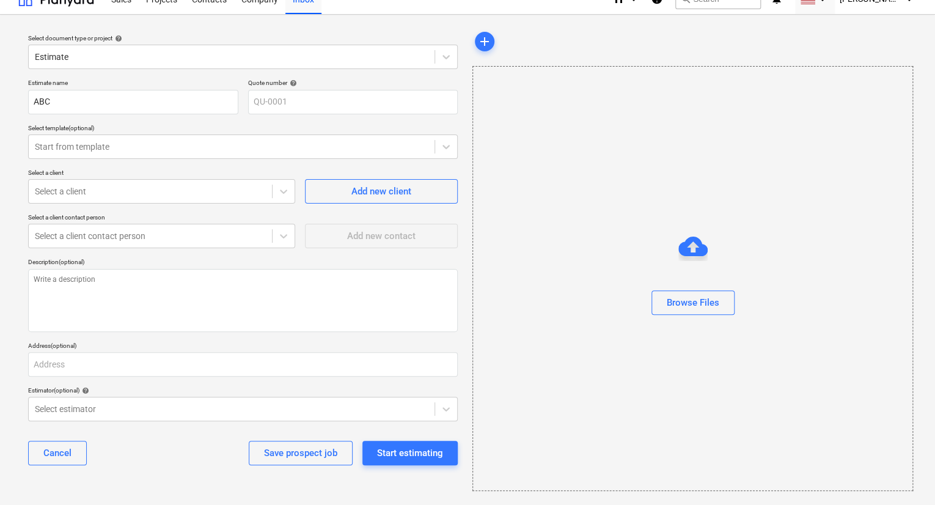
click at [174, 384] on div "Estimate name ABC Quote number help QU-0001 Select template (optional) Start fr…" at bounding box center [243, 277] width 440 height 406
click at [74, 446] on button "Cancel" at bounding box center [57, 453] width 59 height 24
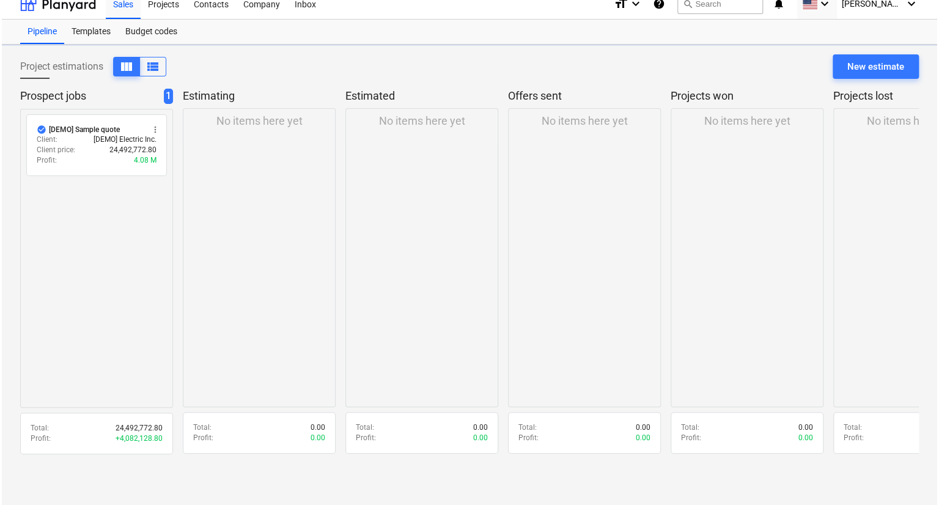
scroll to position [12, 0]
drag, startPoint x: 95, startPoint y: 167, endPoint x: 218, endPoint y: 164, distance: 122.3
click at [218, 164] on div "Prospect jobs 1 check_circle [DEMO] Sample quote more_vert Client : [DEMO] Elec…" at bounding box center [467, 276] width 899 height 374
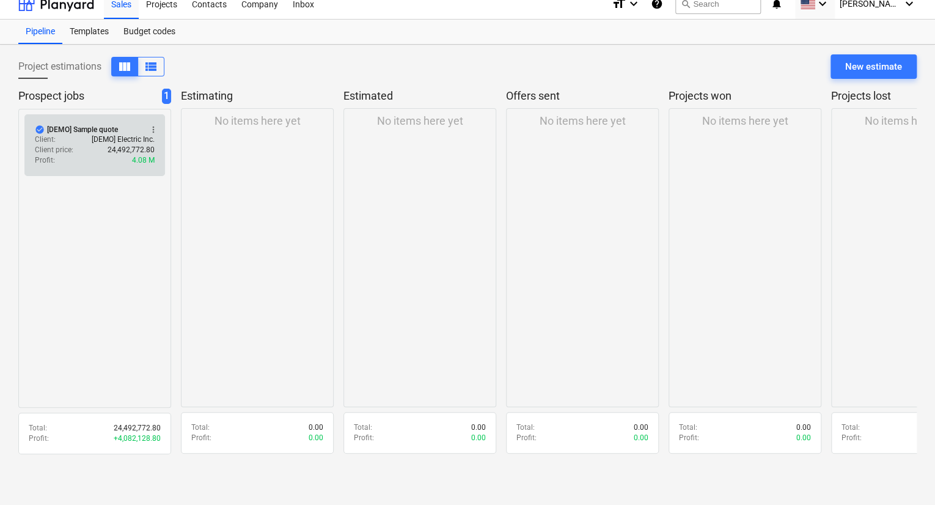
click at [73, 162] on div "Profit : 4.08 M" at bounding box center [95, 160] width 120 height 10
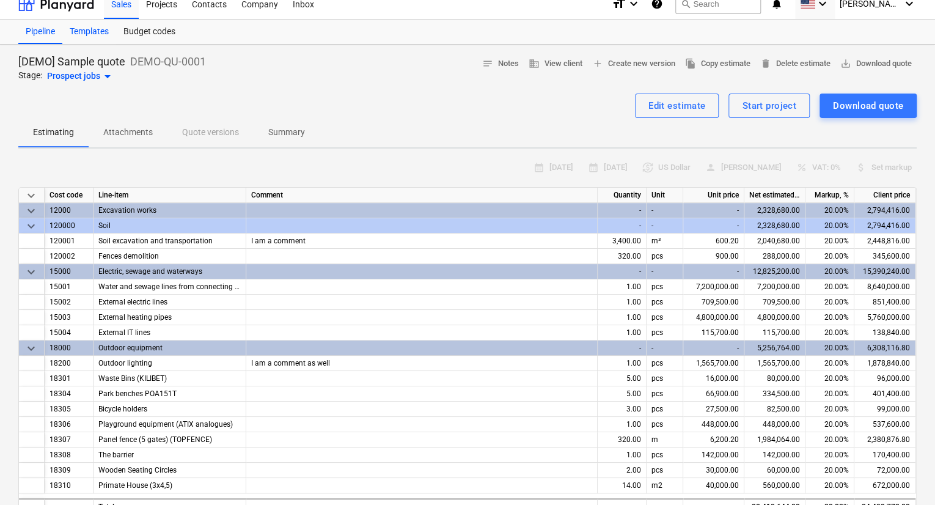
click at [91, 34] on div "Templates" at bounding box center [89, 32] width 54 height 24
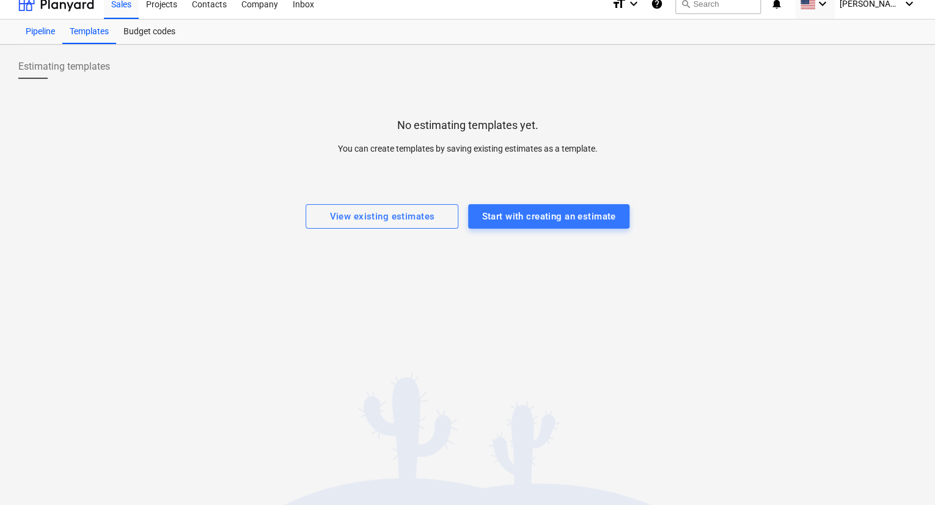
click at [51, 32] on div "Pipeline" at bounding box center [40, 32] width 44 height 24
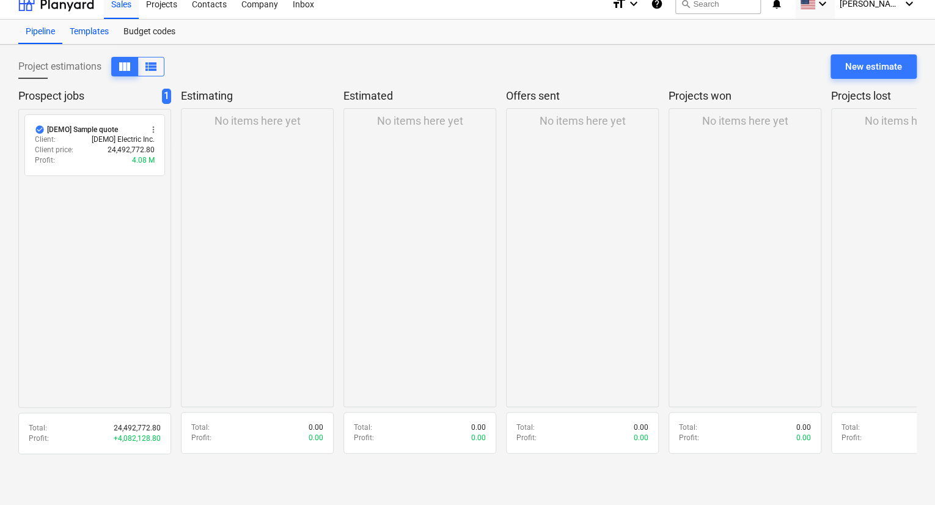
click at [100, 29] on div "Templates" at bounding box center [89, 32] width 54 height 24
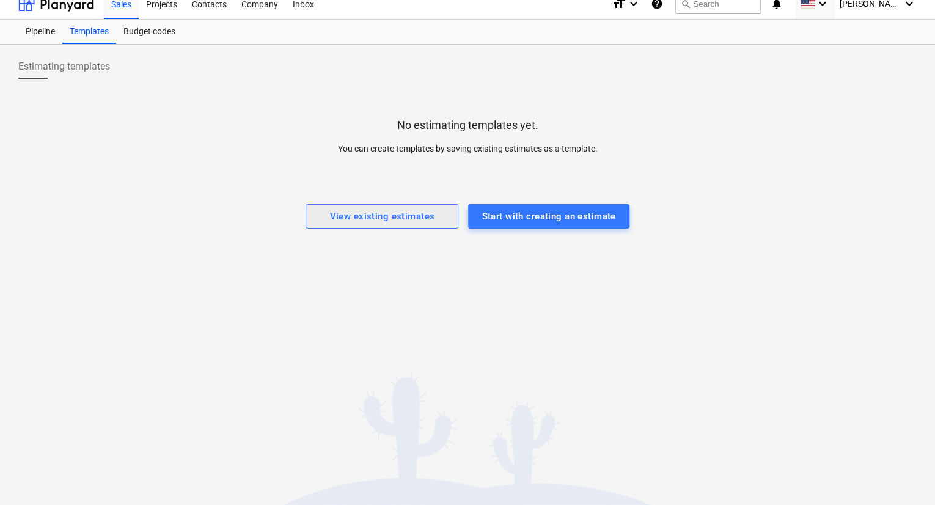
click at [378, 218] on div "View existing estimates" at bounding box center [381, 216] width 105 height 16
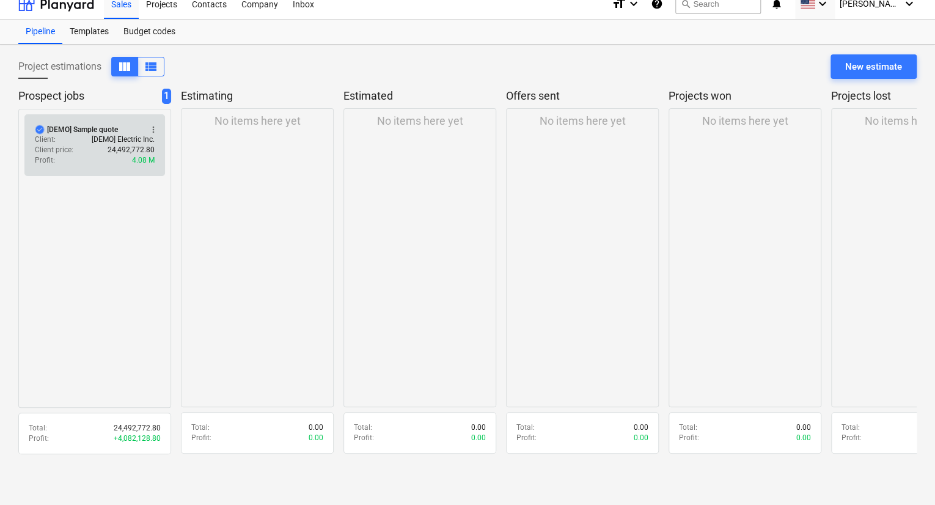
click at [37, 127] on span "check_circle" at bounding box center [40, 130] width 10 height 10
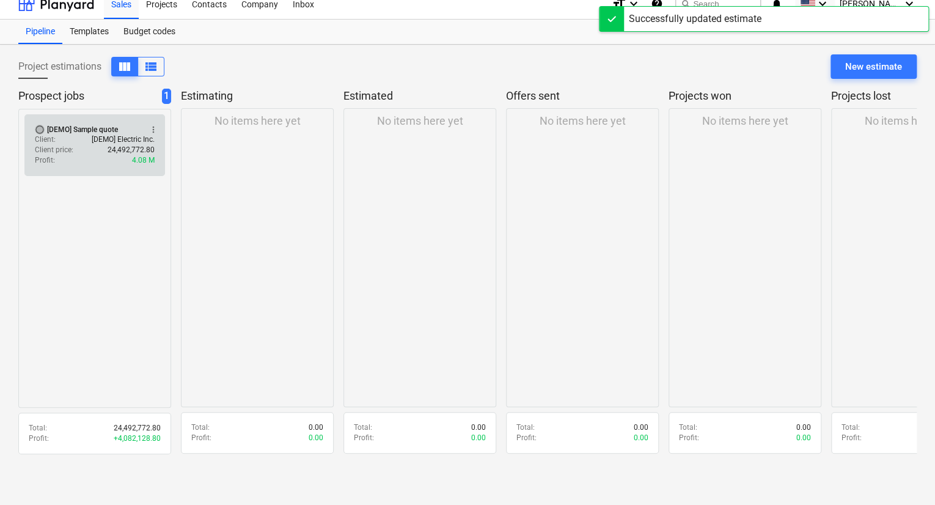
click at [39, 128] on span "radio_button_unchecked" at bounding box center [40, 130] width 10 height 10
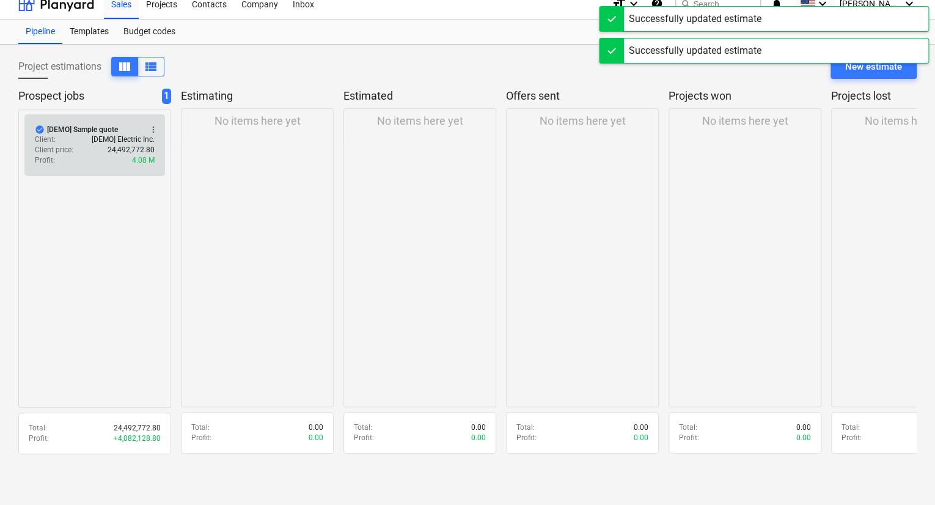
click at [155, 127] on span "more_vert" at bounding box center [154, 130] width 10 height 10
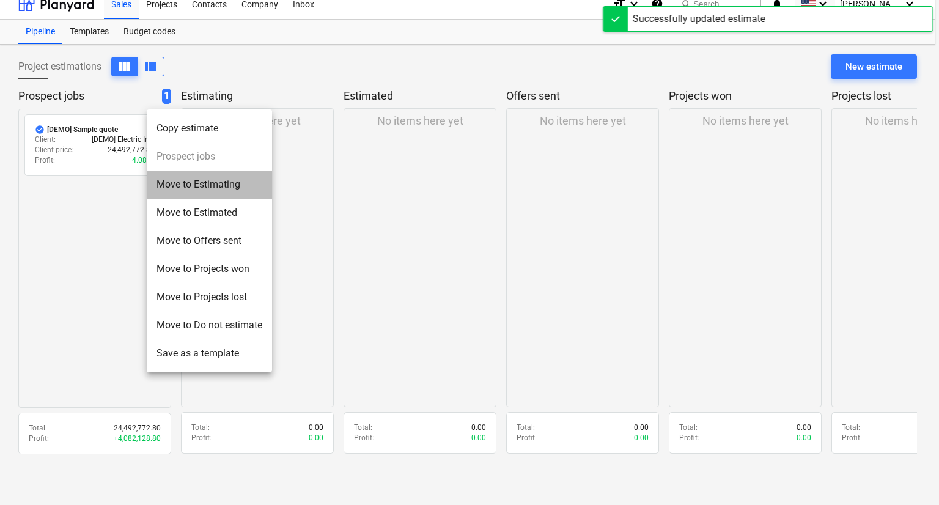
click at [183, 183] on li "Move to Estimating" at bounding box center [209, 185] width 125 height 28
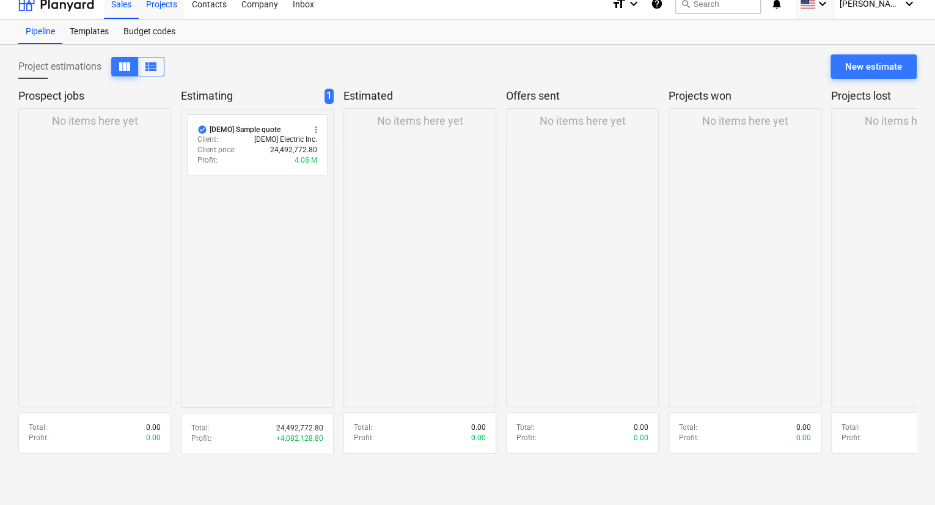
click at [159, 6] on div "Projects" at bounding box center [162, 3] width 46 height 31
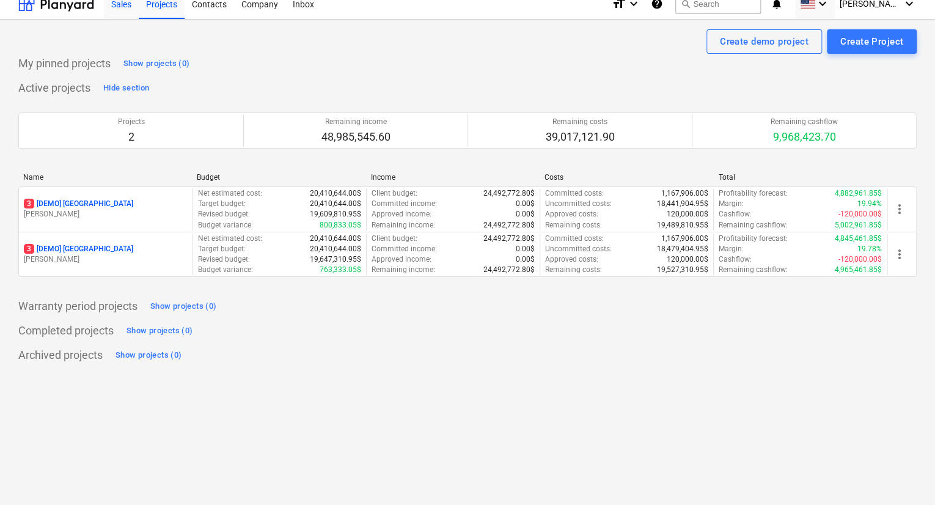
click at [133, 8] on div "Sales" at bounding box center [121, 3] width 35 height 31
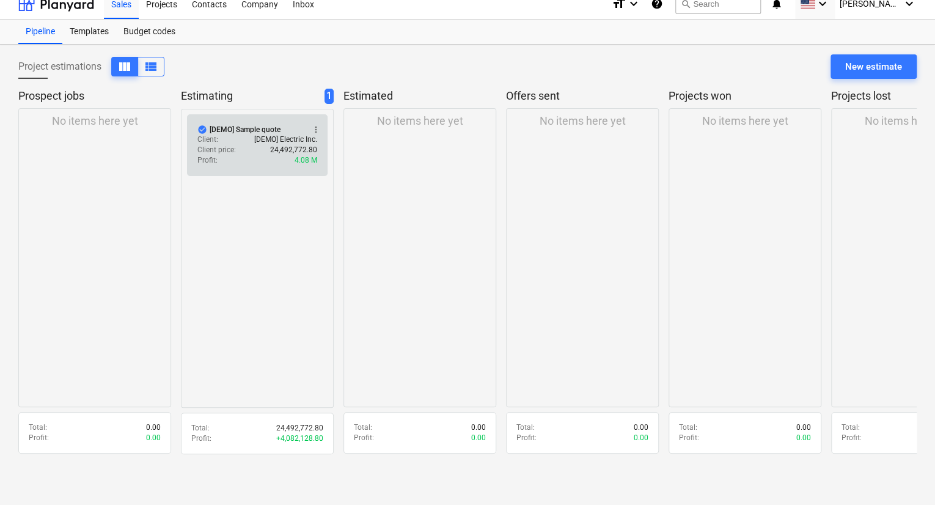
click at [315, 125] on span "more_vert" at bounding box center [316, 130] width 10 height 10
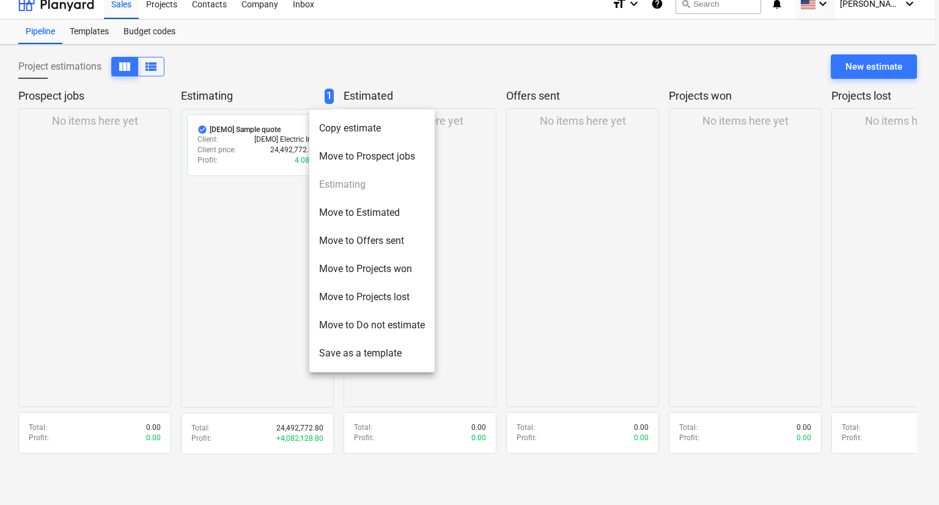
click at [337, 210] on li "Move to Estimated" at bounding box center [371, 213] width 125 height 28
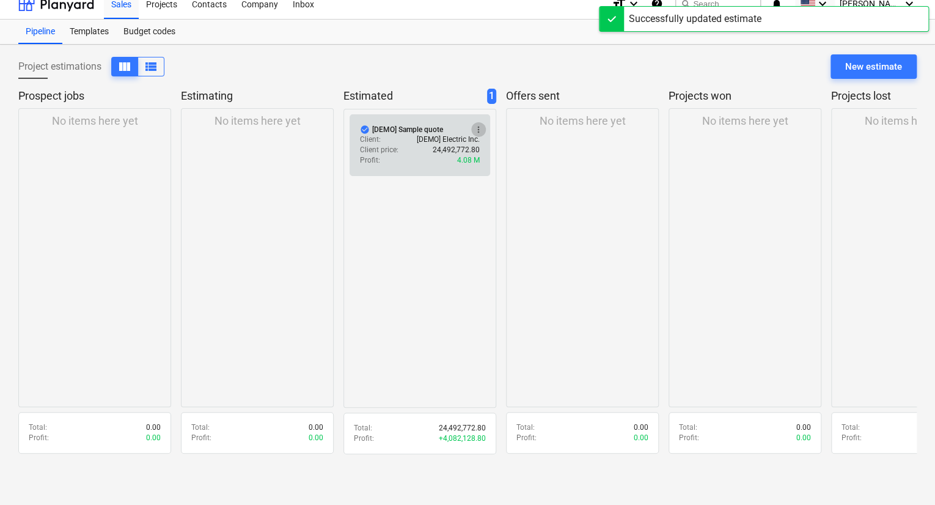
click at [474, 128] on span "more_vert" at bounding box center [479, 130] width 10 height 10
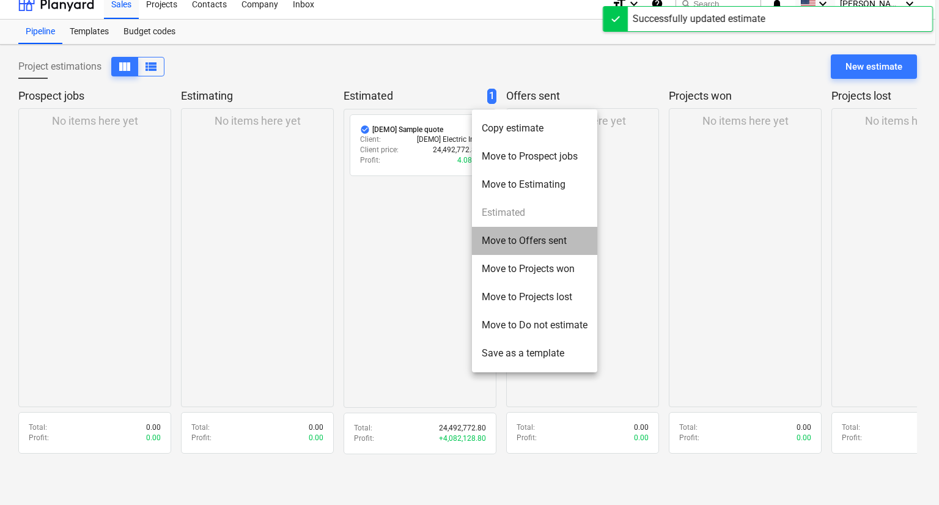
click at [520, 246] on li "Move to Offers sent" at bounding box center [534, 241] width 125 height 28
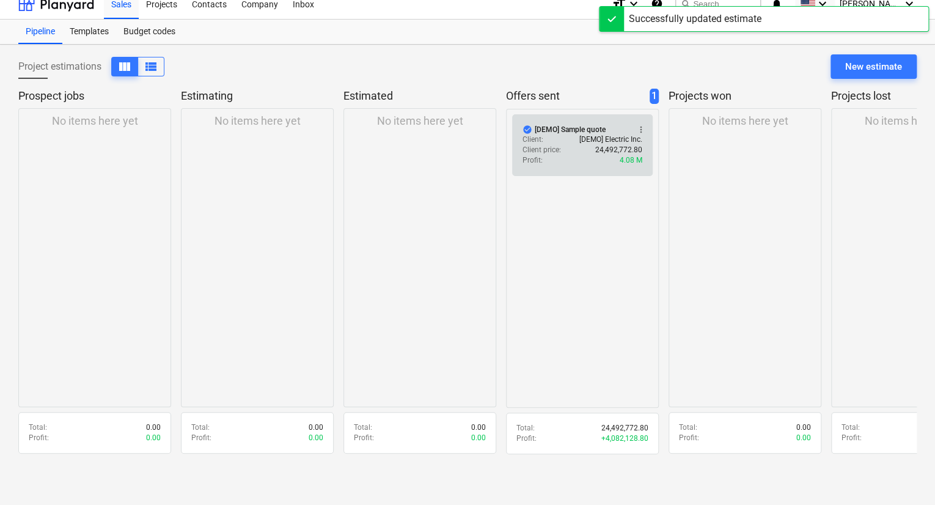
click at [642, 129] on span "more_vert" at bounding box center [641, 130] width 10 height 10
